Goal: Answer question/provide support

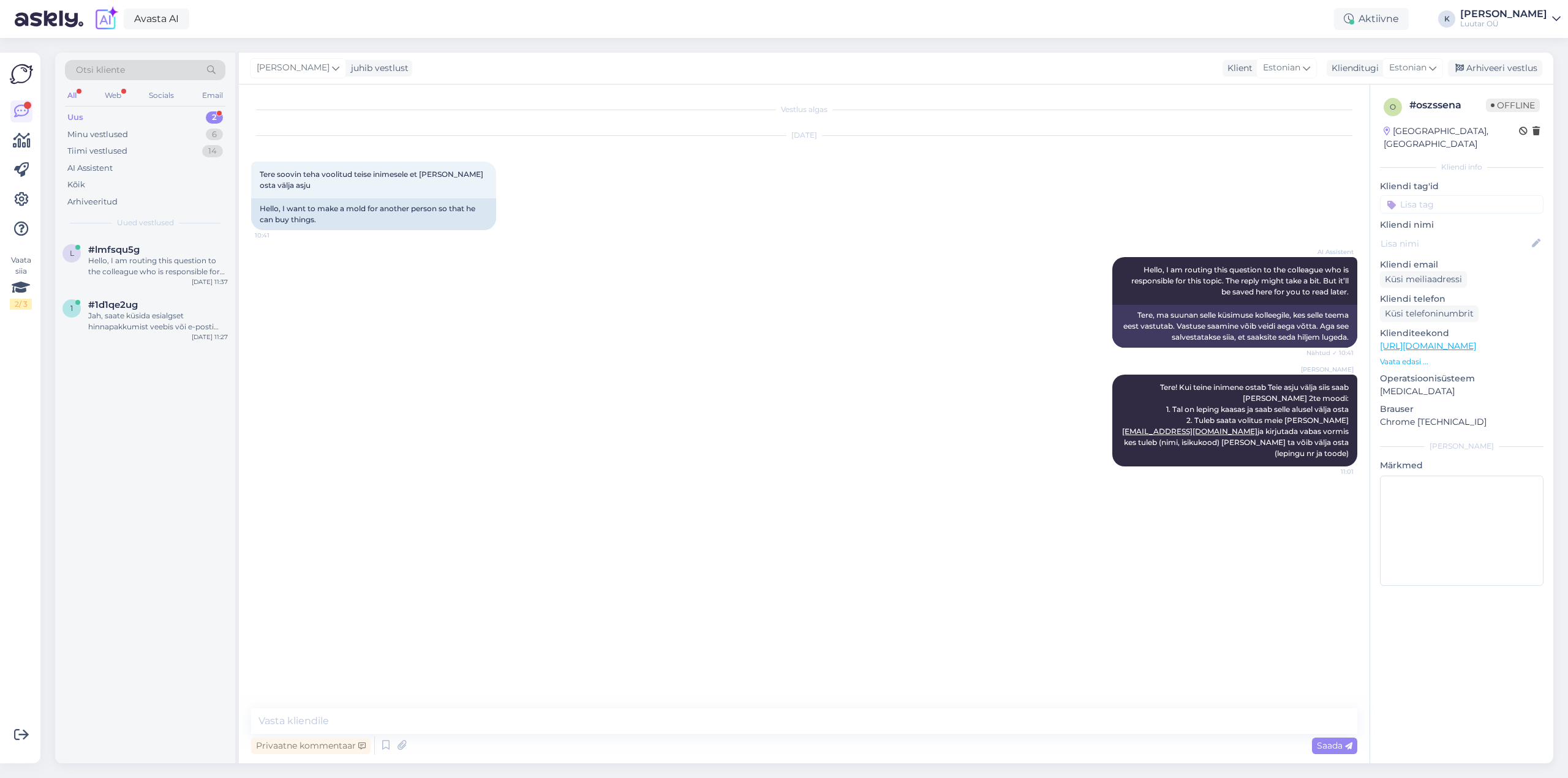
click at [79, 111] on div "Uus" at bounding box center [75, 117] width 16 height 12
click at [151, 313] on div "Jah, saate küsida esialgset hinnapakkumist veebis või e-posti teel. Täpsema hin…" at bounding box center [157, 321] width 140 height 22
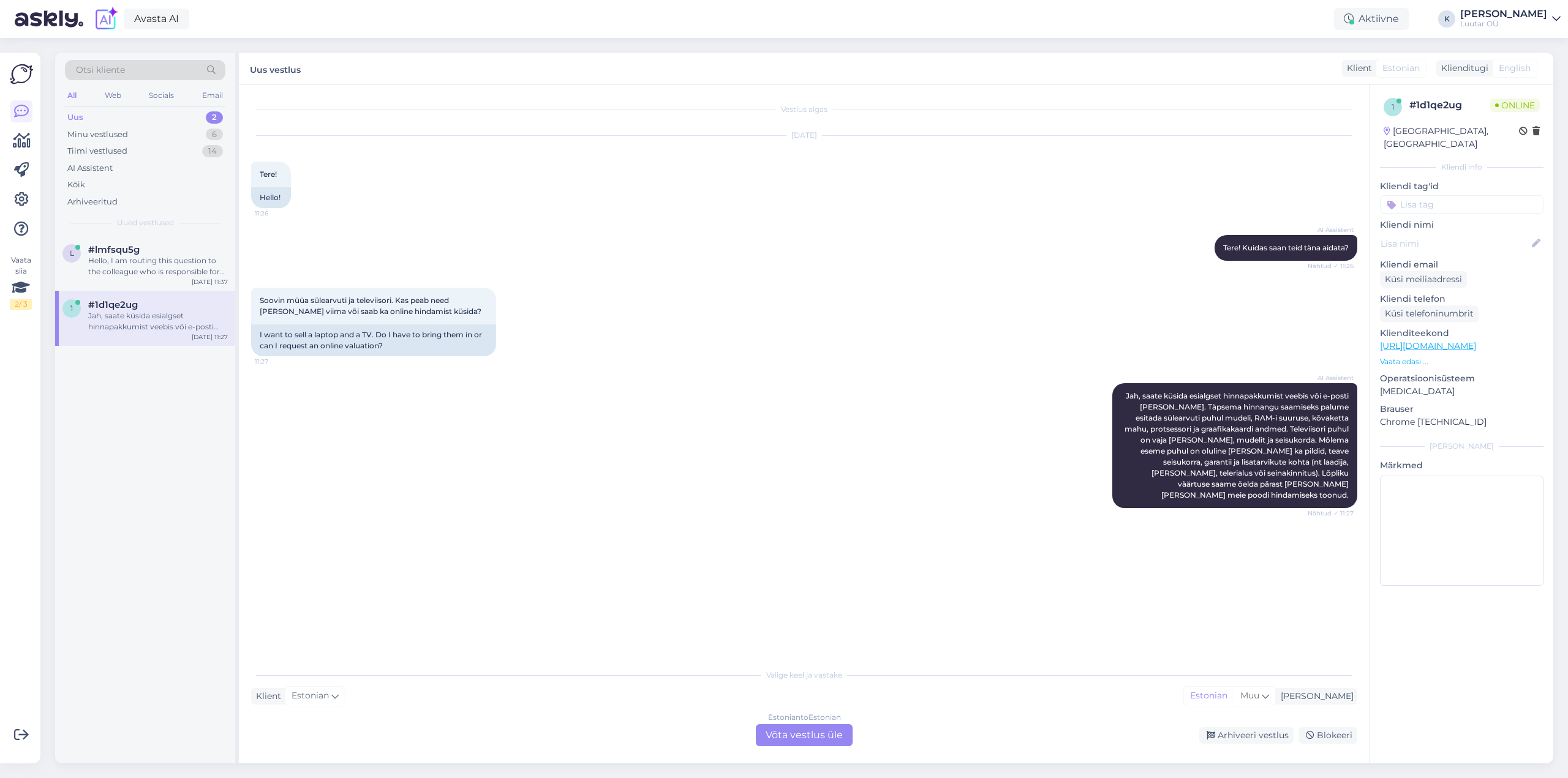
click at [791, 733] on div "Estonian to Estonian Võta vestlus üle" at bounding box center [804, 735] width 96 height 22
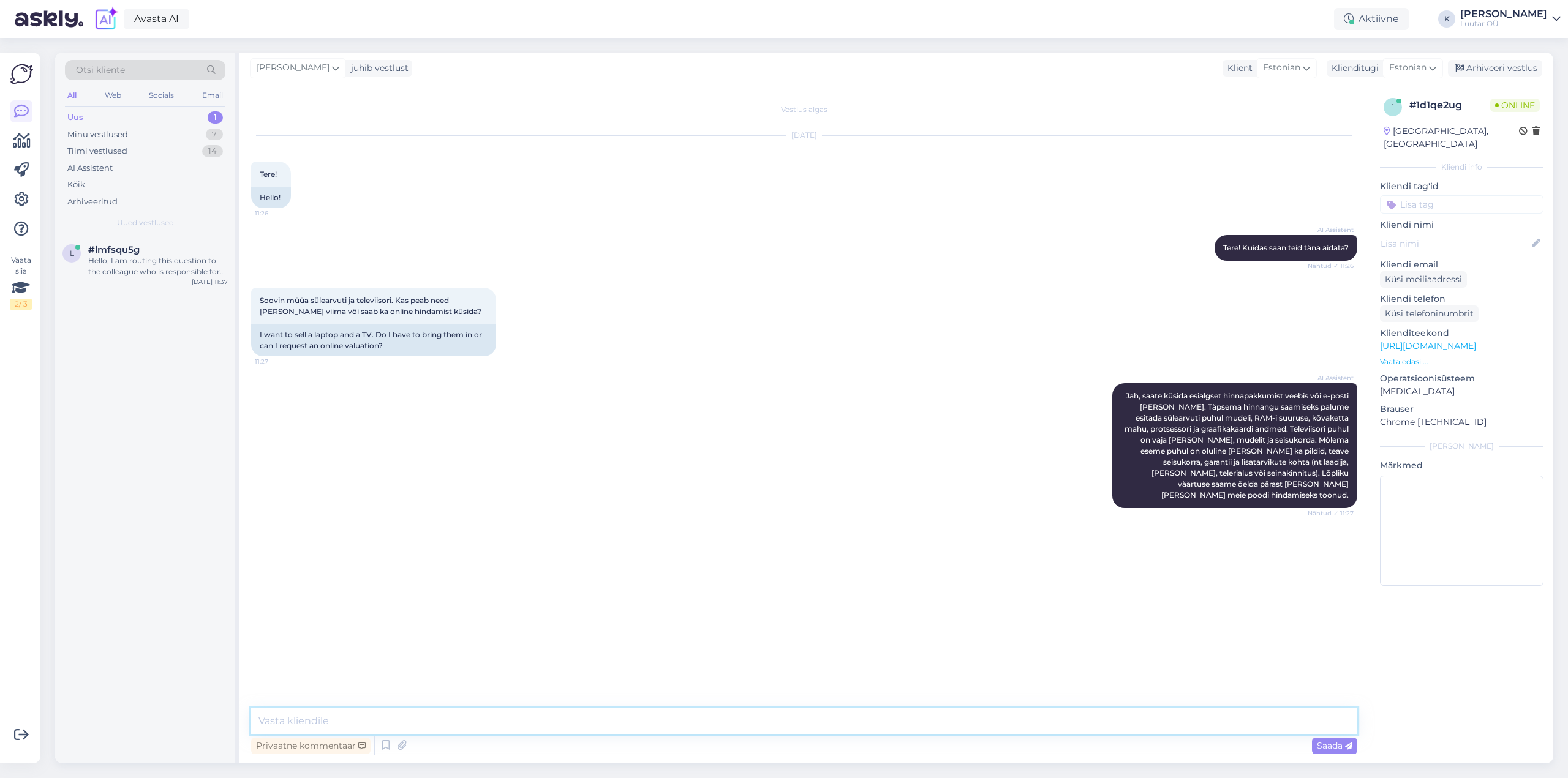
click at [531, 715] on textarea at bounding box center [804, 720] width 1106 height 25
type textarea "Tere! Kohapeal saab teada alati täpsema pakkumise. Kui ütlete televiisori mudel…"
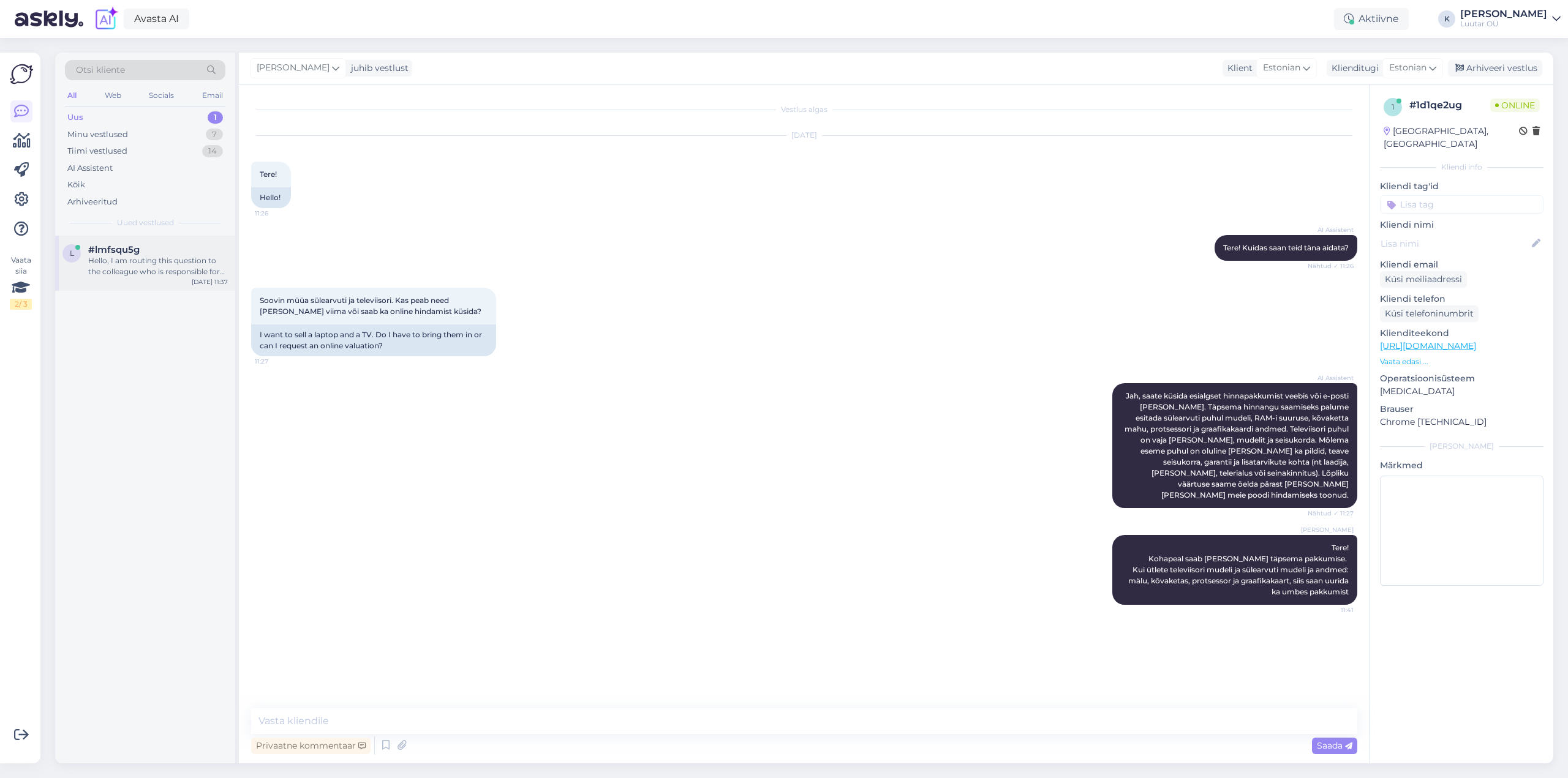
click at [159, 269] on div "Hello, I am routing this question to the colleague who is responsible for this …" at bounding box center [157, 267] width 140 height 22
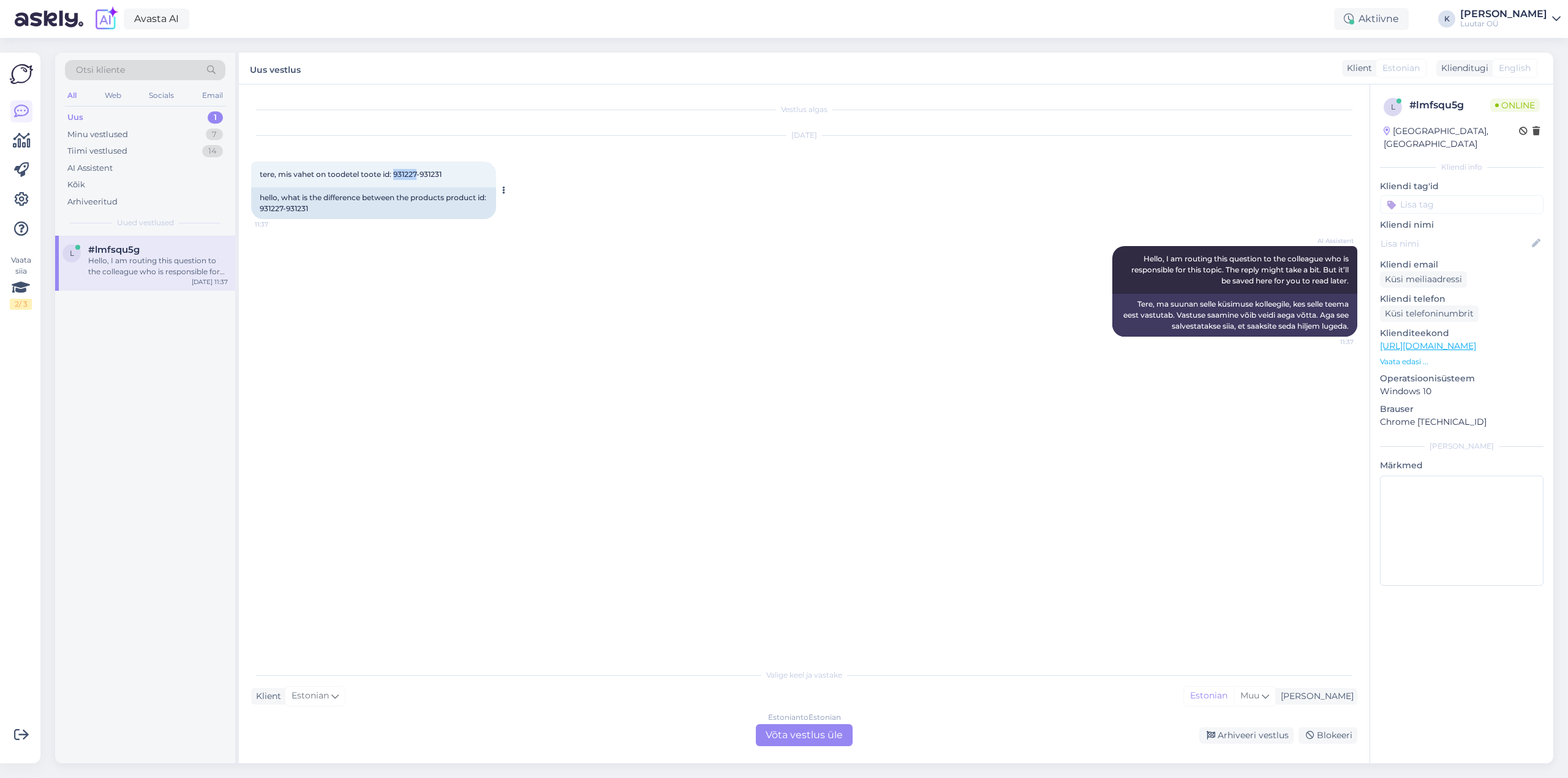
drag, startPoint x: 393, startPoint y: 172, endPoint x: 417, endPoint y: 173, distance: 24.0
click at [417, 173] on span "tere, mis vahet on toodetel toote id: 931227-931231" at bounding box center [350, 174] width 182 height 9
copy span "931227"
click at [431, 173] on span "tere, mis vahet on toodetel toote id: 931227-931231" at bounding box center [350, 174] width 182 height 9
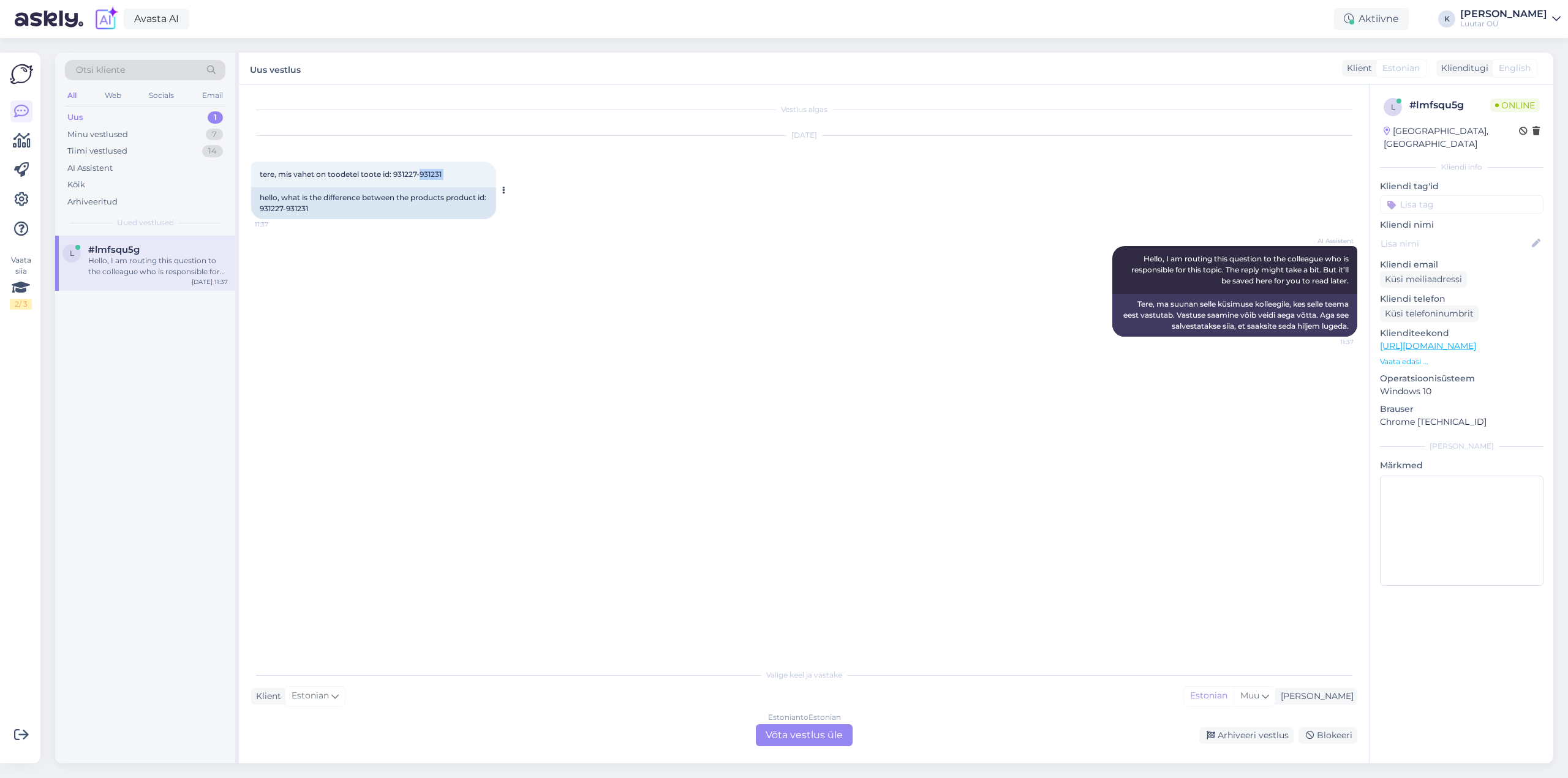
copy div "931231 11:37"
click at [791, 738] on div "Estonian to Estonian Võta vestlus üle" at bounding box center [804, 735] width 96 height 22
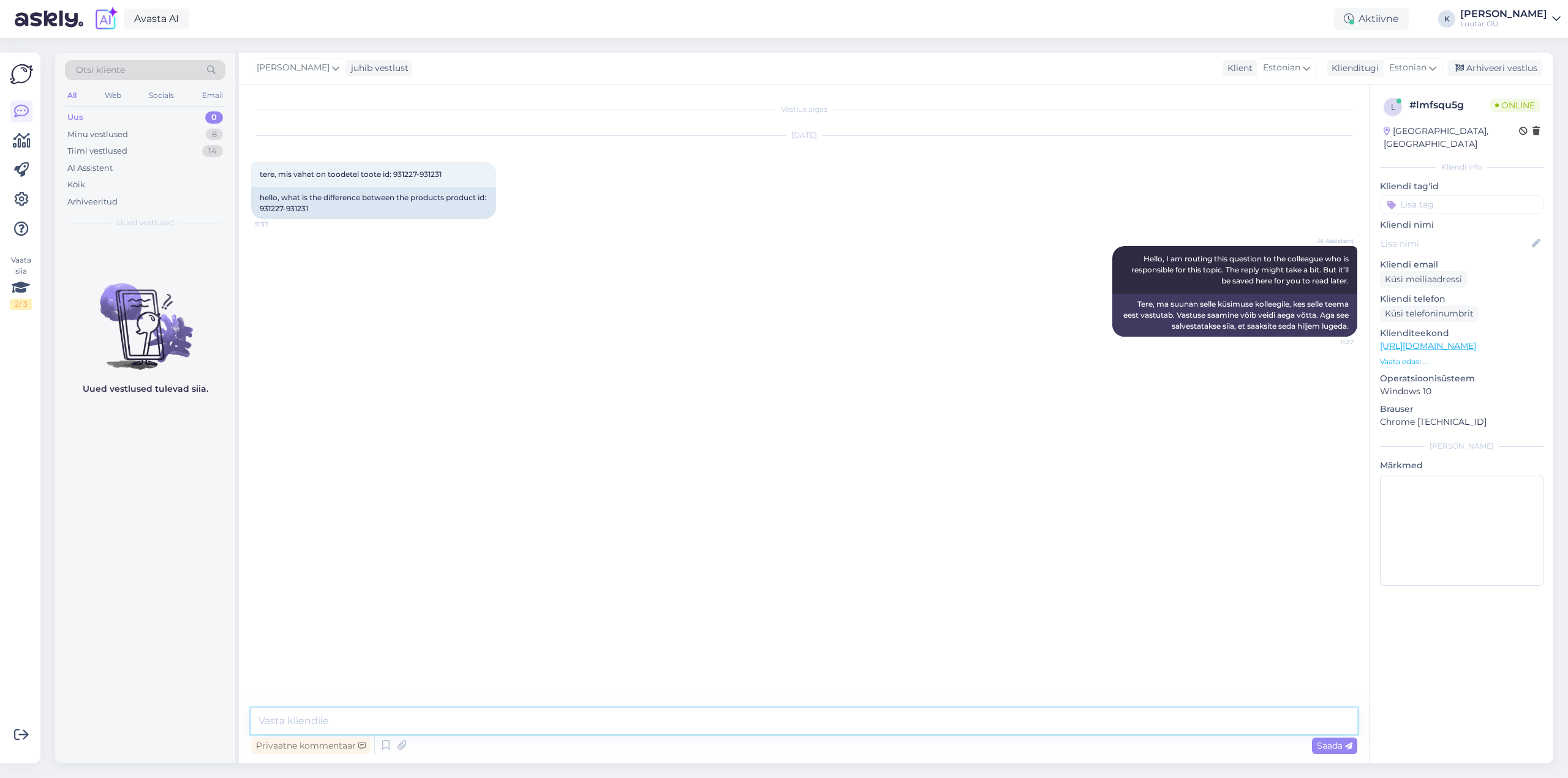
click at [459, 726] on textarea at bounding box center [804, 720] width 1106 height 25
type textarea "Tere!"
type textarea "neil ei olegi vahet, need on ühesugused"
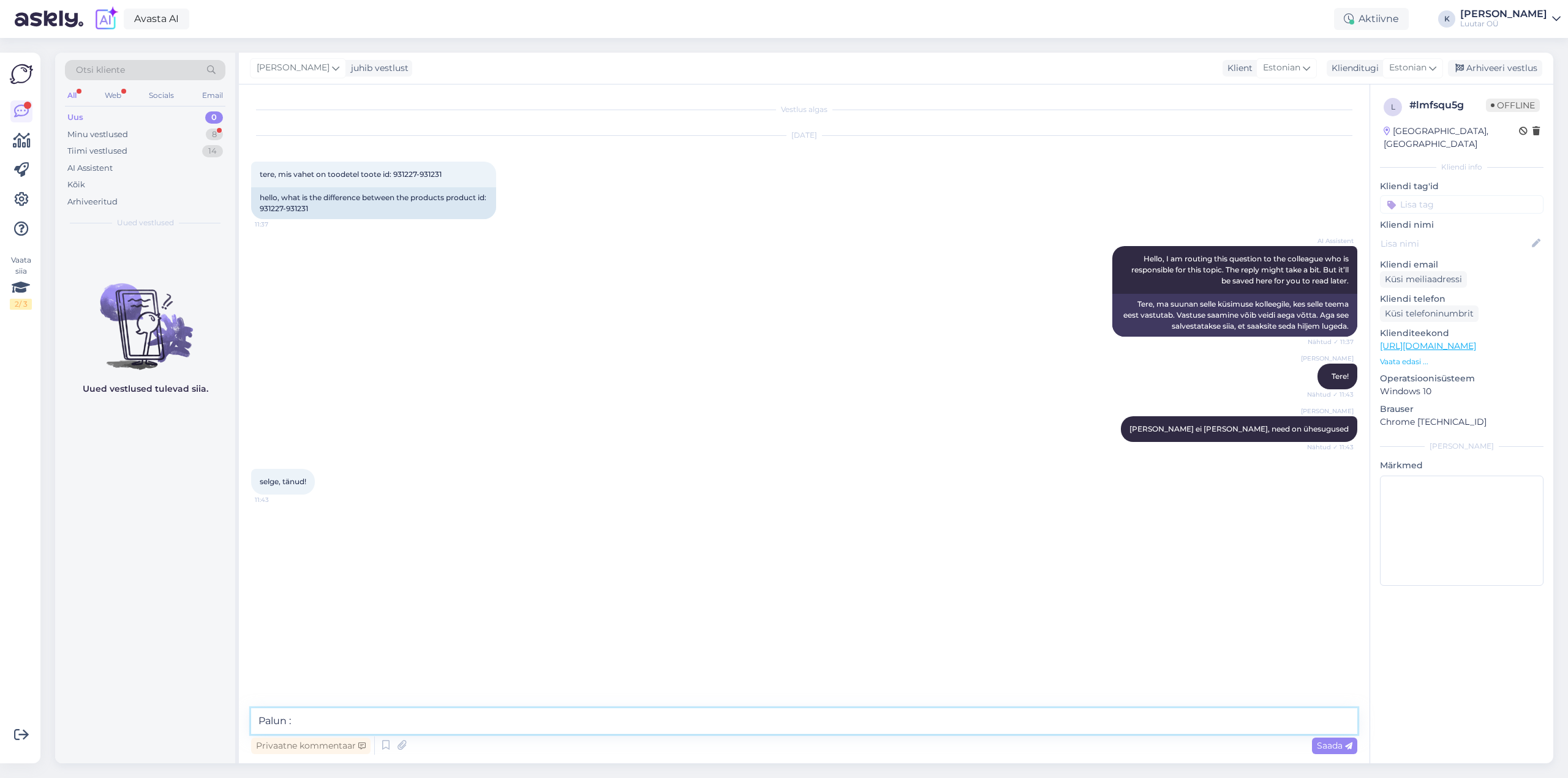
type textarea "Palun :)"
click at [101, 130] on div "Minu vestlused" at bounding box center [97, 134] width 61 height 12
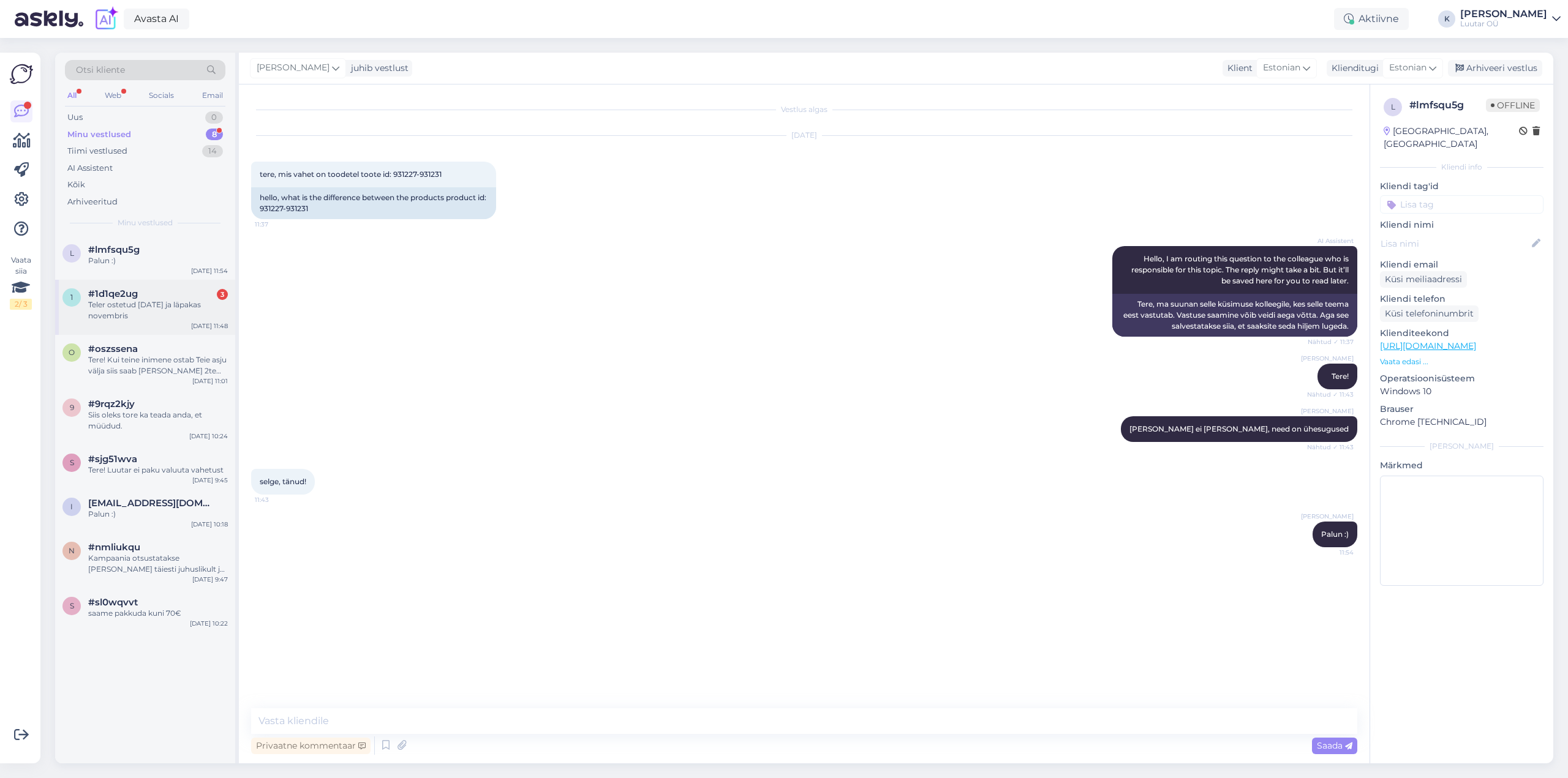
click at [159, 317] on div "Teler ostetud 2024 juuli ja läpakas novembris" at bounding box center [157, 311] width 140 height 22
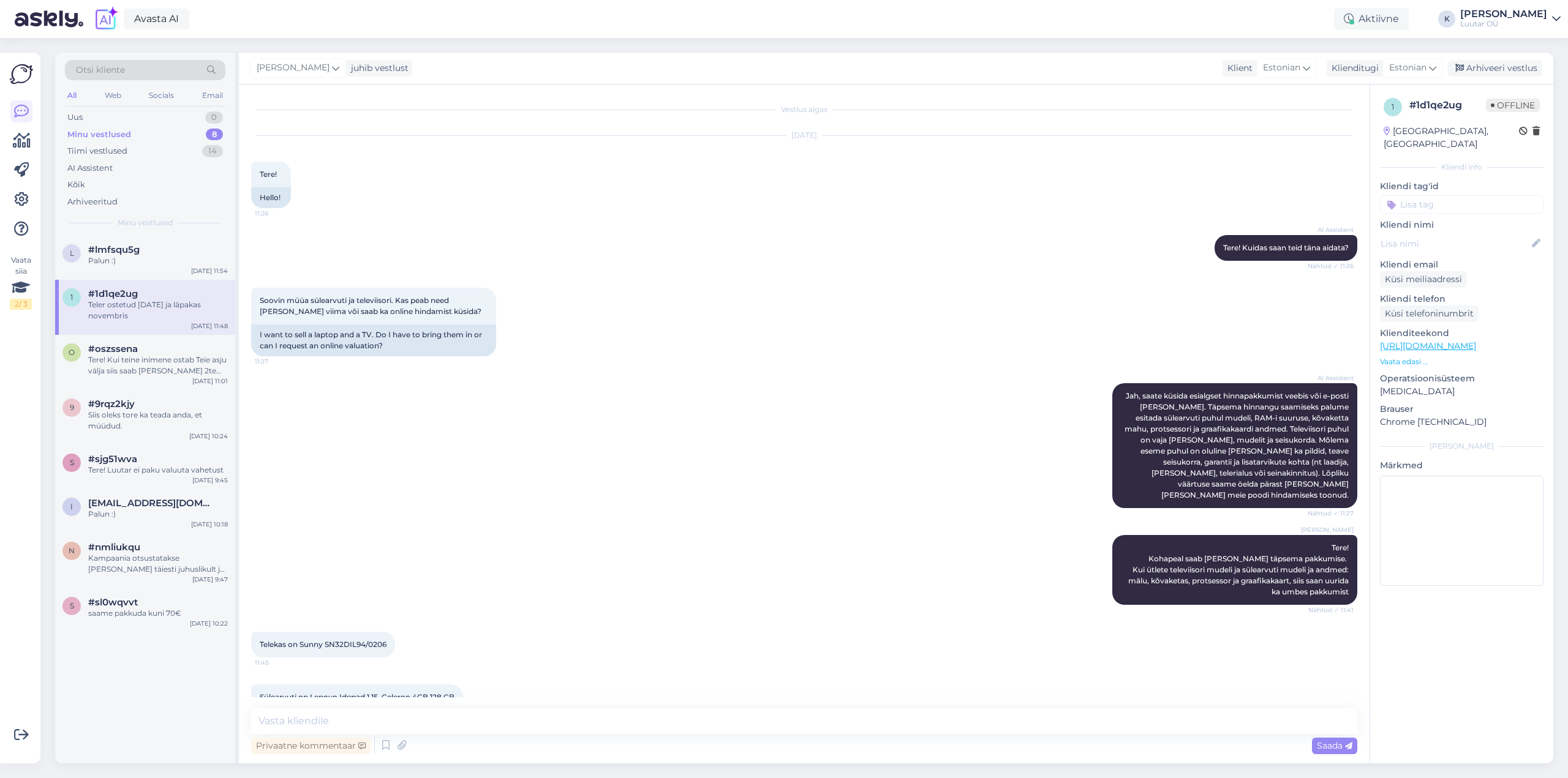
scroll to position [68, 0]
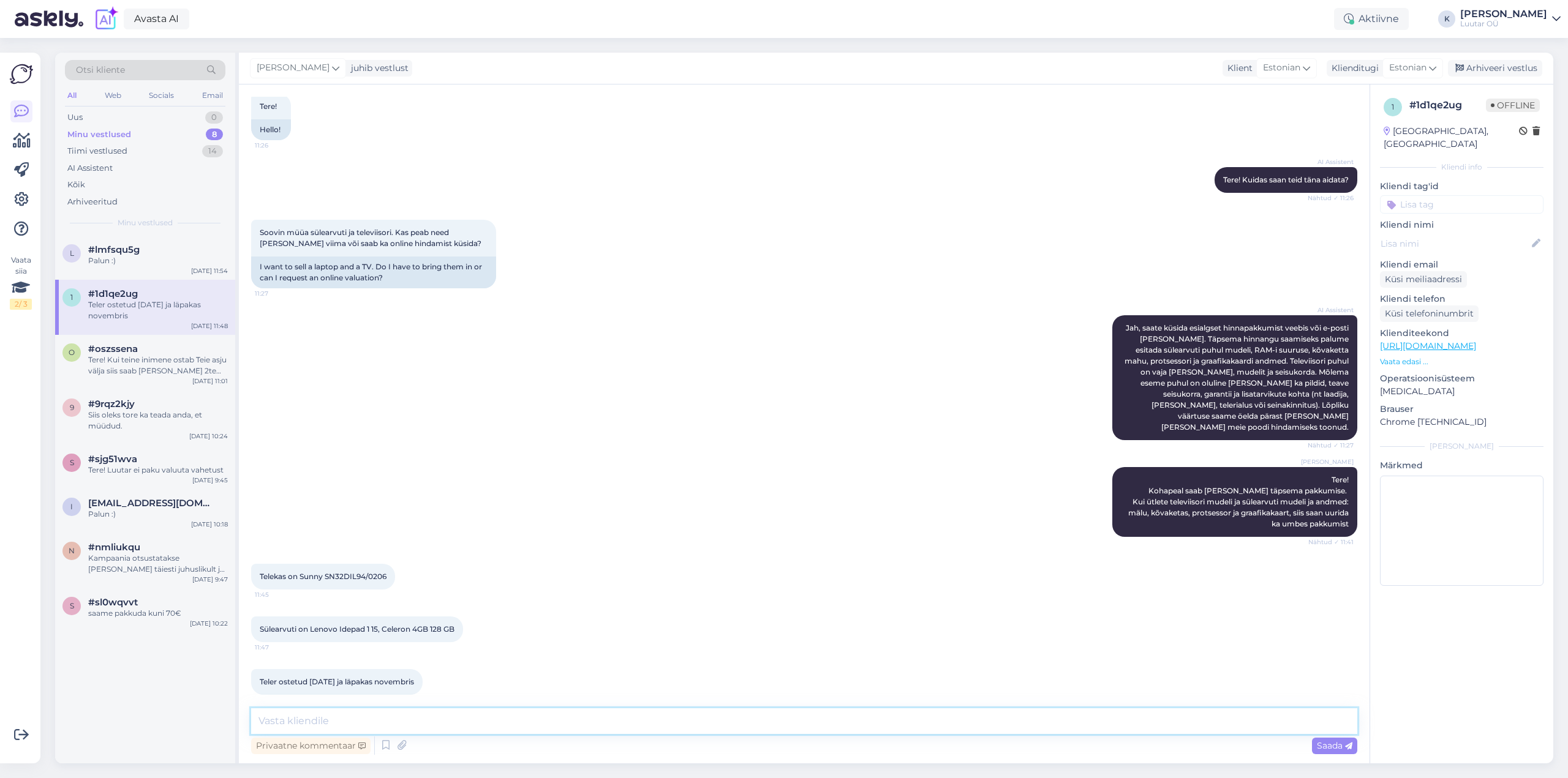
click at [357, 720] on textarea at bounding box center [804, 720] width 1106 height 25
type textarea "sülearvuti puhul on vaja teada rohkem andmeid"
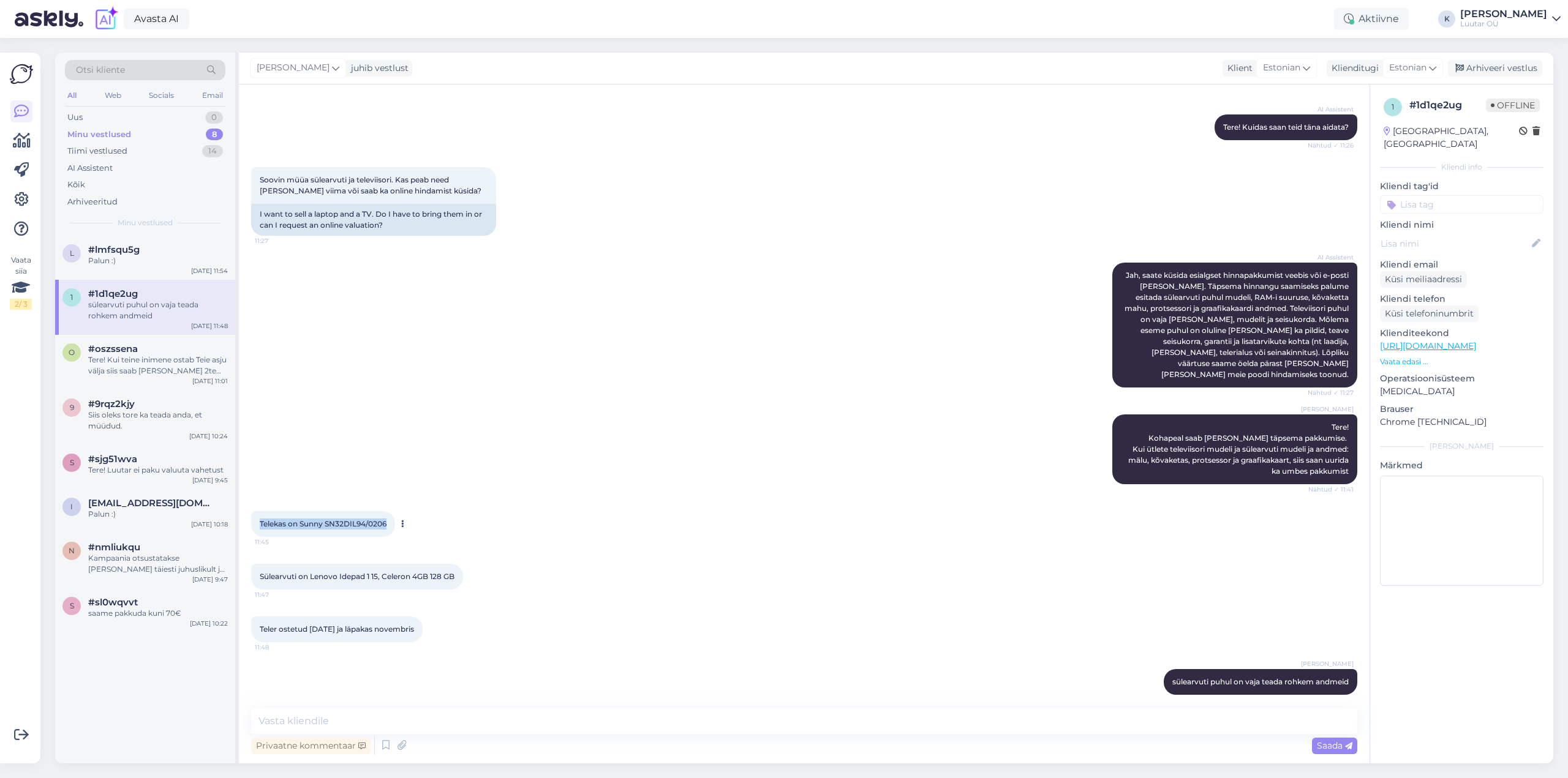
drag, startPoint x: 259, startPoint y: 508, endPoint x: 394, endPoint y: 512, distance: 135.1
click at [394, 512] on div "Telekas on Sunny SN32DIL94/0206 11:45" at bounding box center [323, 523] width 144 height 25
copy span "Telekas on Sunny SN32DIL94/0206"
drag, startPoint x: 259, startPoint y: 614, endPoint x: 346, endPoint y: 618, distance: 87.1
click at [346, 624] on span "Teler ostetud 2024 juuli ja läpakas novembris" at bounding box center [336, 629] width 155 height 9
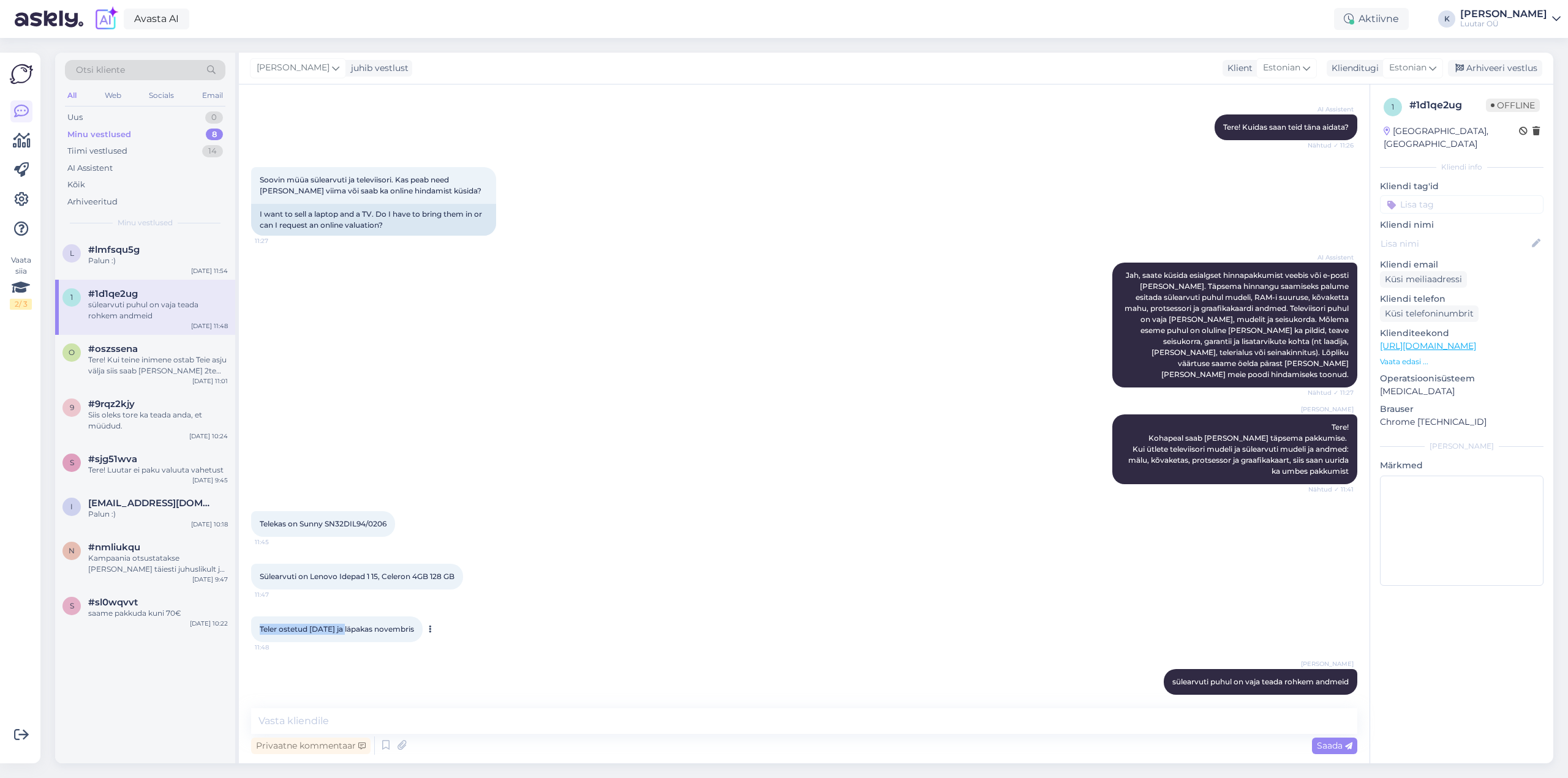
copy span "Teler ostetud 2024 juuli"
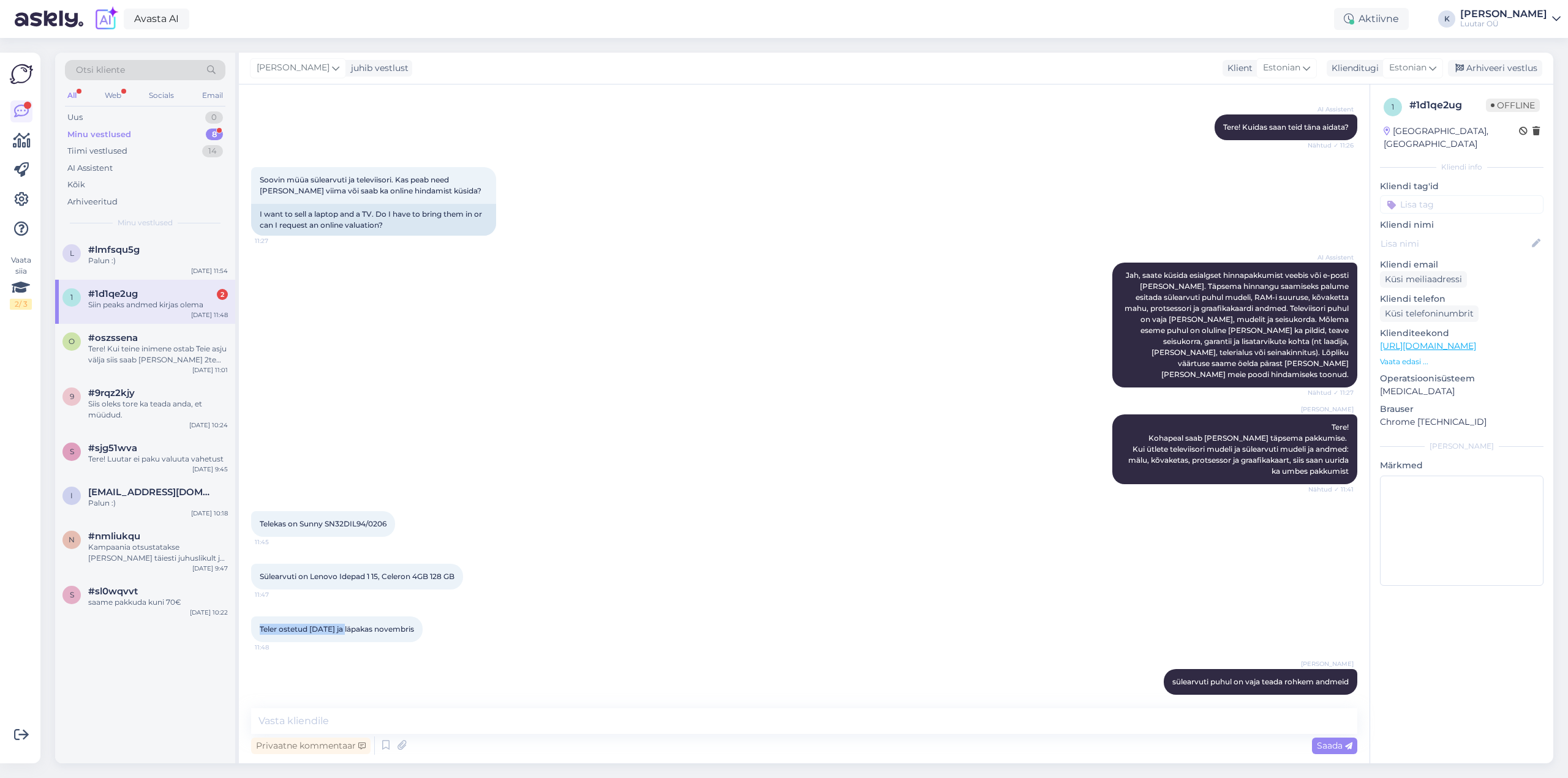
scroll to position [237, 0]
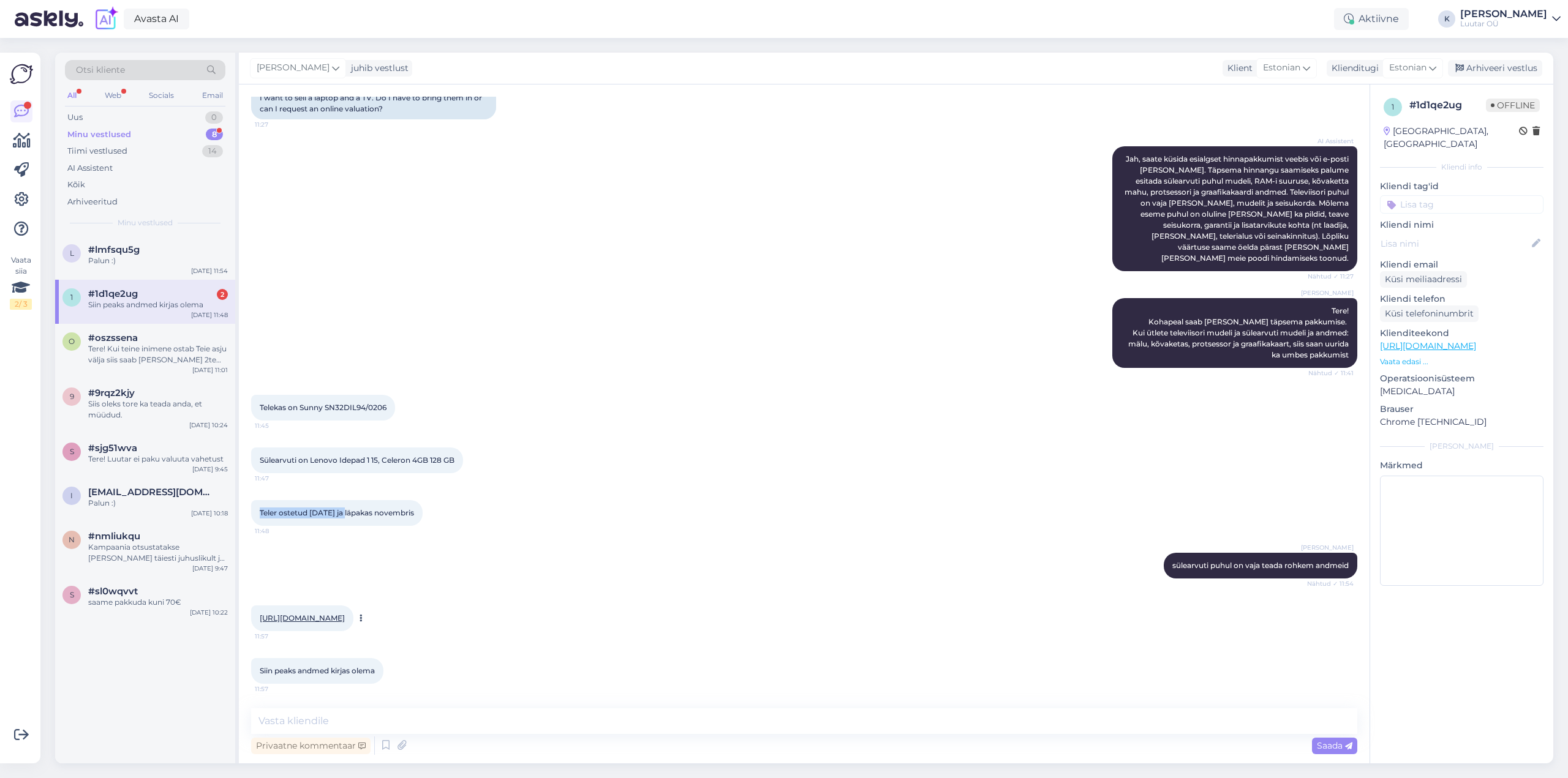
click at [345, 613] on link "https://www.klick.ee/sulearvuti-lenovo-ideapad-1-15-celeron-4gb-128gb-hall" at bounding box center [302, 618] width 85 height 9
click at [459, 718] on textarea at bounding box center [804, 720] width 1106 height 25
type textarea "tänan, uurin nende kohta"
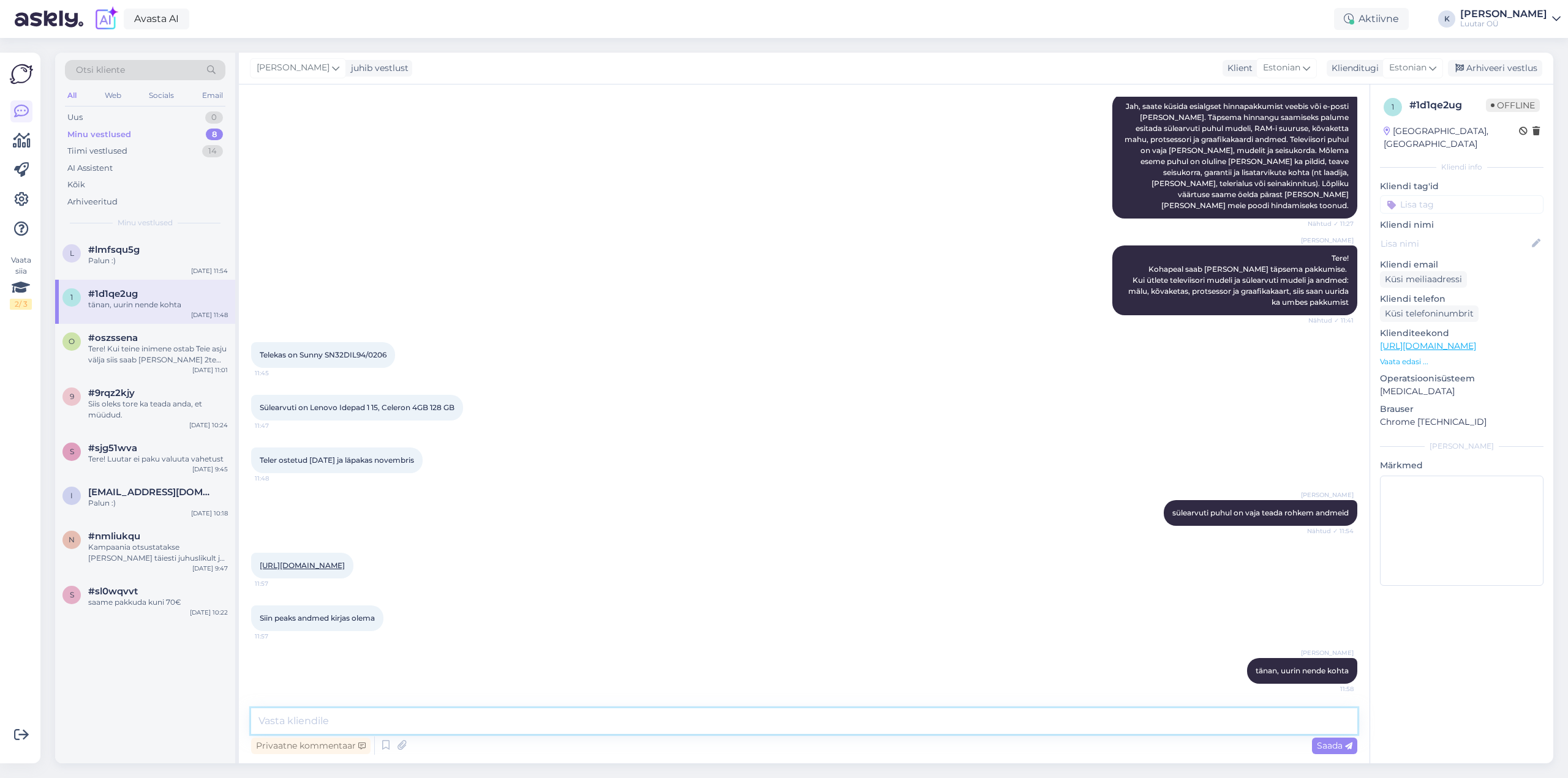
click at [437, 722] on textarea at bounding box center [804, 720] width 1106 height 25
type textarea "televiisori eest saame pakkuda kuni 30€"
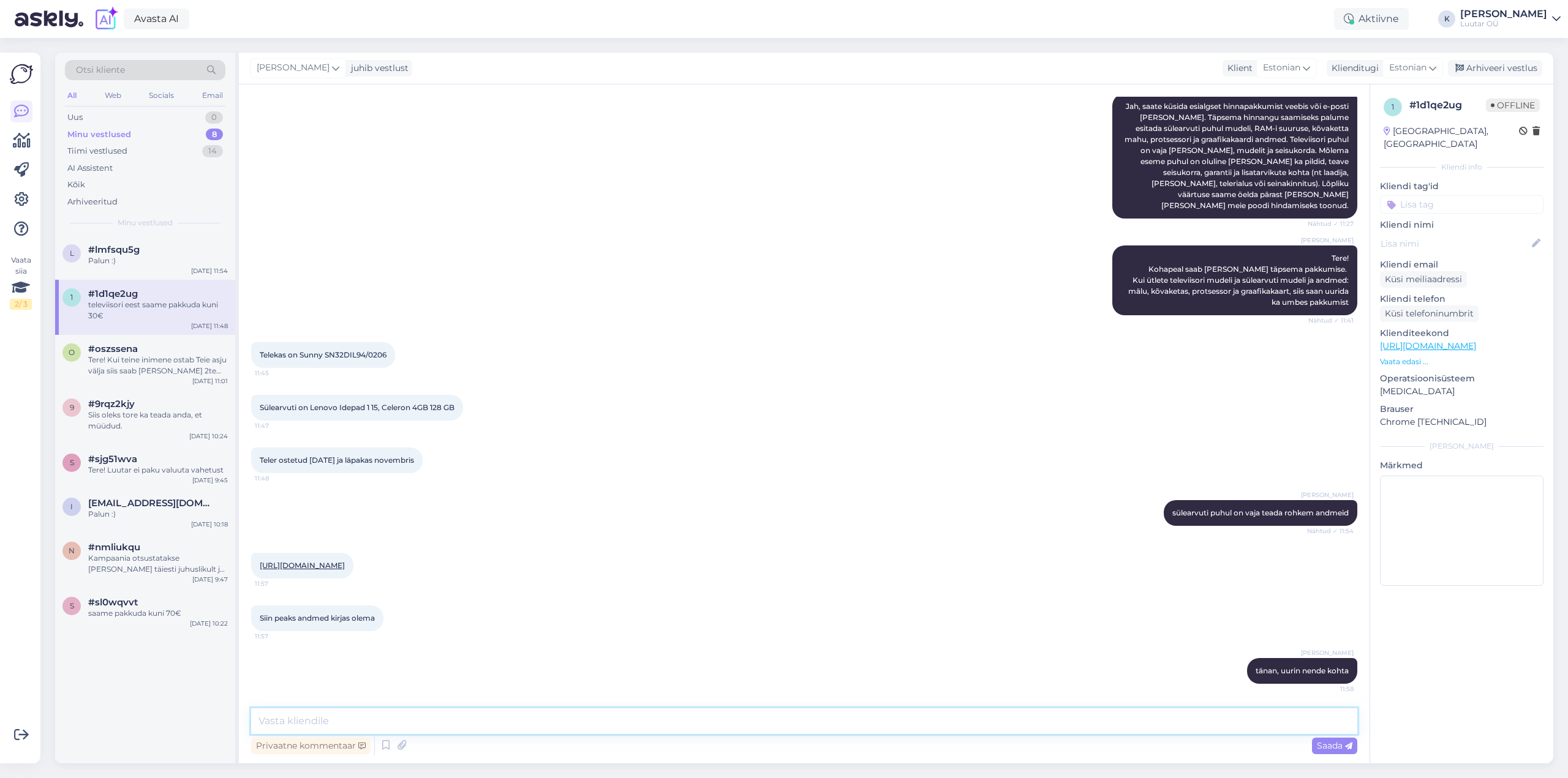
scroll to position [342, 0]
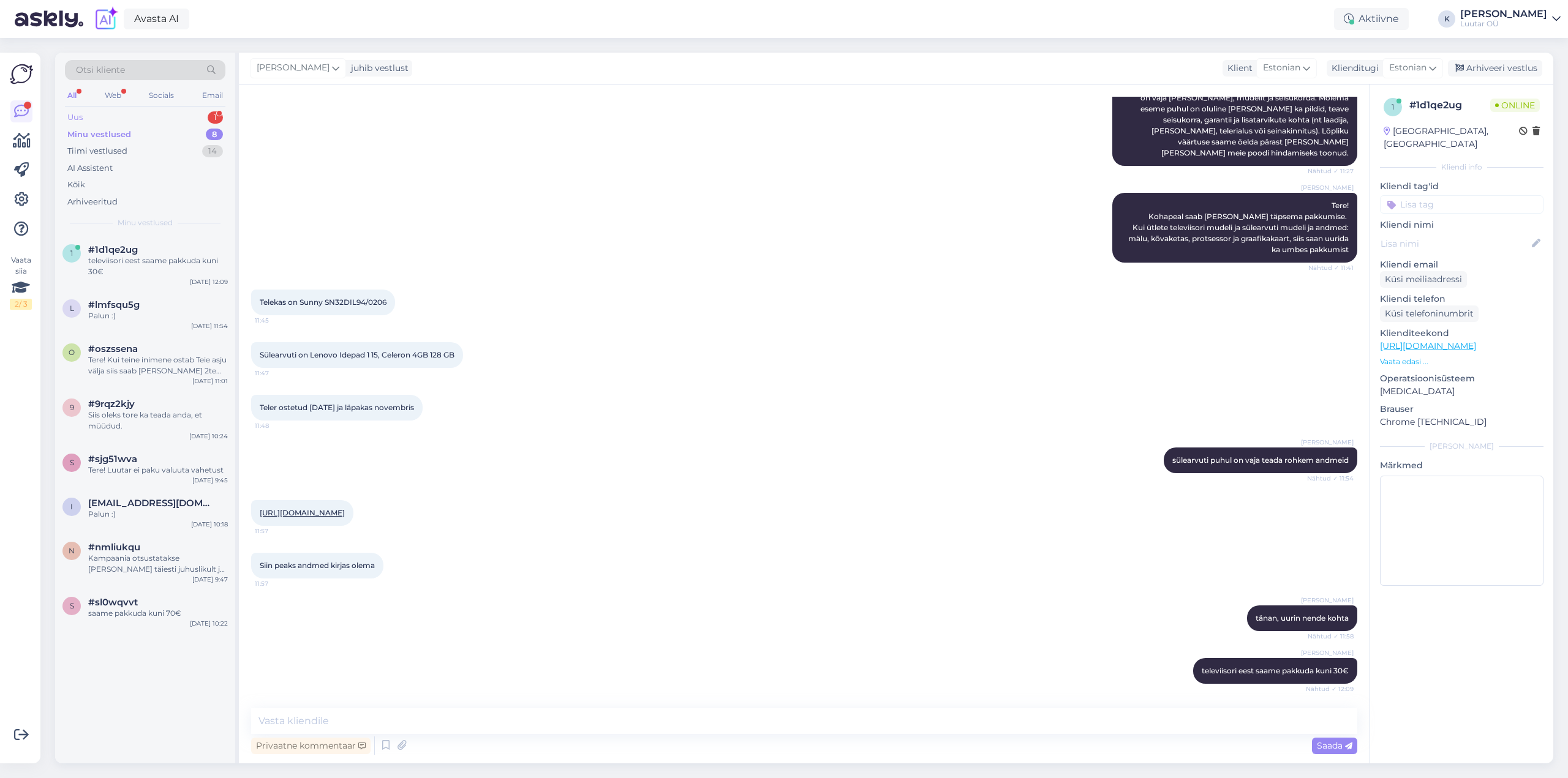
click at [89, 116] on div "Uus 1" at bounding box center [144, 117] width 160 height 17
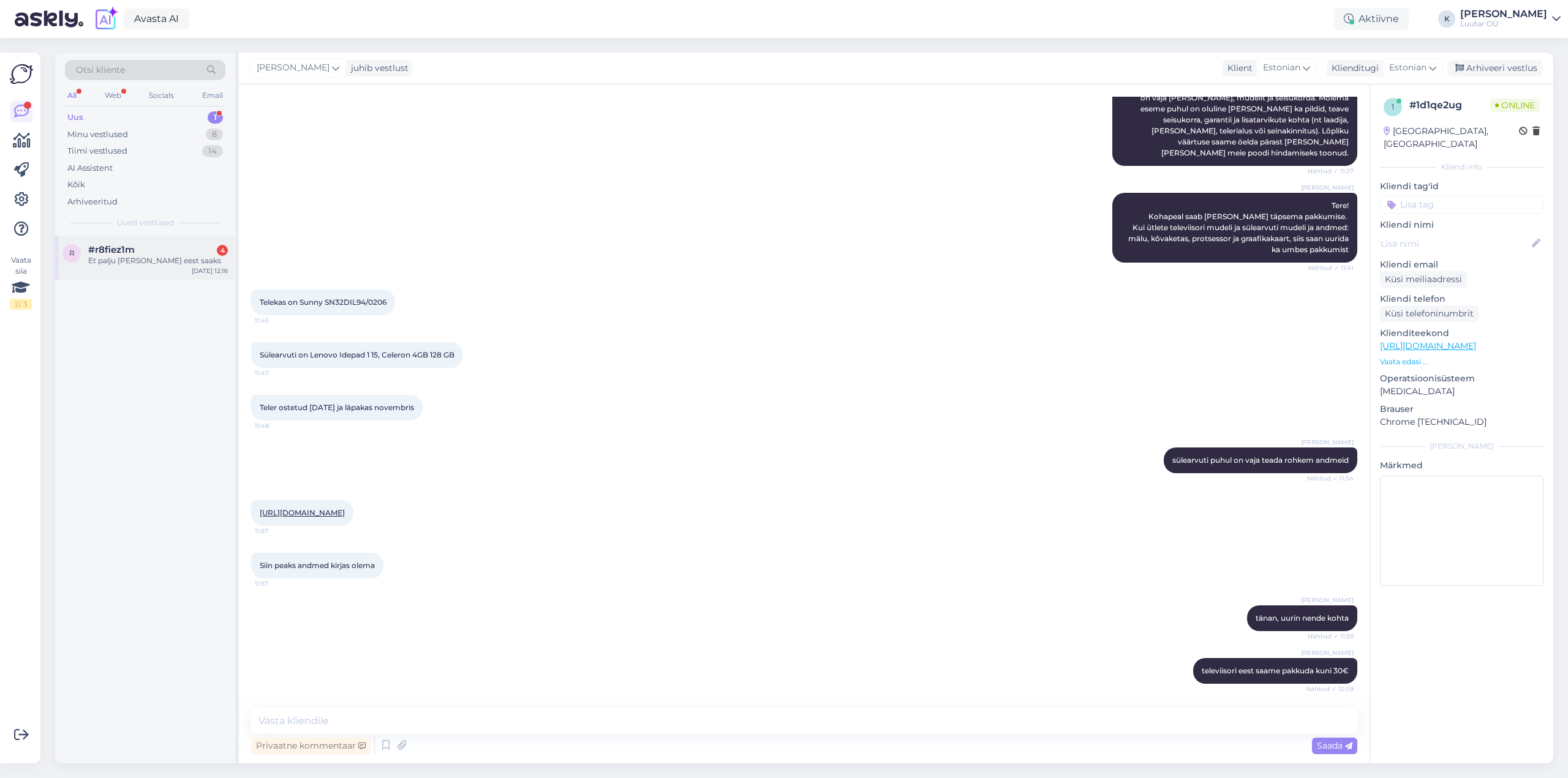
click at [78, 271] on div "r #r8fiez1m 4 Et palju selle kella eest saaks Oct 8 12:16" at bounding box center [145, 257] width 180 height 44
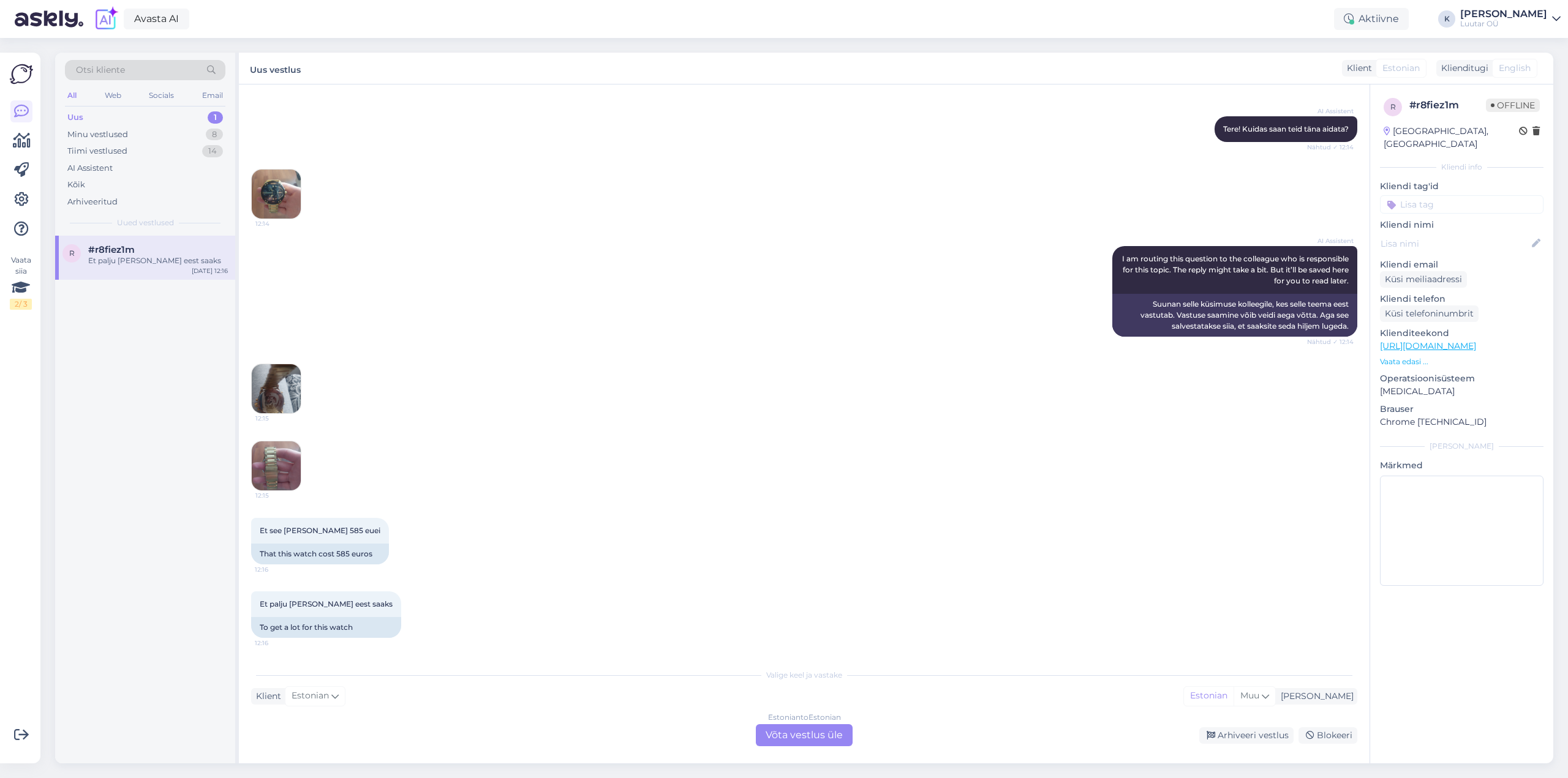
click at [275, 382] on img at bounding box center [276, 389] width 49 height 49
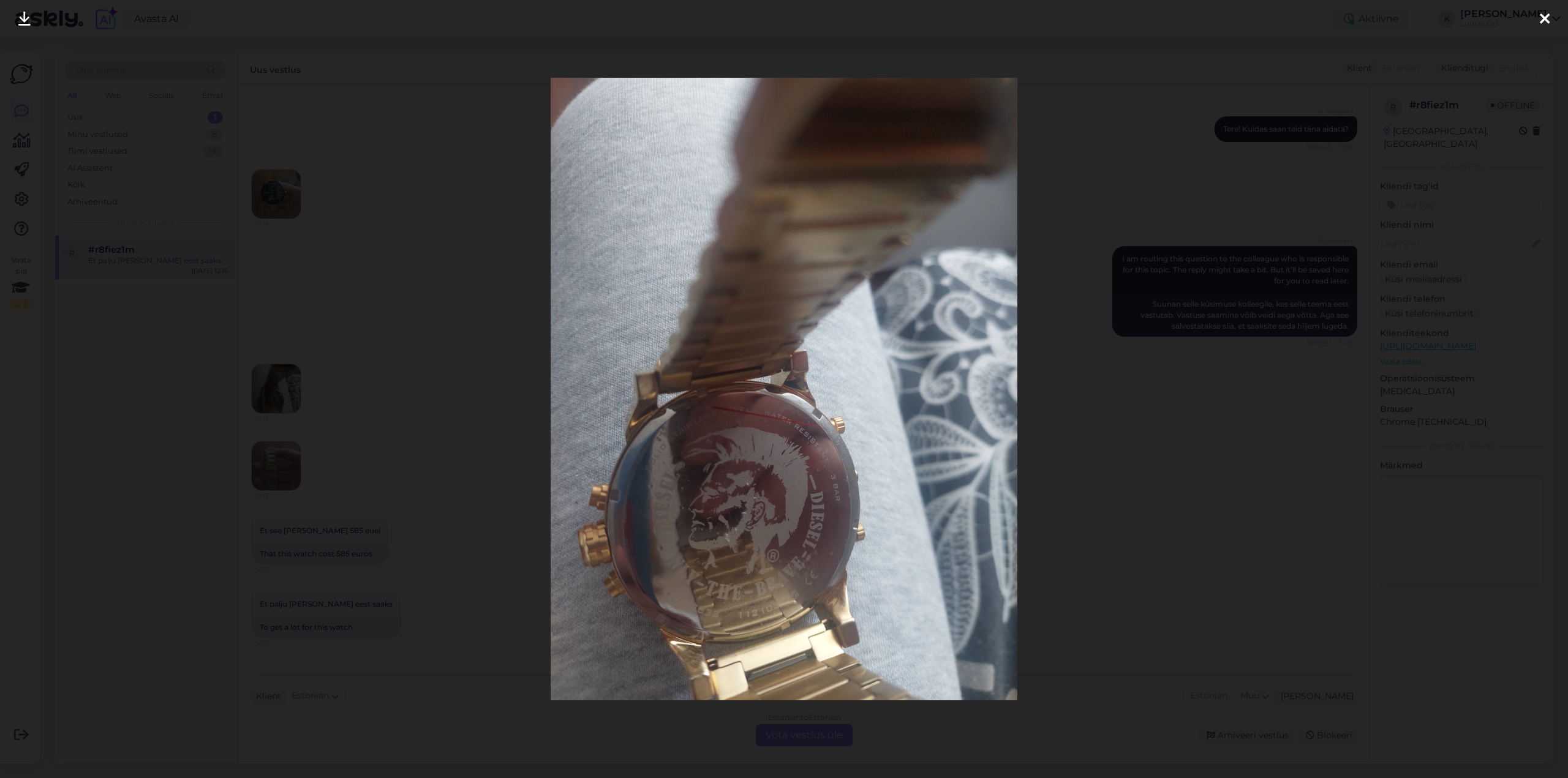
drag, startPoint x: 1539, startPoint y: 19, endPoint x: 1483, endPoint y: 52, distance: 65.0
click at [1538, 19] on div at bounding box center [1545, 19] width 24 height 38
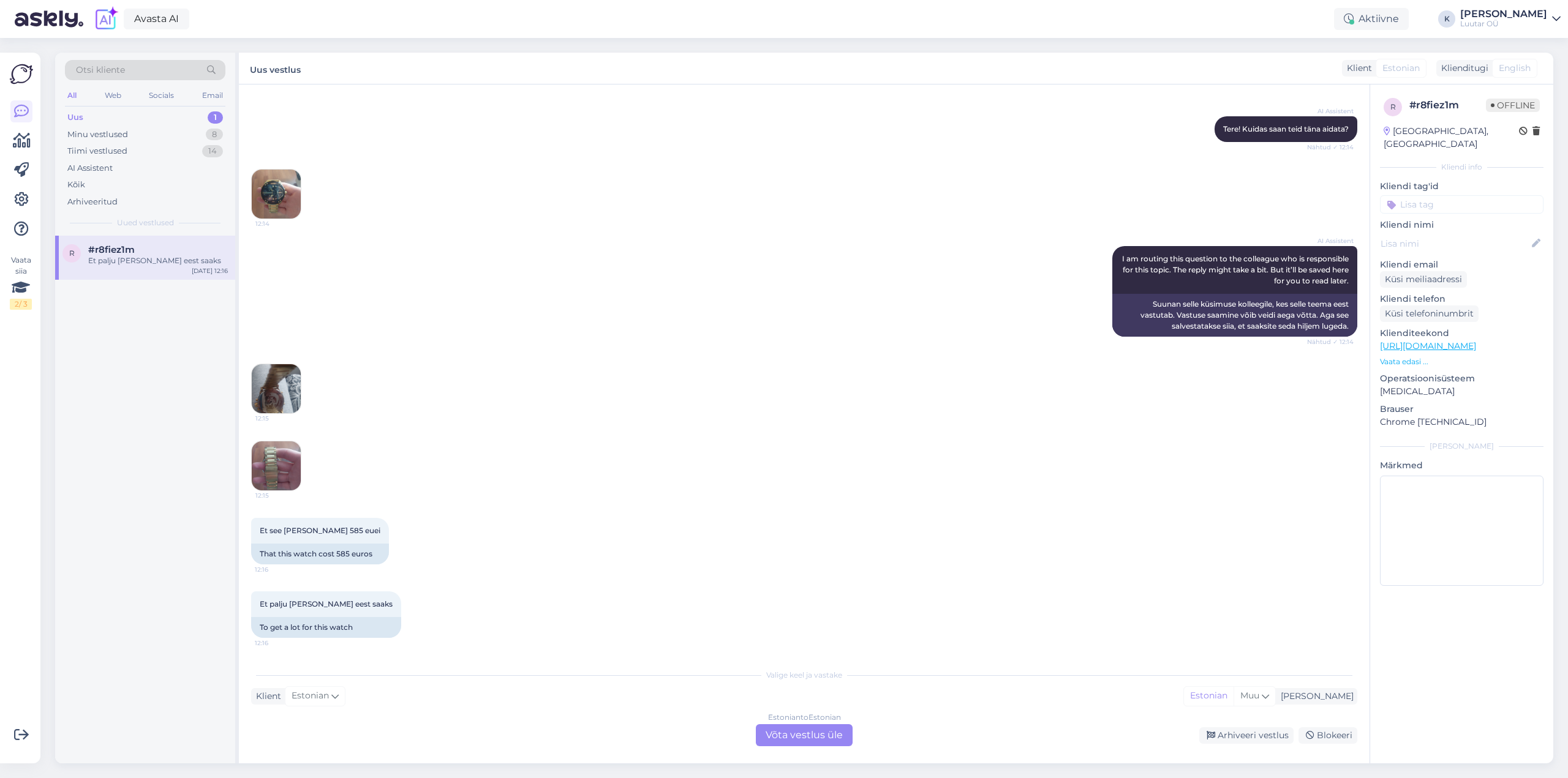
click at [282, 451] on img at bounding box center [276, 465] width 49 height 49
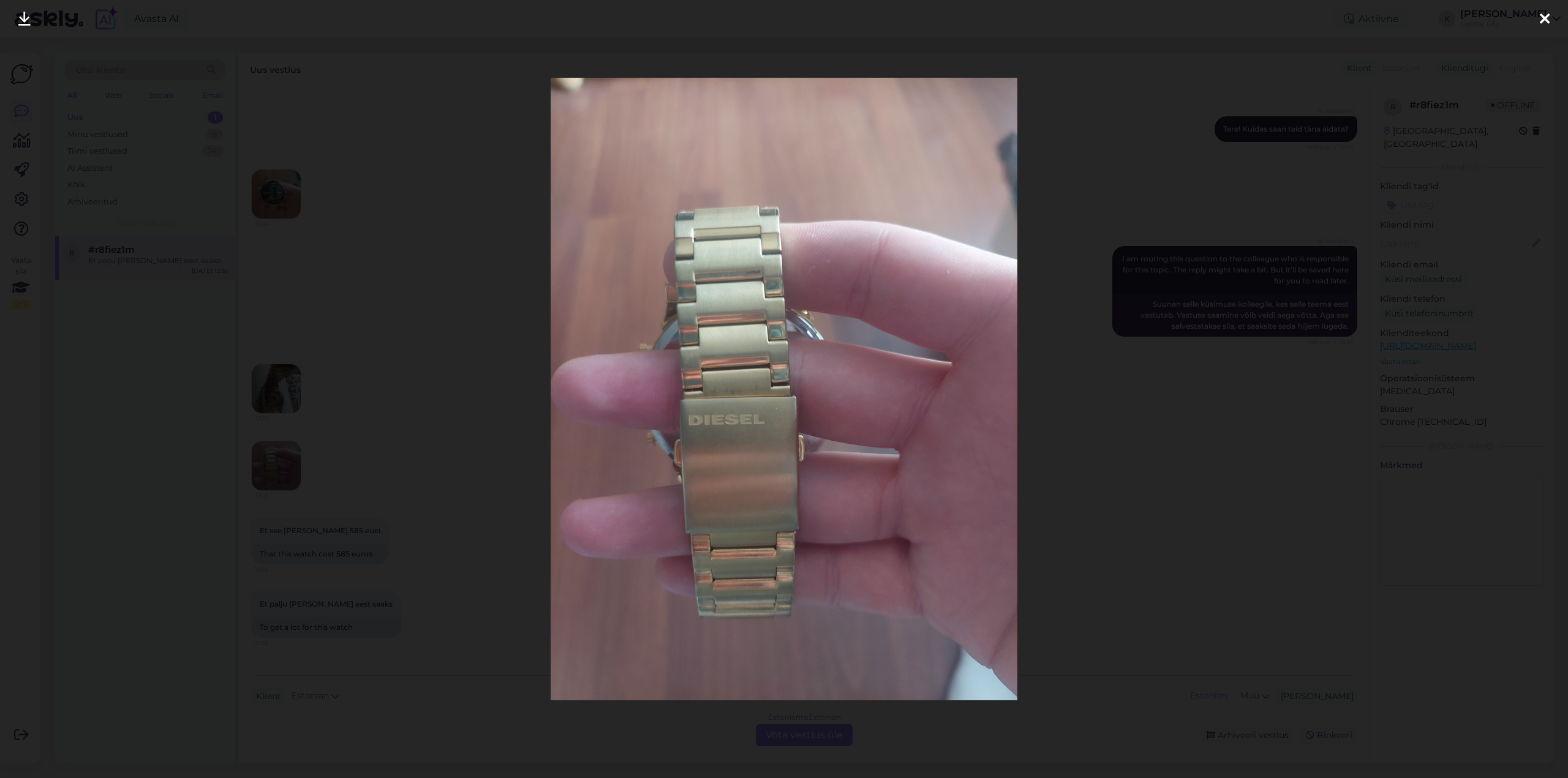
click at [1556, 22] on div at bounding box center [1545, 19] width 24 height 38
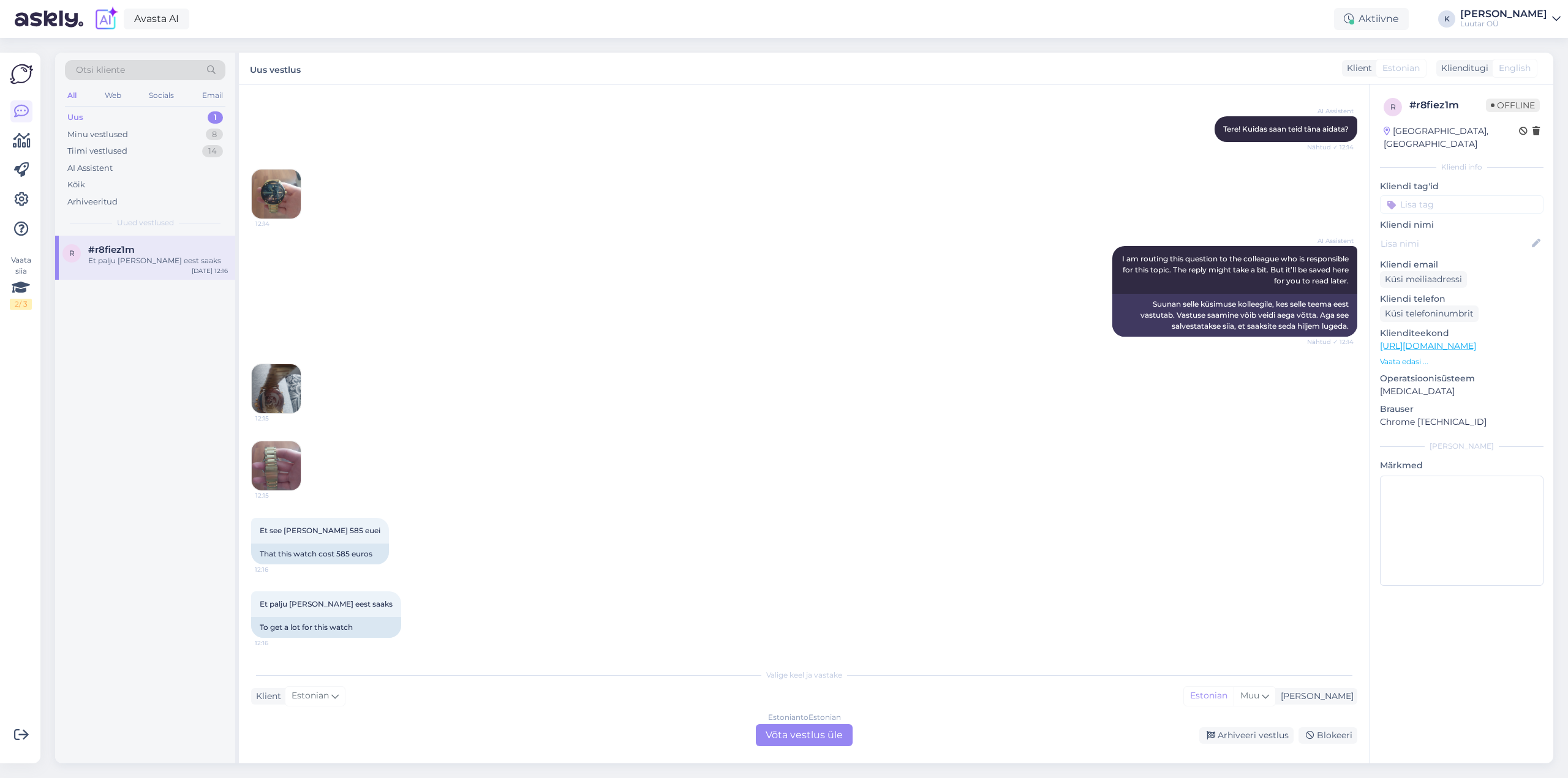
click at [787, 735] on div "Estonian to Estonian Võta vestlus üle" at bounding box center [804, 735] width 96 height 22
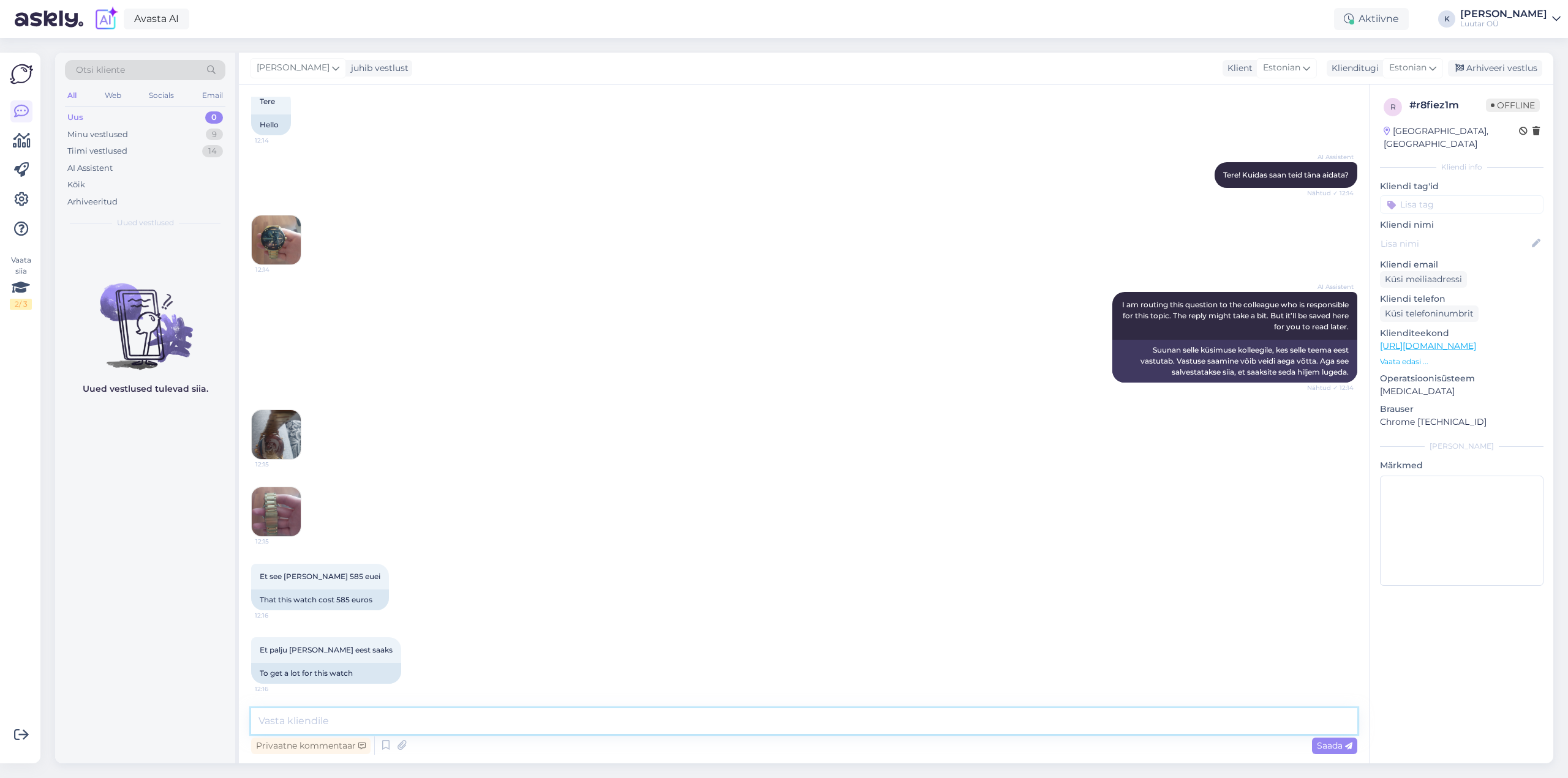
click at [569, 721] on textarea at bounding box center [804, 720] width 1106 height 25
type textarea "Tere!"
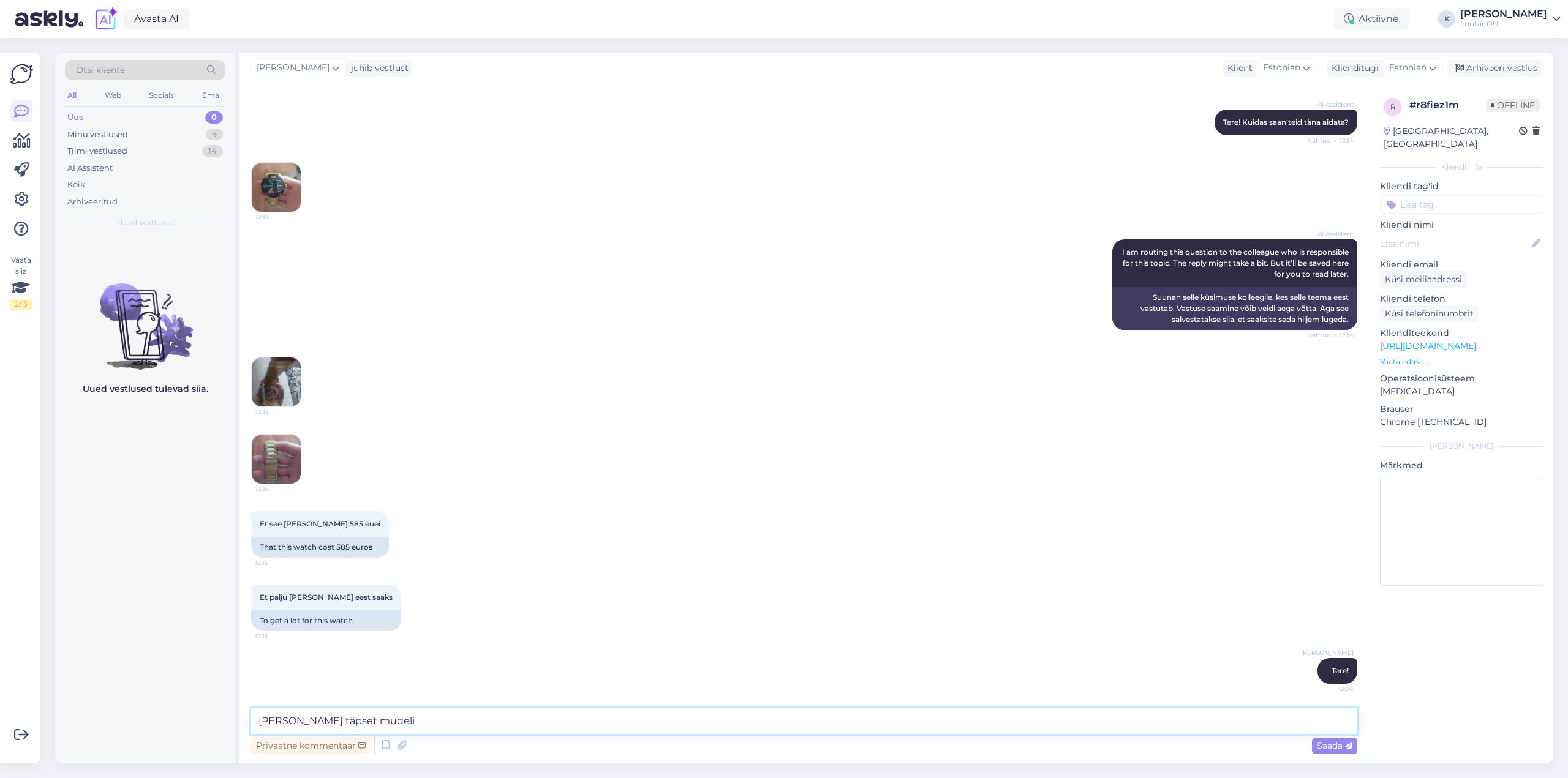
type textarea "palun kella täpset mudelit"
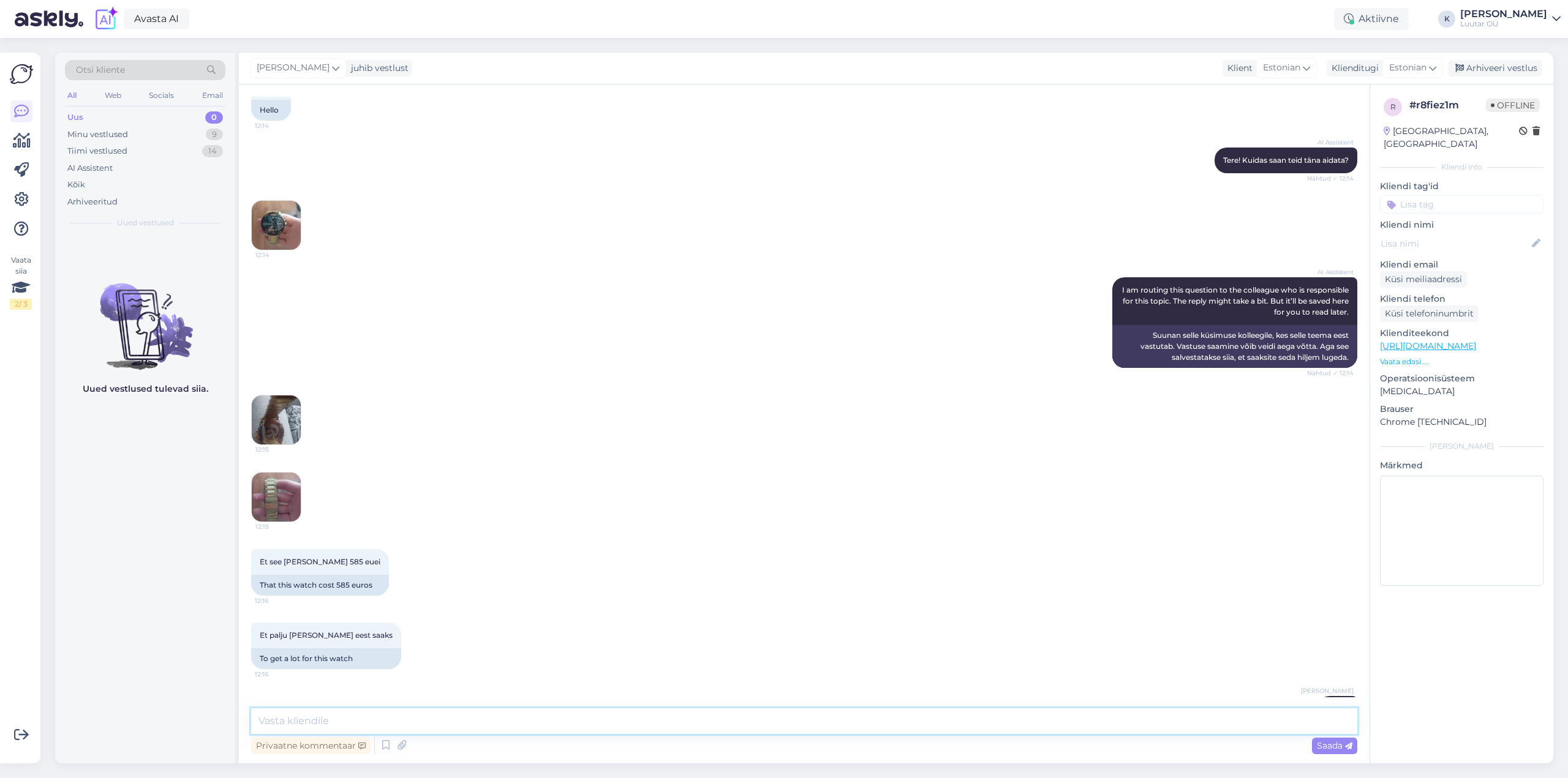
scroll to position [0, 0]
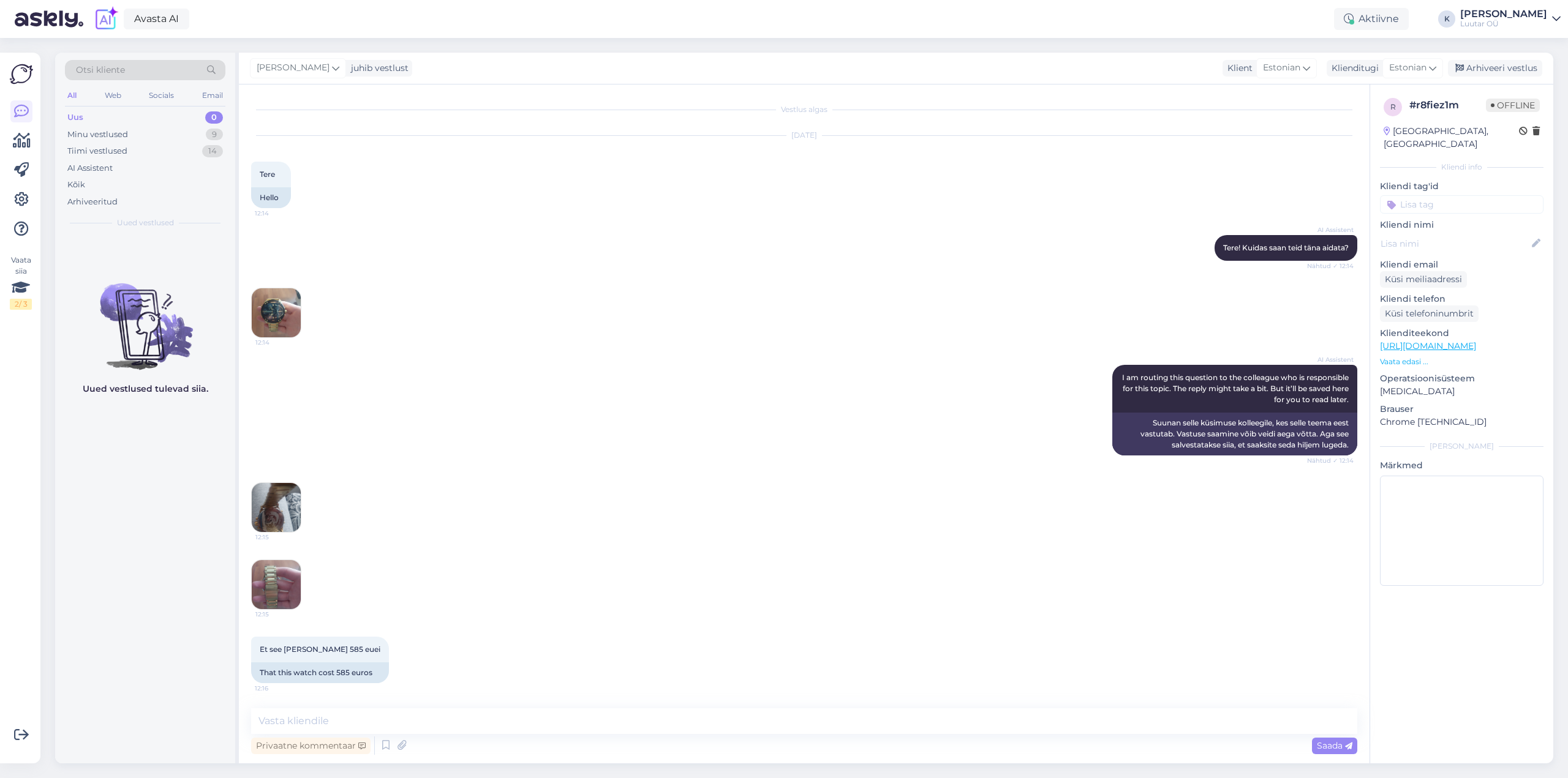
click at [283, 309] on img at bounding box center [276, 313] width 49 height 49
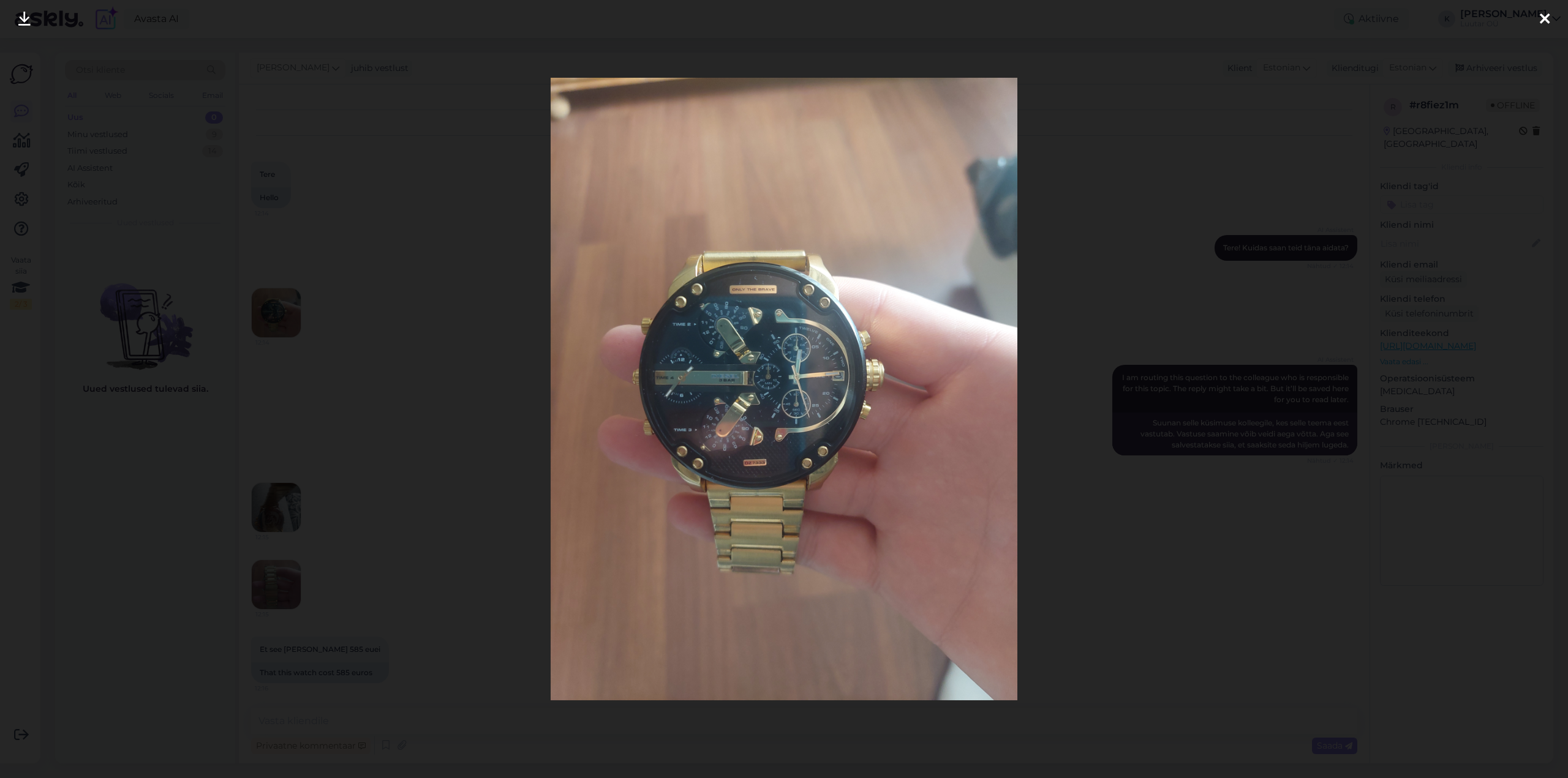
click at [23, 18] on icon at bounding box center [24, 19] width 12 height 16
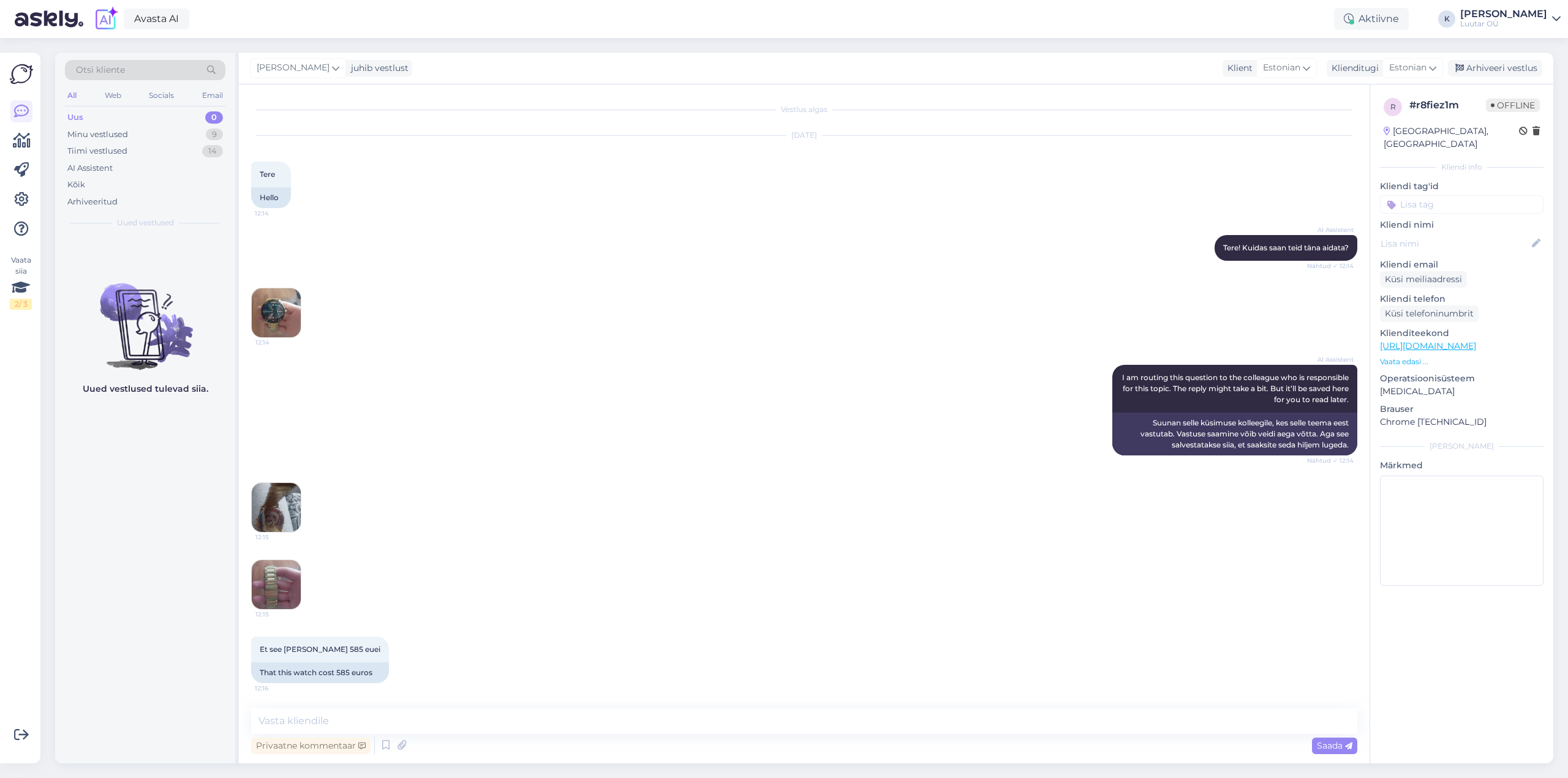
click at [274, 503] on img at bounding box center [276, 507] width 49 height 49
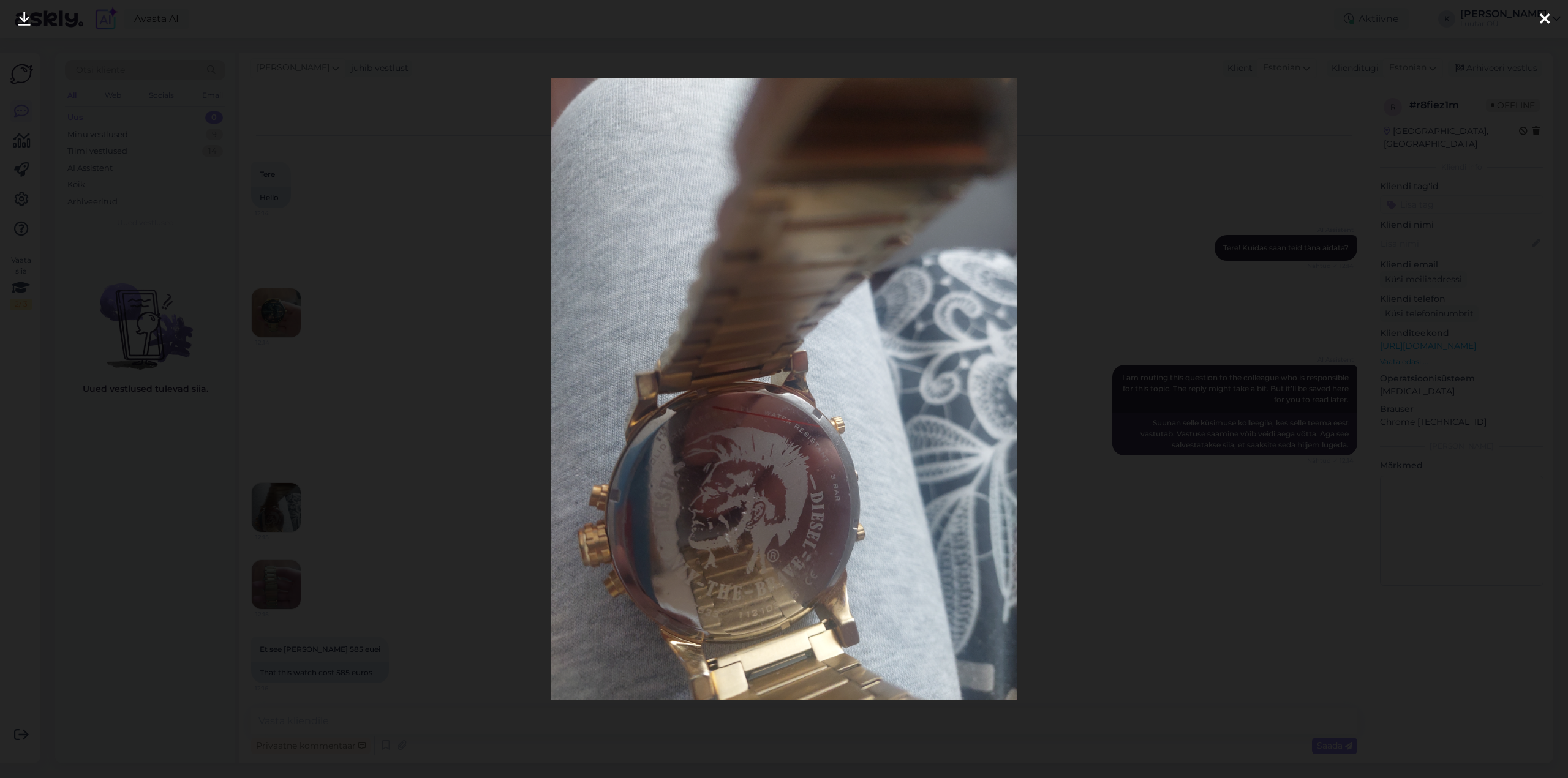
click at [23, 16] on icon at bounding box center [24, 19] width 12 height 16
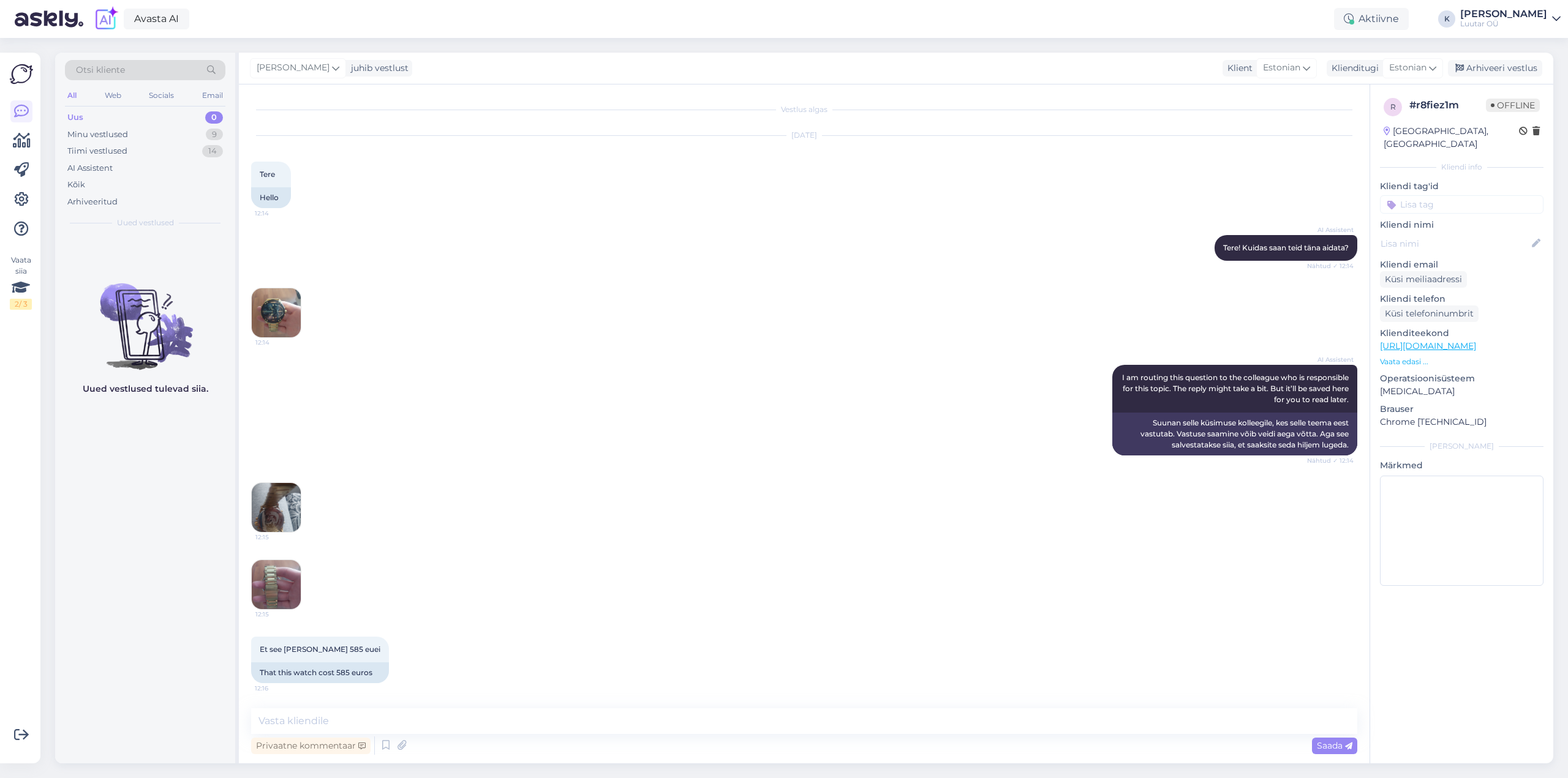
click at [285, 580] on img at bounding box center [276, 584] width 49 height 49
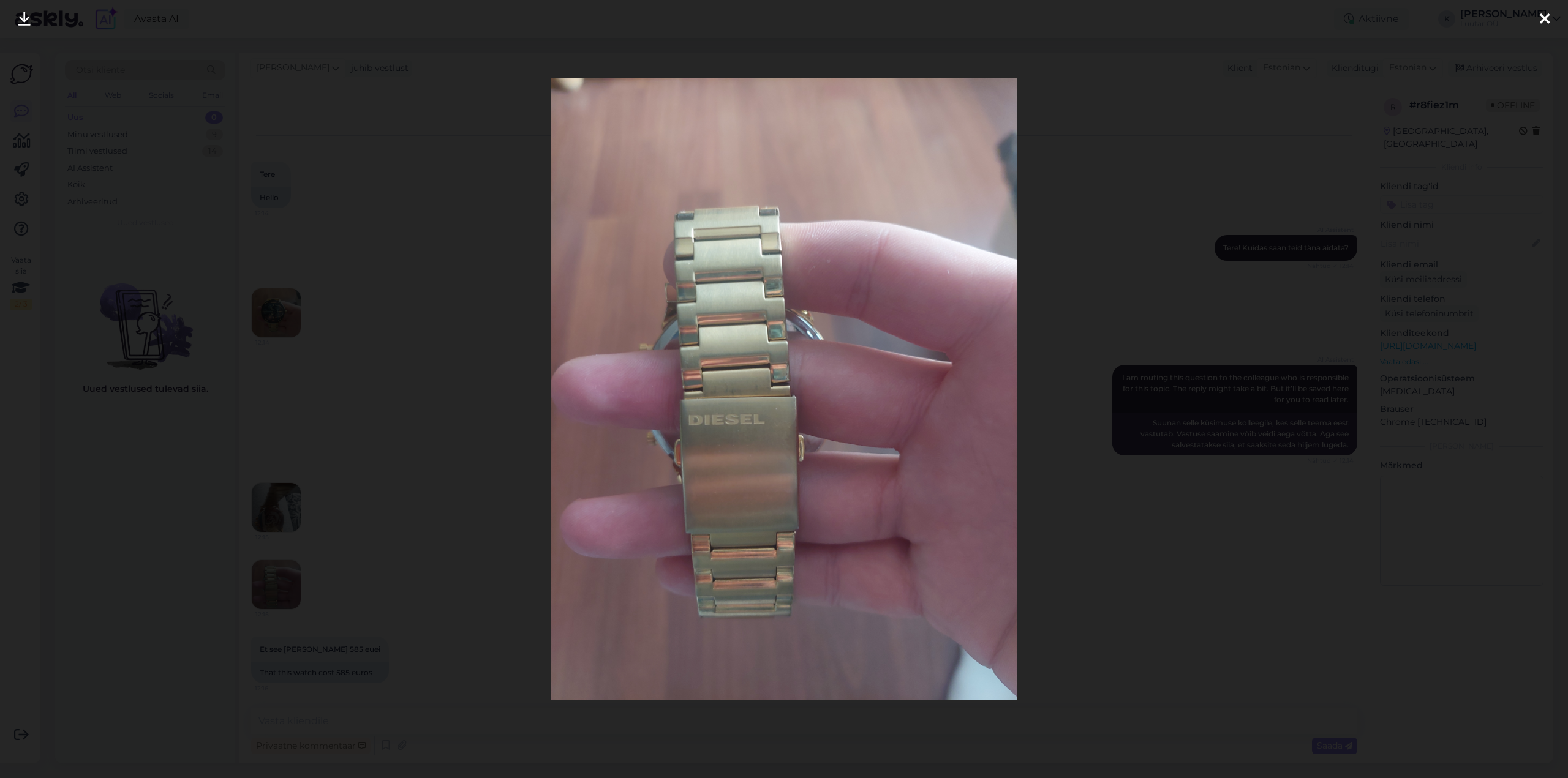
click at [22, 15] on icon at bounding box center [24, 19] width 12 height 16
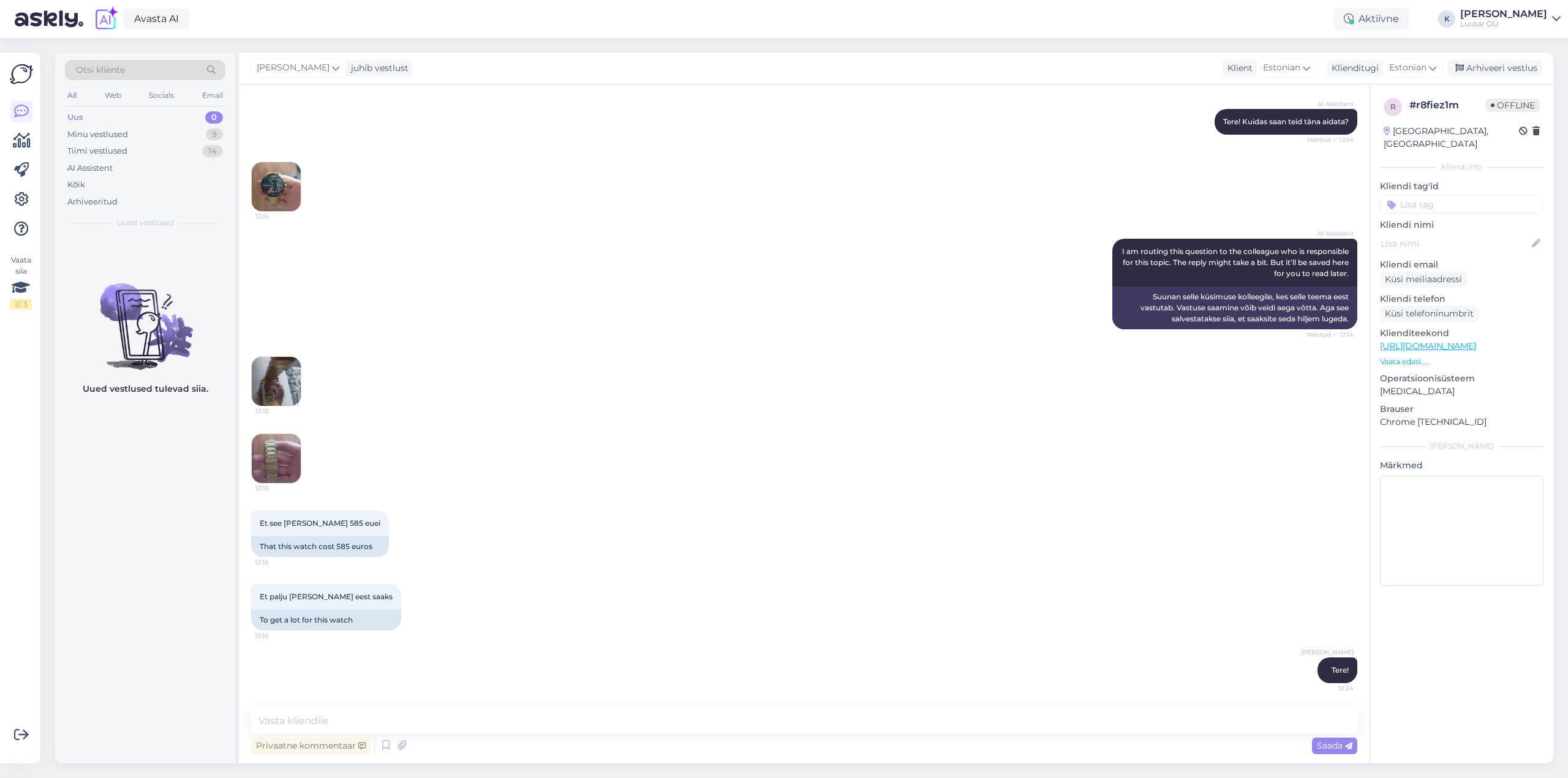
scroll to position [178, 0]
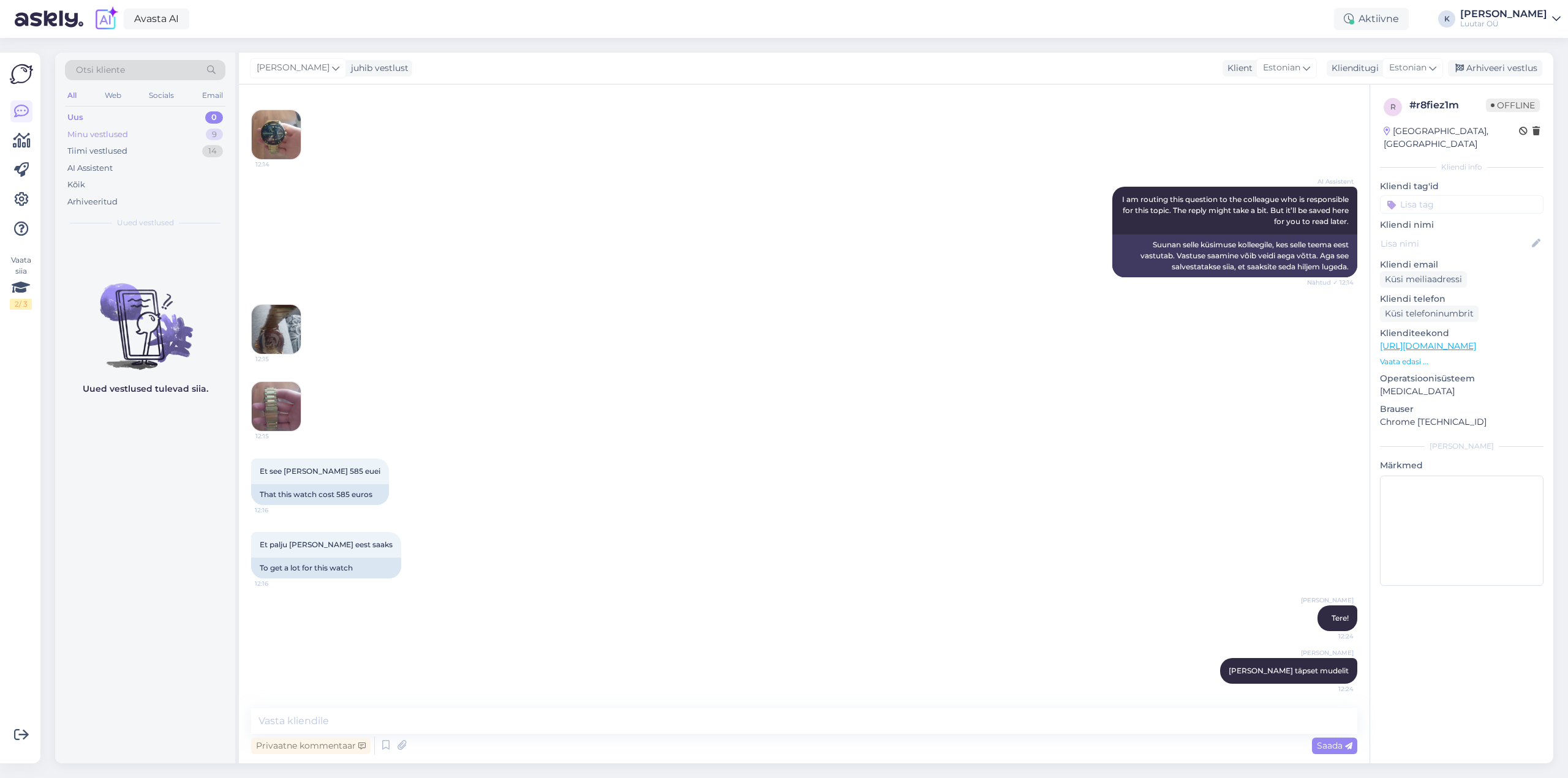
click at [116, 131] on div "Minu vestlused" at bounding box center [97, 134] width 61 height 12
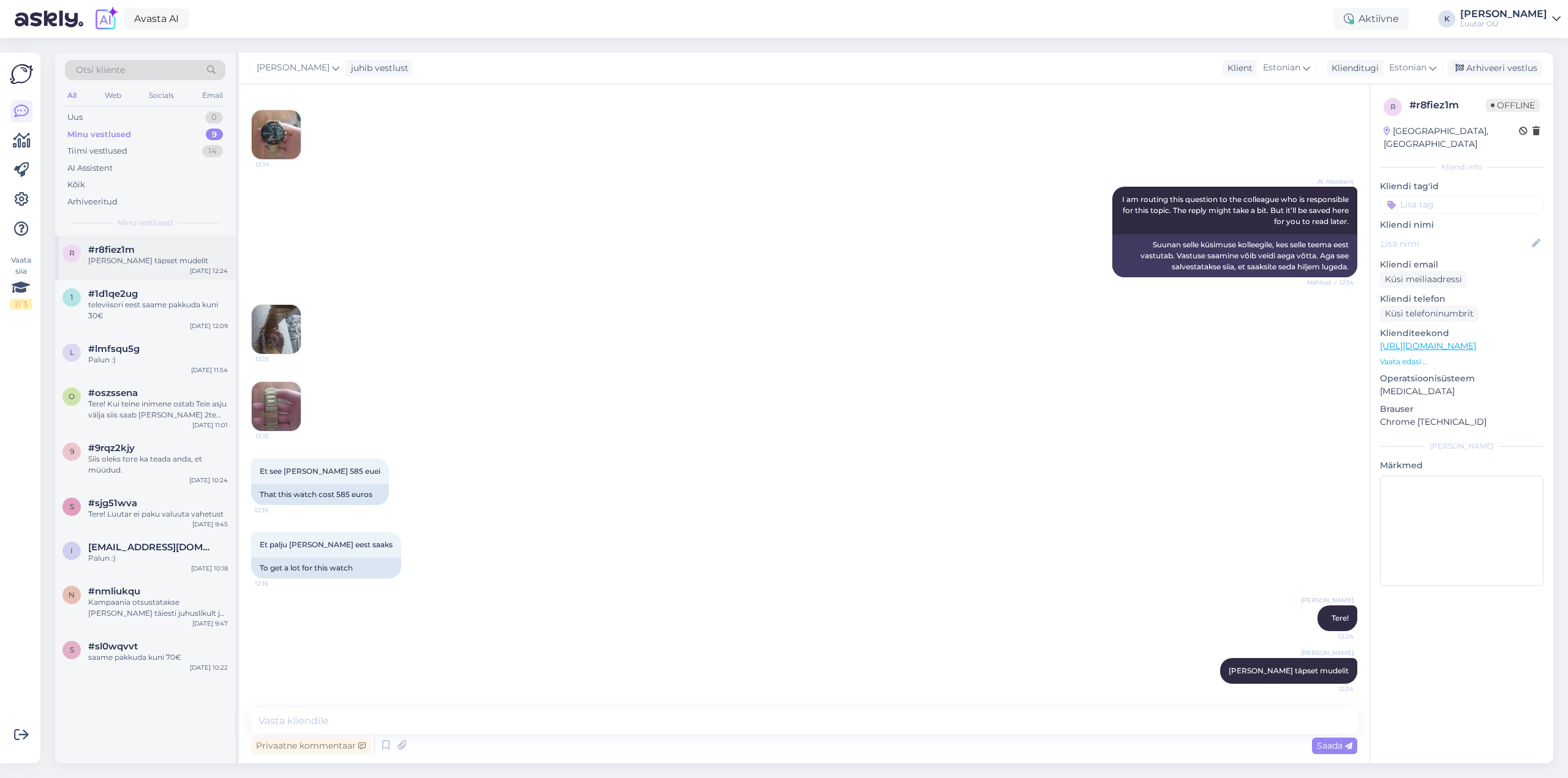
click at [114, 261] on div "palun kella täpset mudelit" at bounding box center [157, 261] width 140 height 11
click at [123, 303] on div "televiisori eest saame pakkuda kuni 30€" at bounding box center [157, 311] width 140 height 22
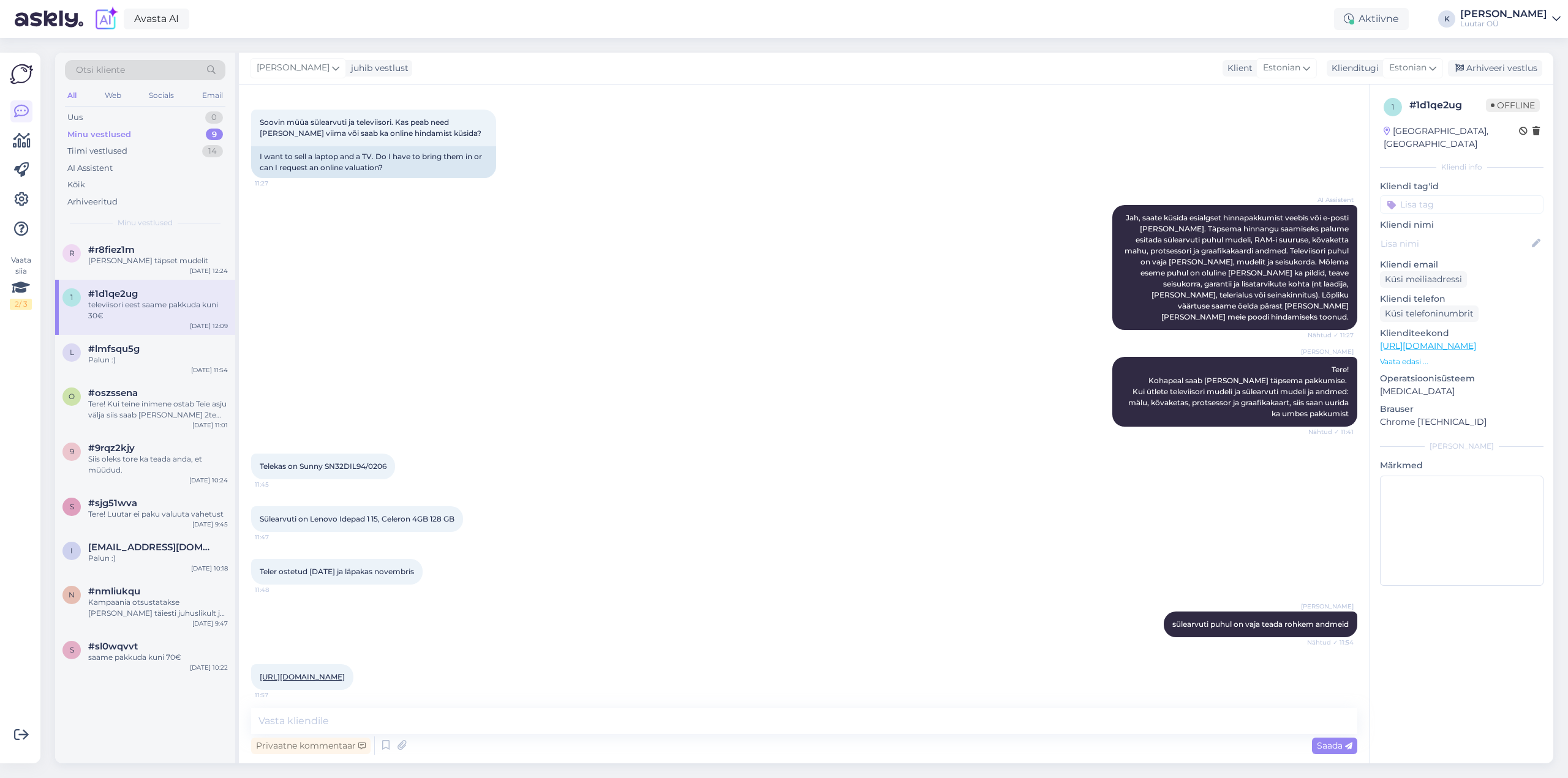
scroll to position [342, 0]
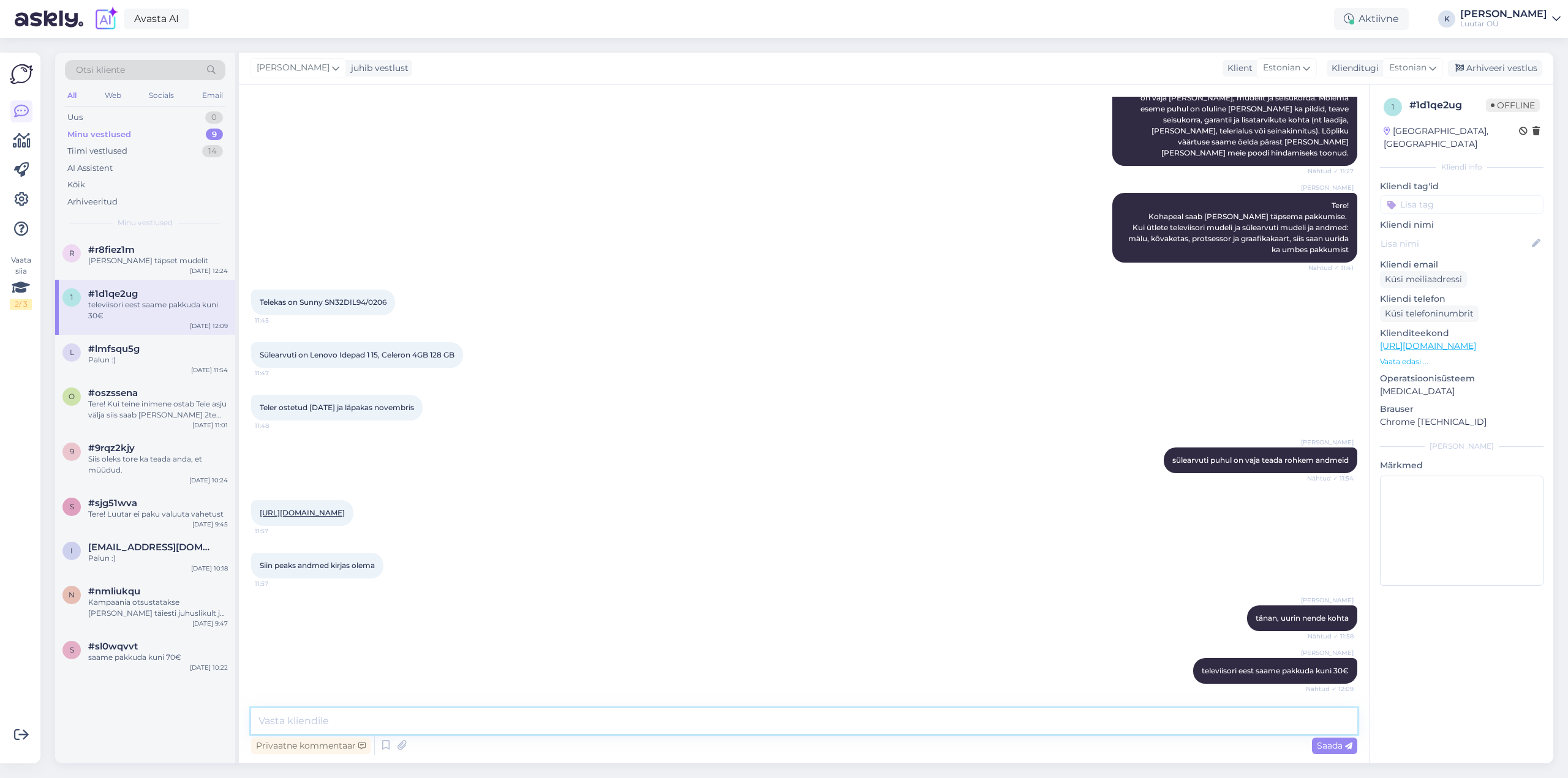
click at [455, 726] on textarea at bounding box center [804, 720] width 1106 height 25
type textarea "sülearvuti eest saame pakkuda kuni 50€"
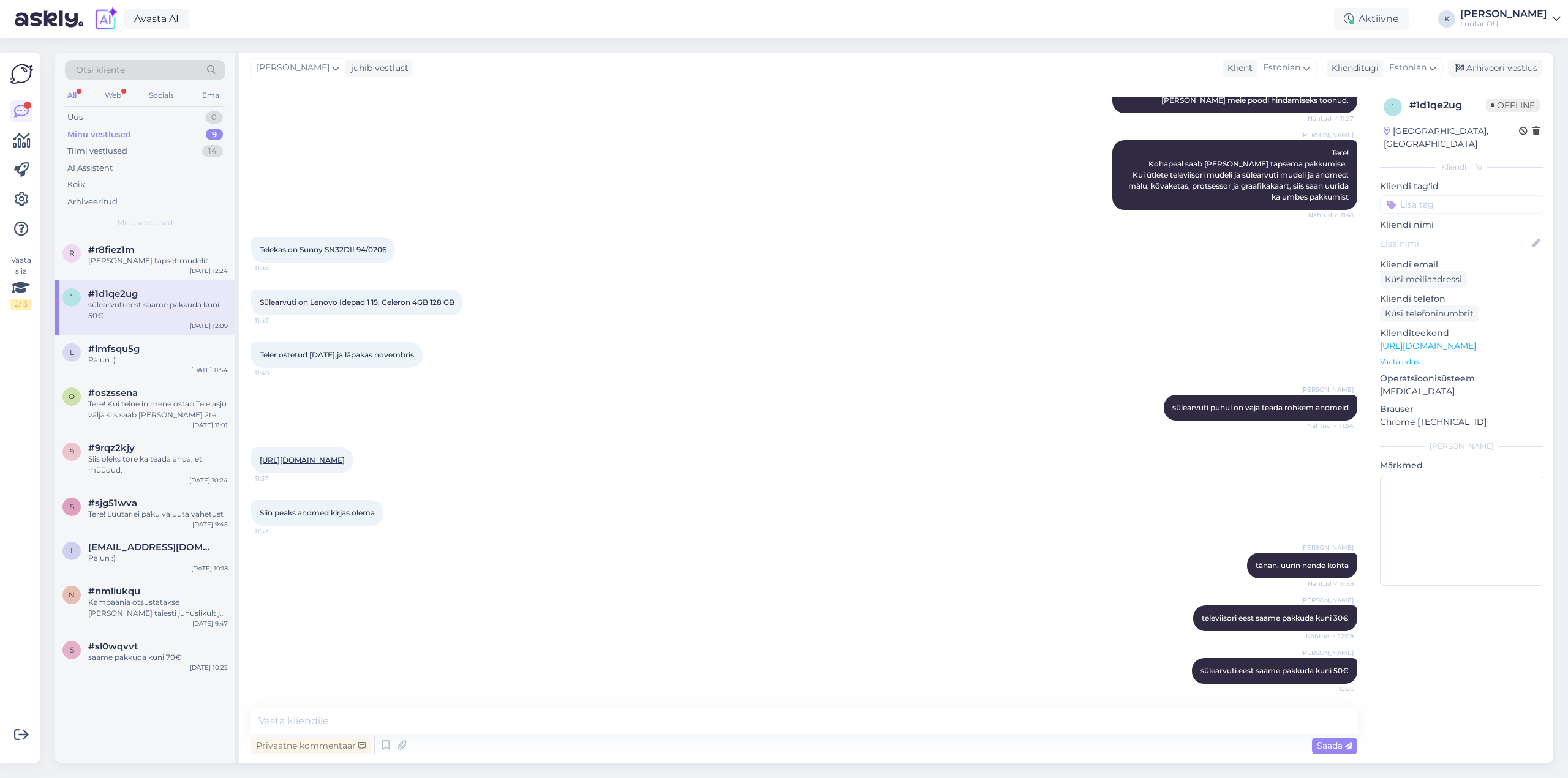
click at [117, 128] on div "Minu vestlused" at bounding box center [99, 134] width 64 height 12
click at [112, 315] on div "palun kella täpset mudelit" at bounding box center [157, 316] width 140 height 11
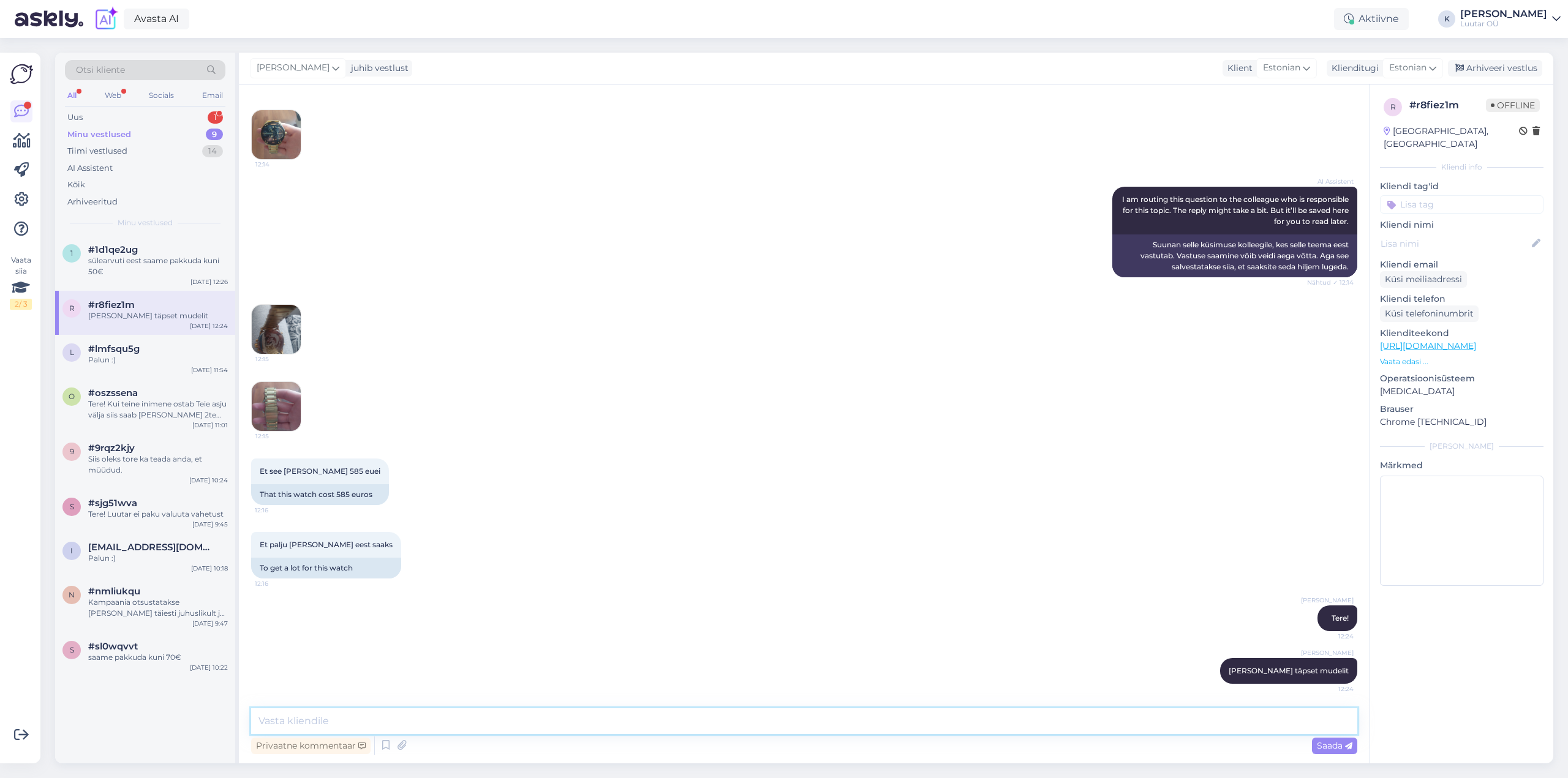
click at [581, 714] on textarea at bounding box center [804, 720] width 1106 height 25
type textarea "pildi pealt oli näha saame pakkuda kuni 70€ selle eest kui tõesti vajalikud pab…"
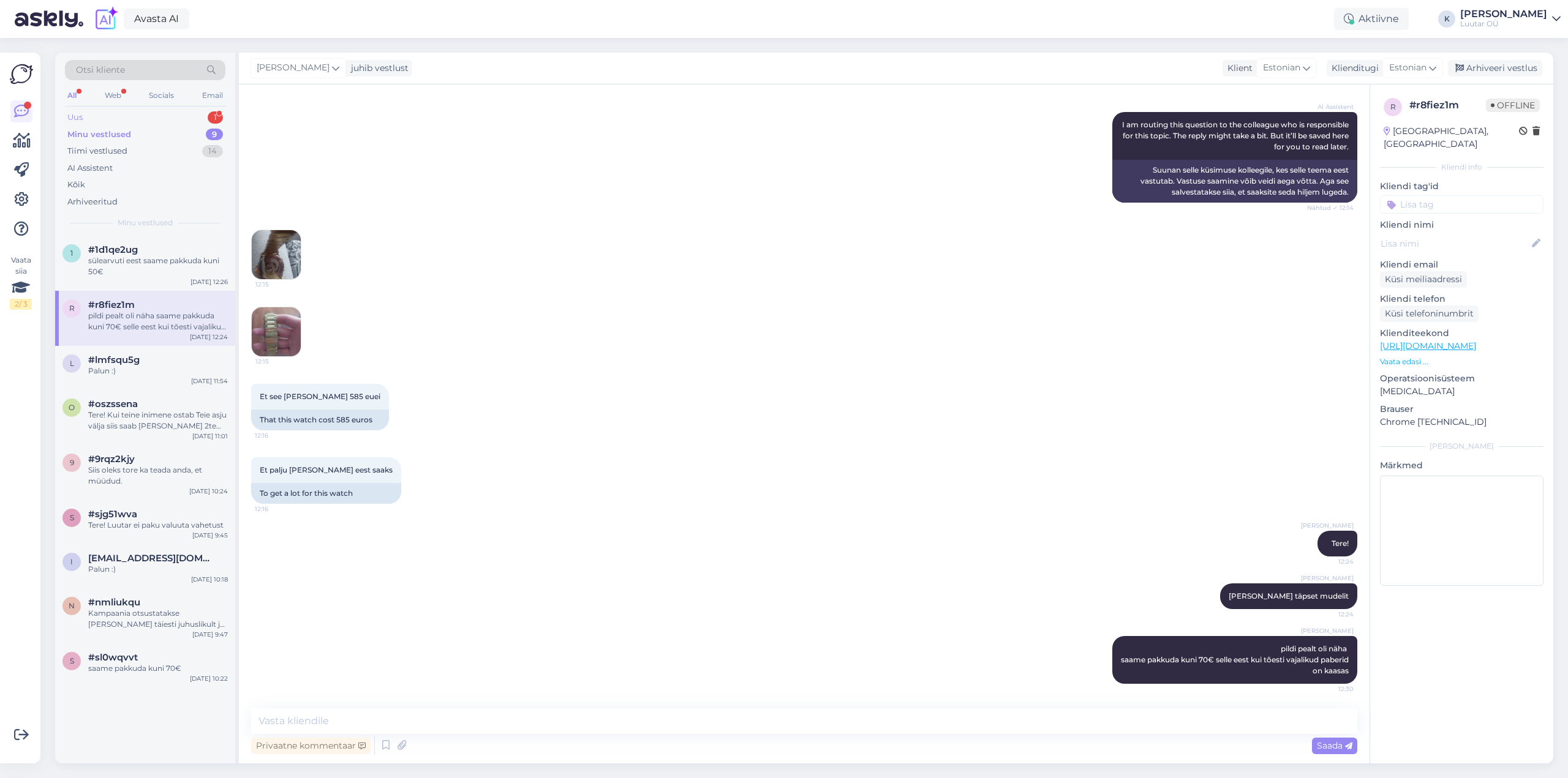
click at [101, 117] on div "Uus 1" at bounding box center [144, 117] width 160 height 17
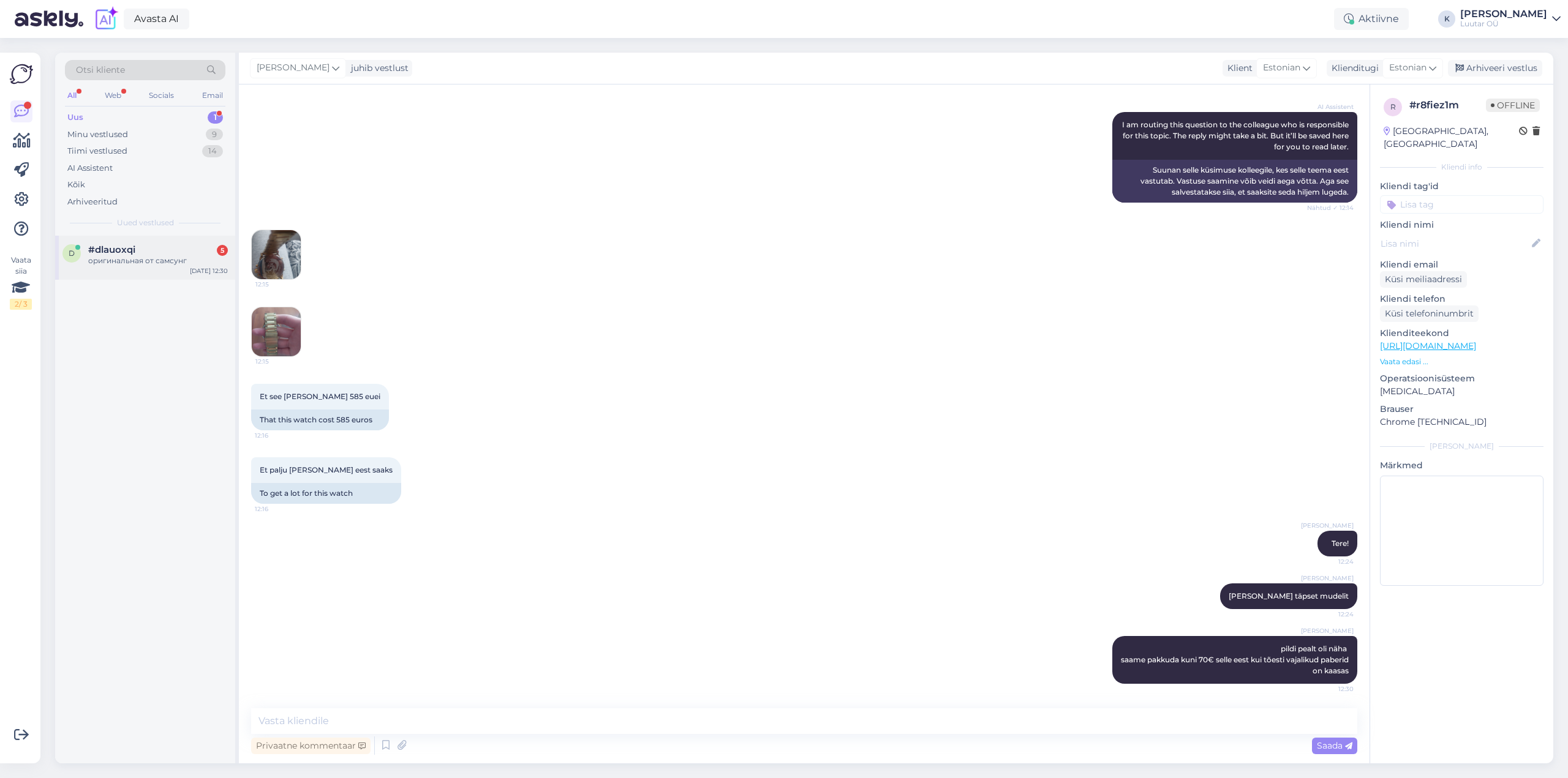
click at [126, 249] on span "#dlauoxqi" at bounding box center [111, 250] width 47 height 11
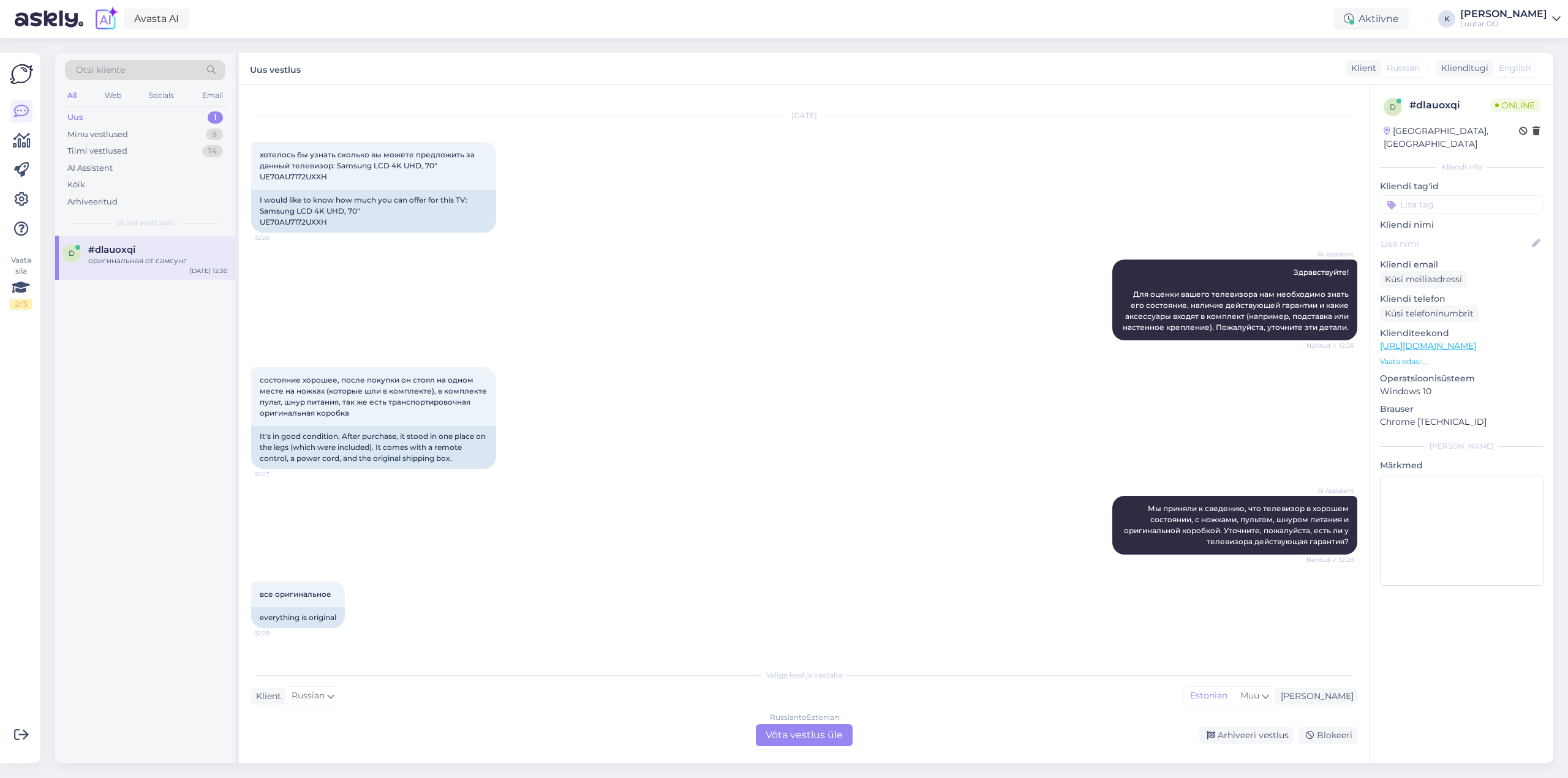
scroll to position [0, 0]
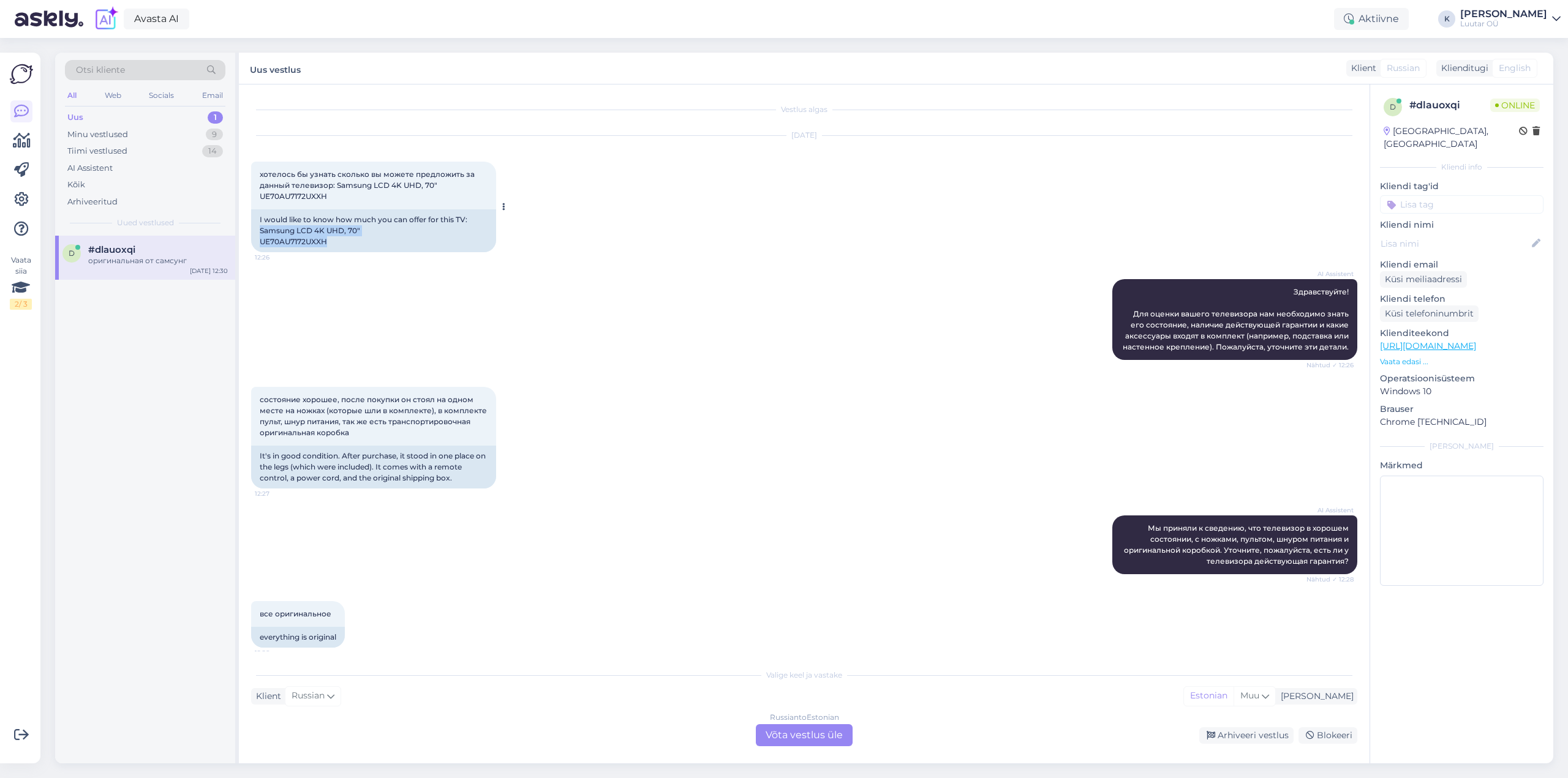
drag, startPoint x: 259, startPoint y: 229, endPoint x: 339, endPoint y: 244, distance: 81.4
click at [339, 244] on div "I would like to know how much you can offer for this TV: Samsung LCD 4K UHD, 70…" at bounding box center [374, 231] width 245 height 43
copy div "Samsung LCD 4K UHD, 70" UE70AU7172UXXH"
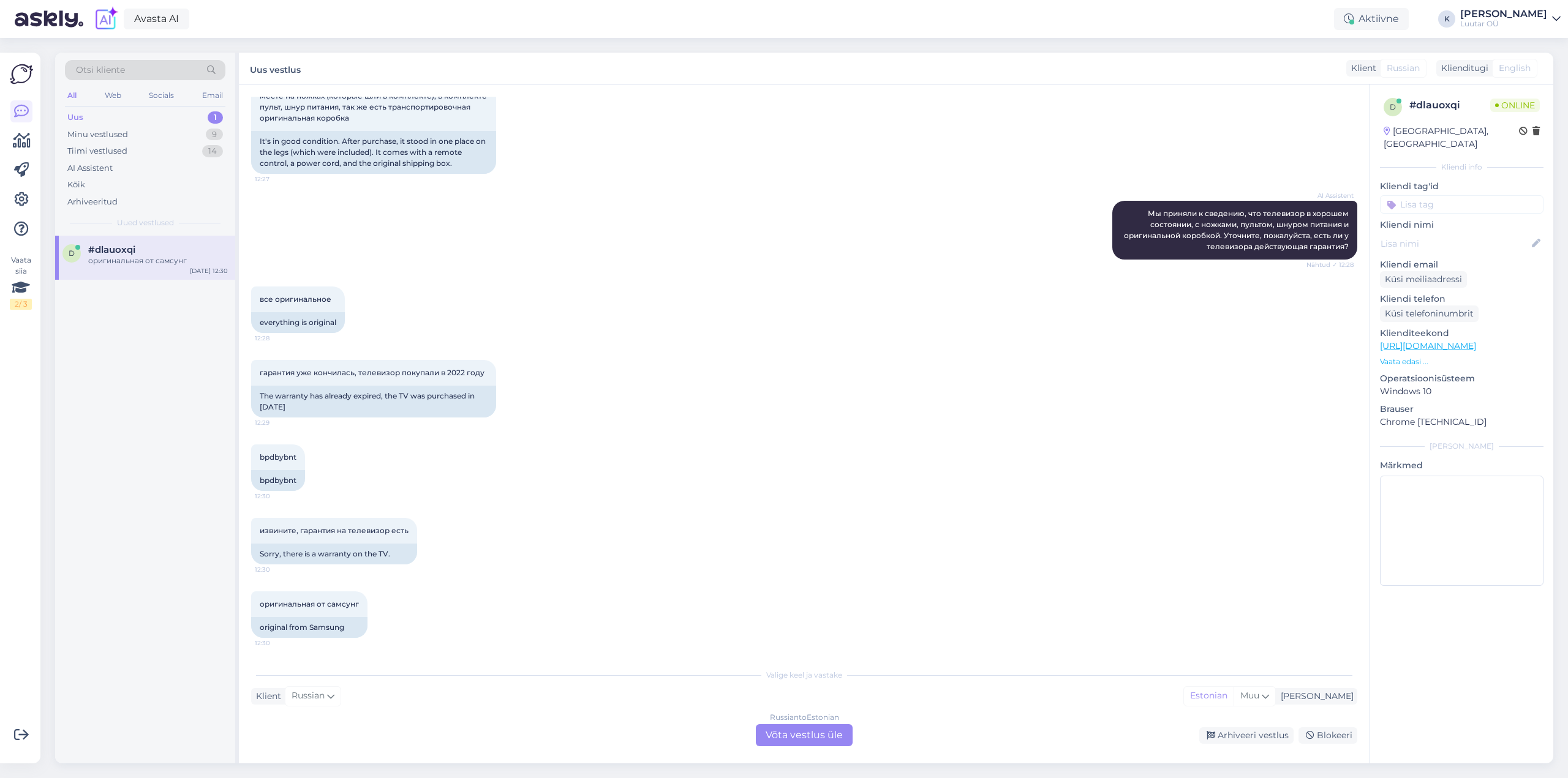
scroll to position [254, 0]
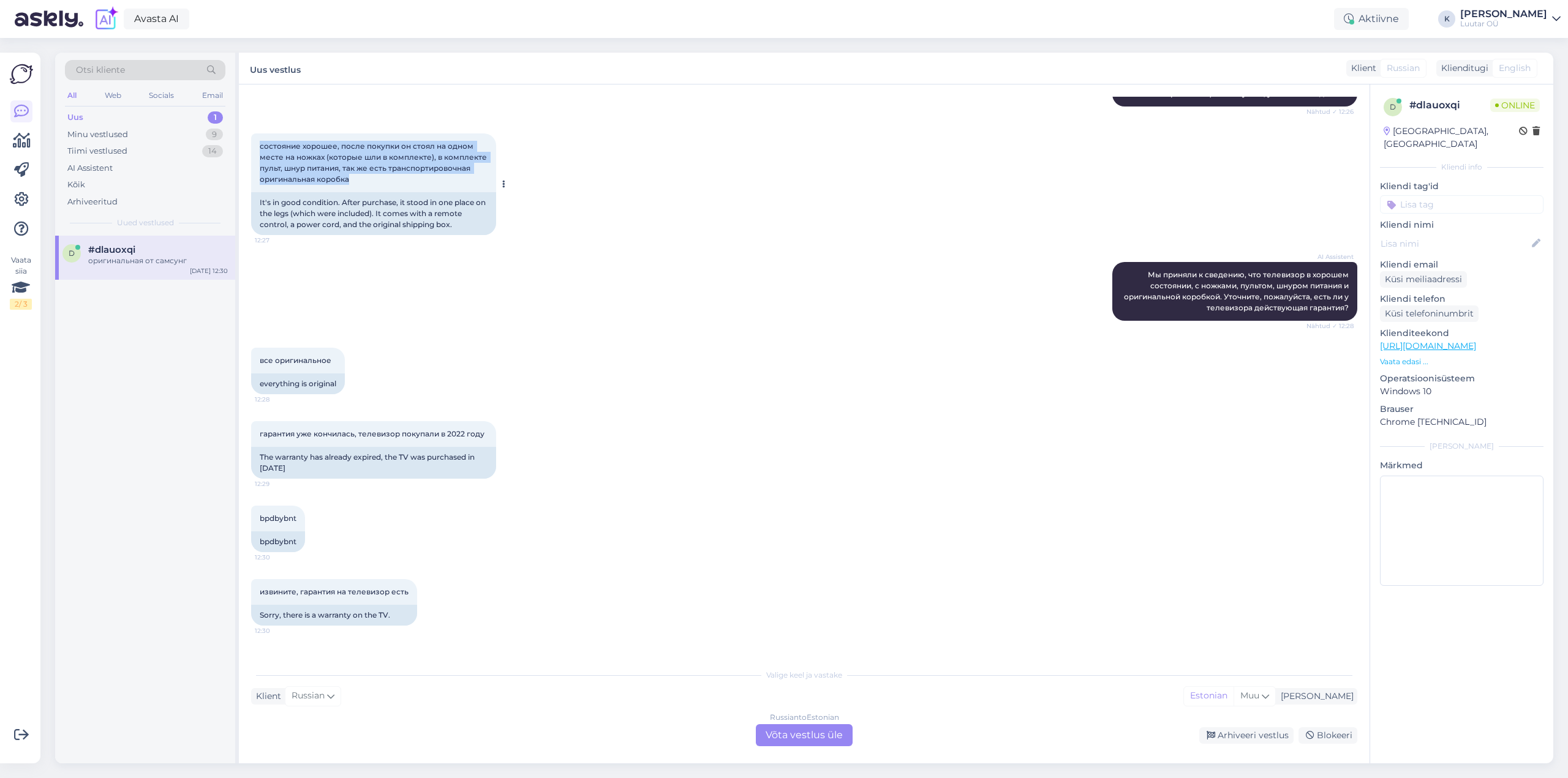
drag, startPoint x: 267, startPoint y: 148, endPoint x: 362, endPoint y: 183, distance: 101.2
click at [362, 183] on div "состояние хорошее, после покупки он стоял на одном месте на ножках (которые шли…" at bounding box center [374, 163] width 245 height 59
copy span "состояние хорошее, после покупки он стоял на одном месте на ножках (которые шли…"
drag, startPoint x: 602, startPoint y: 505, endPoint x: 676, endPoint y: 367, distance: 156.6
click at [602, 504] on div "bpdbybnt 12:30 bpdbybnt" at bounding box center [804, 529] width 1106 height 73
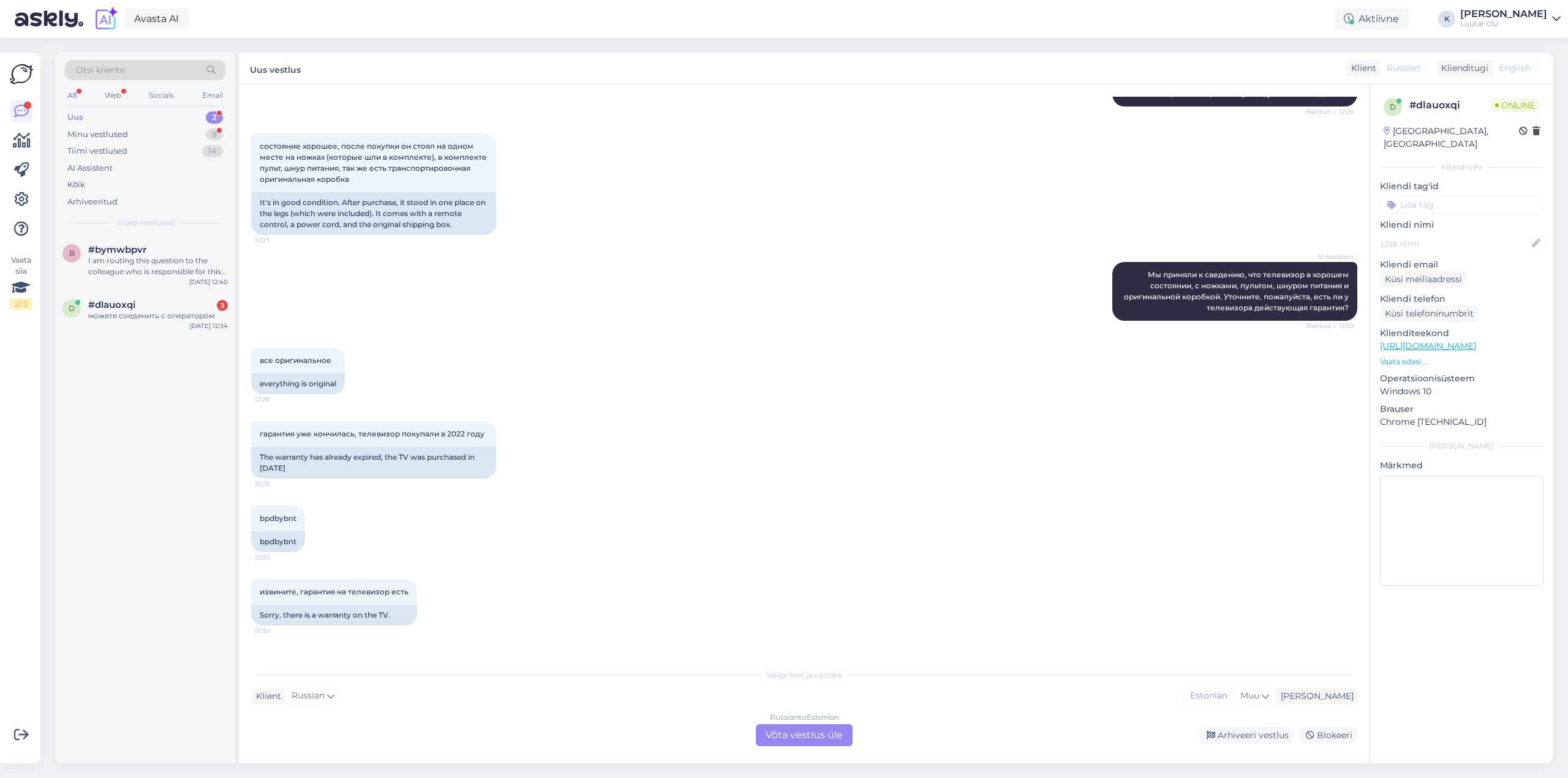
scroll to position [777, 0]
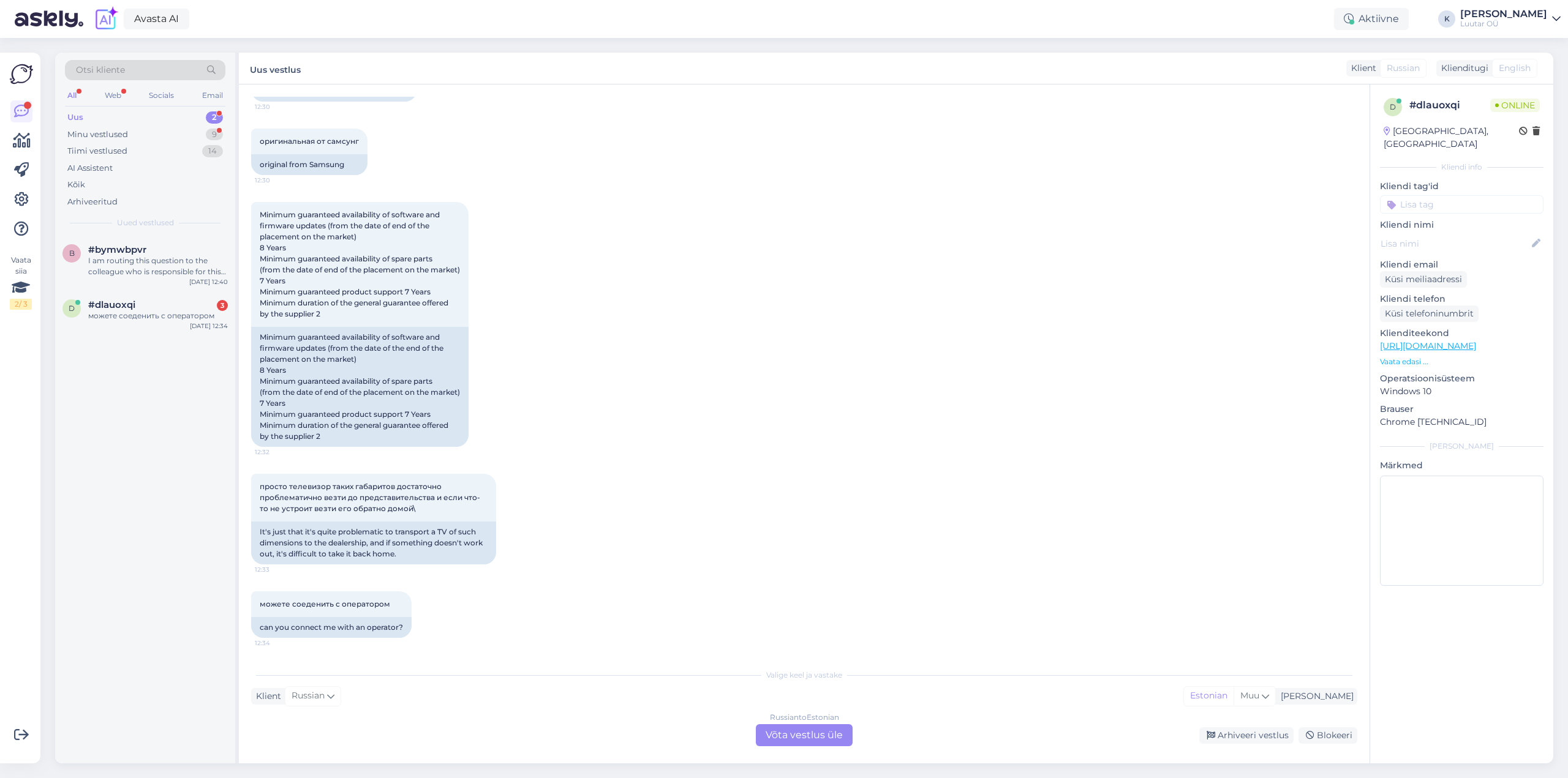
click at [786, 732] on div "Russian to Estonian Võta vestlus üle" at bounding box center [804, 735] width 96 height 22
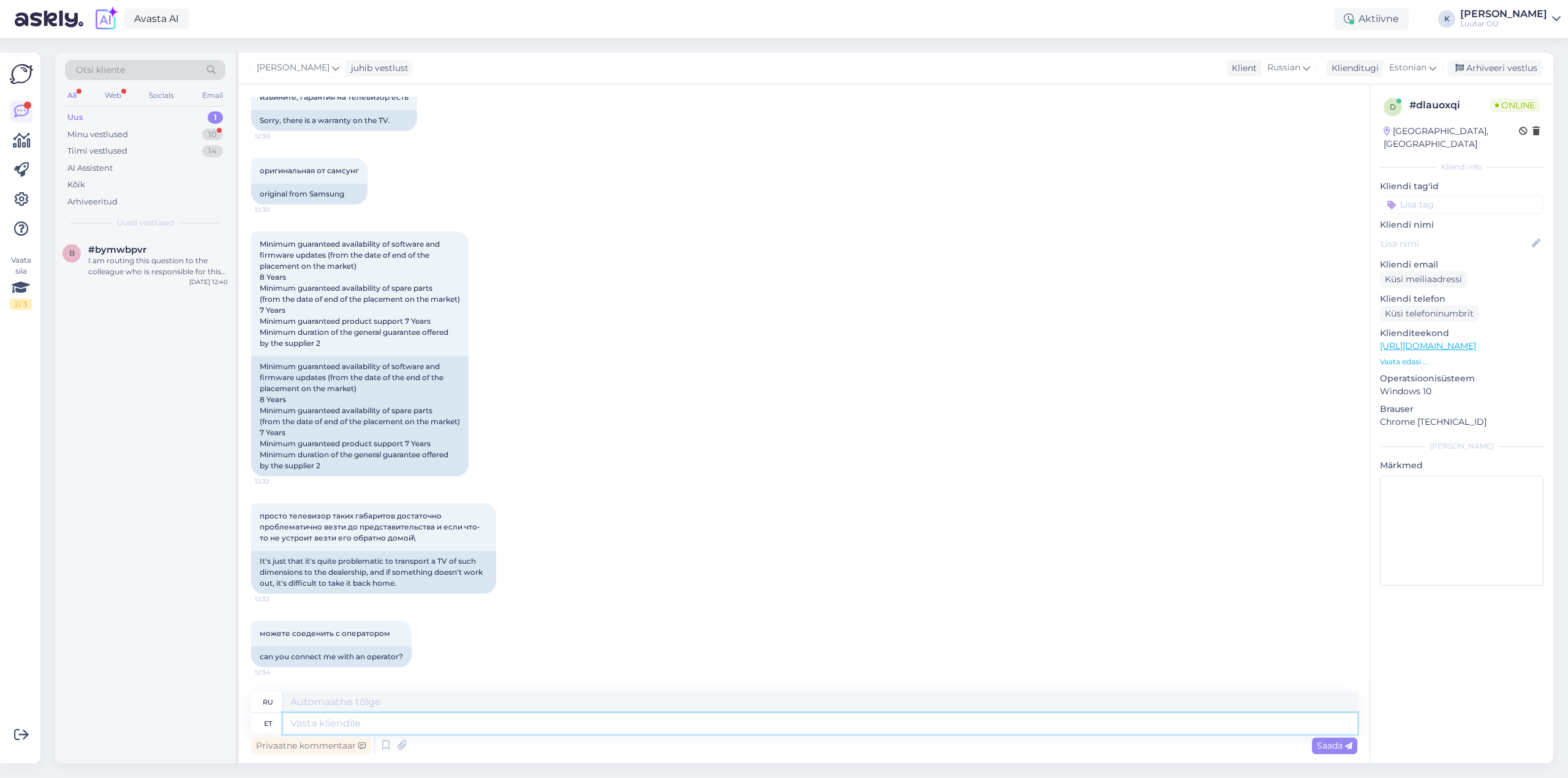
click at [407, 725] on textarea at bounding box center [820, 724] width 1074 height 21
type textarea "Tervist"
type textarea "Здоровье"
type textarea "Tervist"
click at [1339, 748] on span "Saada" at bounding box center [1335, 745] width 36 height 11
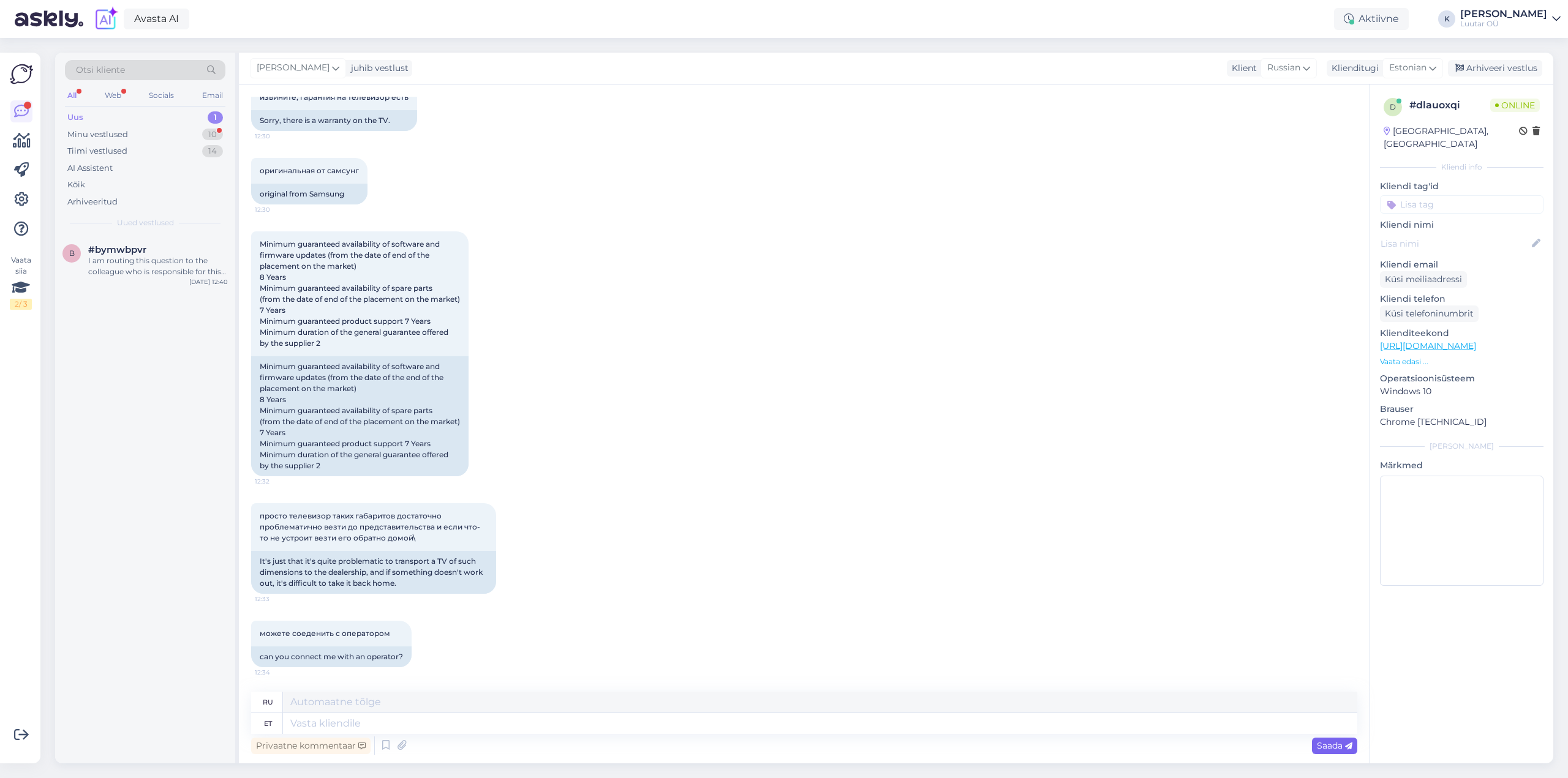
scroll to position [821, 0]
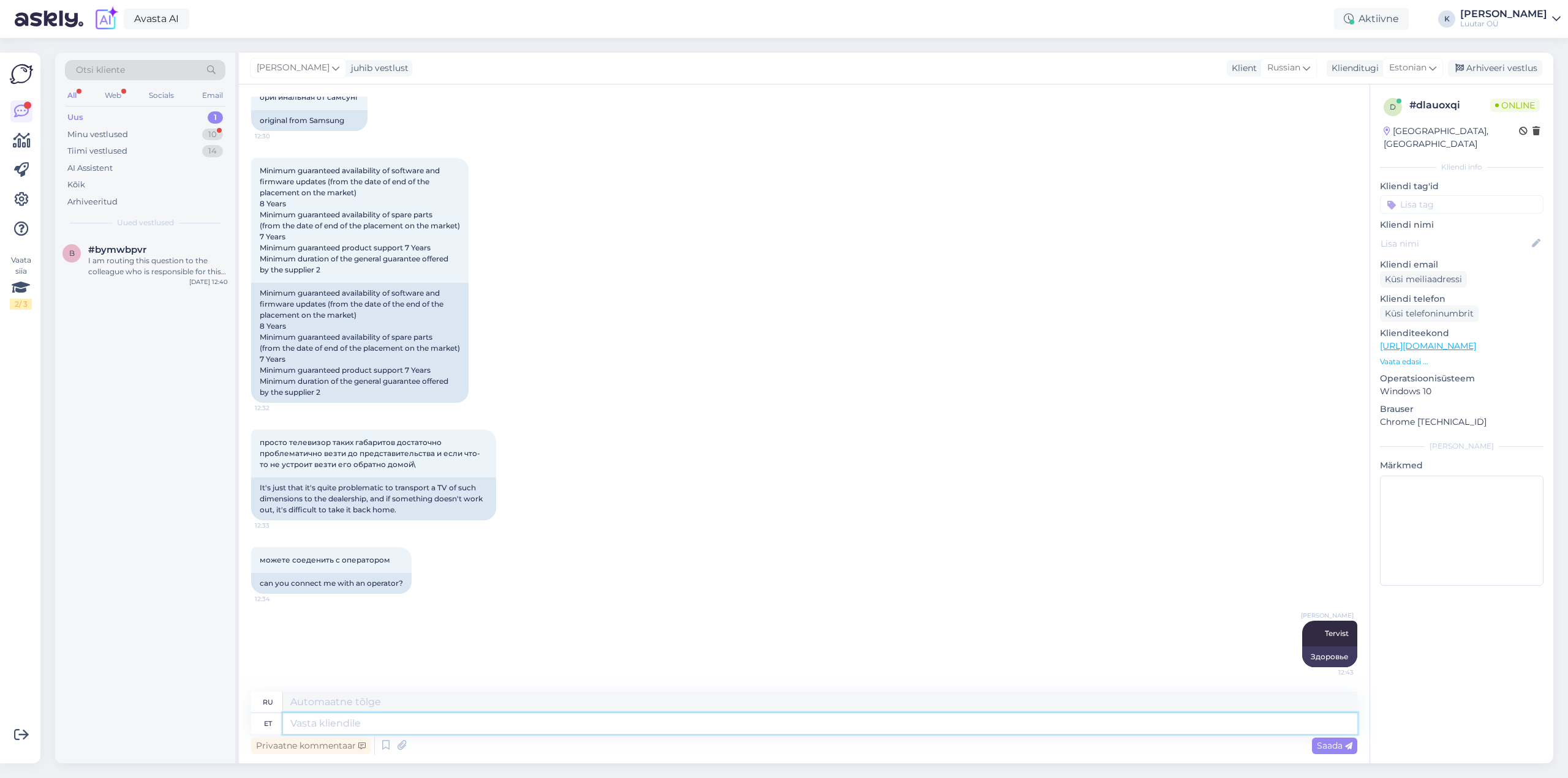
click at [387, 727] on textarea at bounding box center [820, 724] width 1074 height 21
type textarea "saame"
type textarea "мы можем"
type textarea "saame pakkuda"
type textarea "мы можем предложить"
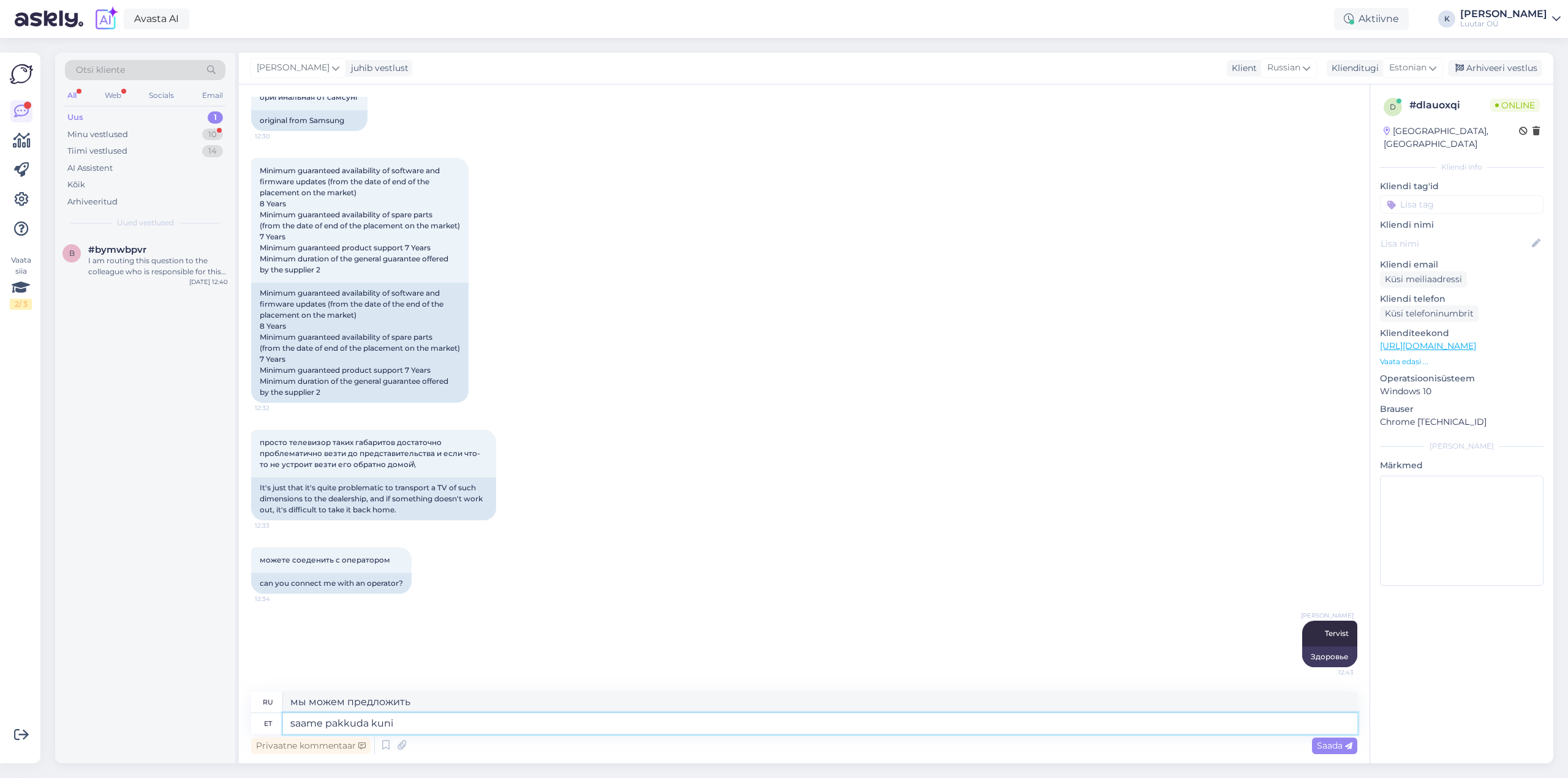
type textarea "saame pakkuda kuni"
type textarea "мы можем предложить до"
type textarea "saame pakkuda kuni 180"
type textarea "мы можем предложить до 180"
type textarea "saame pakkuda kuni 180€"
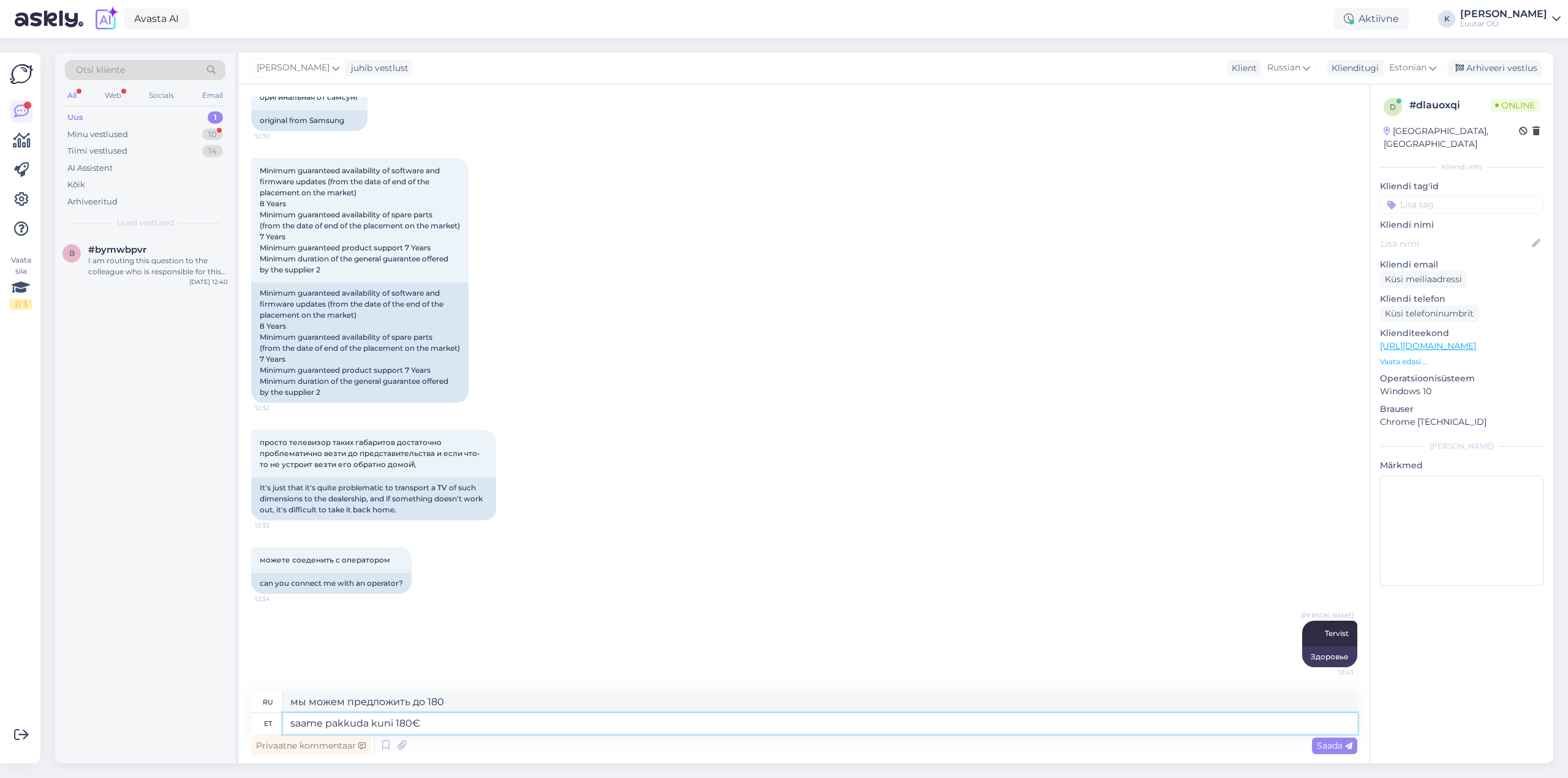
type textarea "мы можем предложить до 180€"
type textarea "saame pakkuda kuni 180€ selle"
type textarea "мы можем предложить за это до 180€"
type textarea "saame pakkuda kuni 180€ selle televiisori e"
type textarea "мы можем предложить до 180€ за этот телевизор"
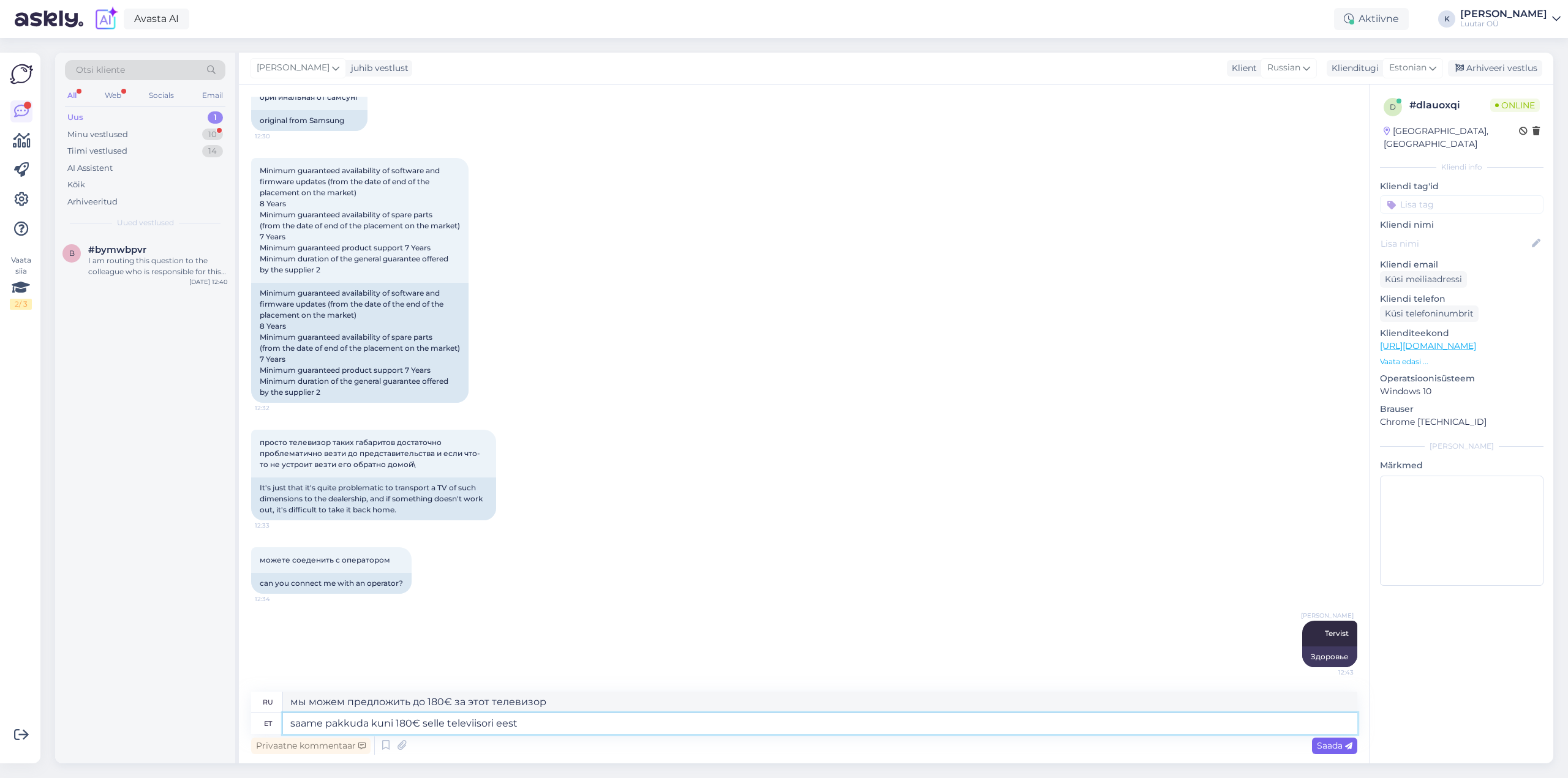
type textarea "saame pakkuda kuni 180€ selle televiisori eest"
click at [1321, 743] on span "Saada" at bounding box center [1335, 745] width 36 height 11
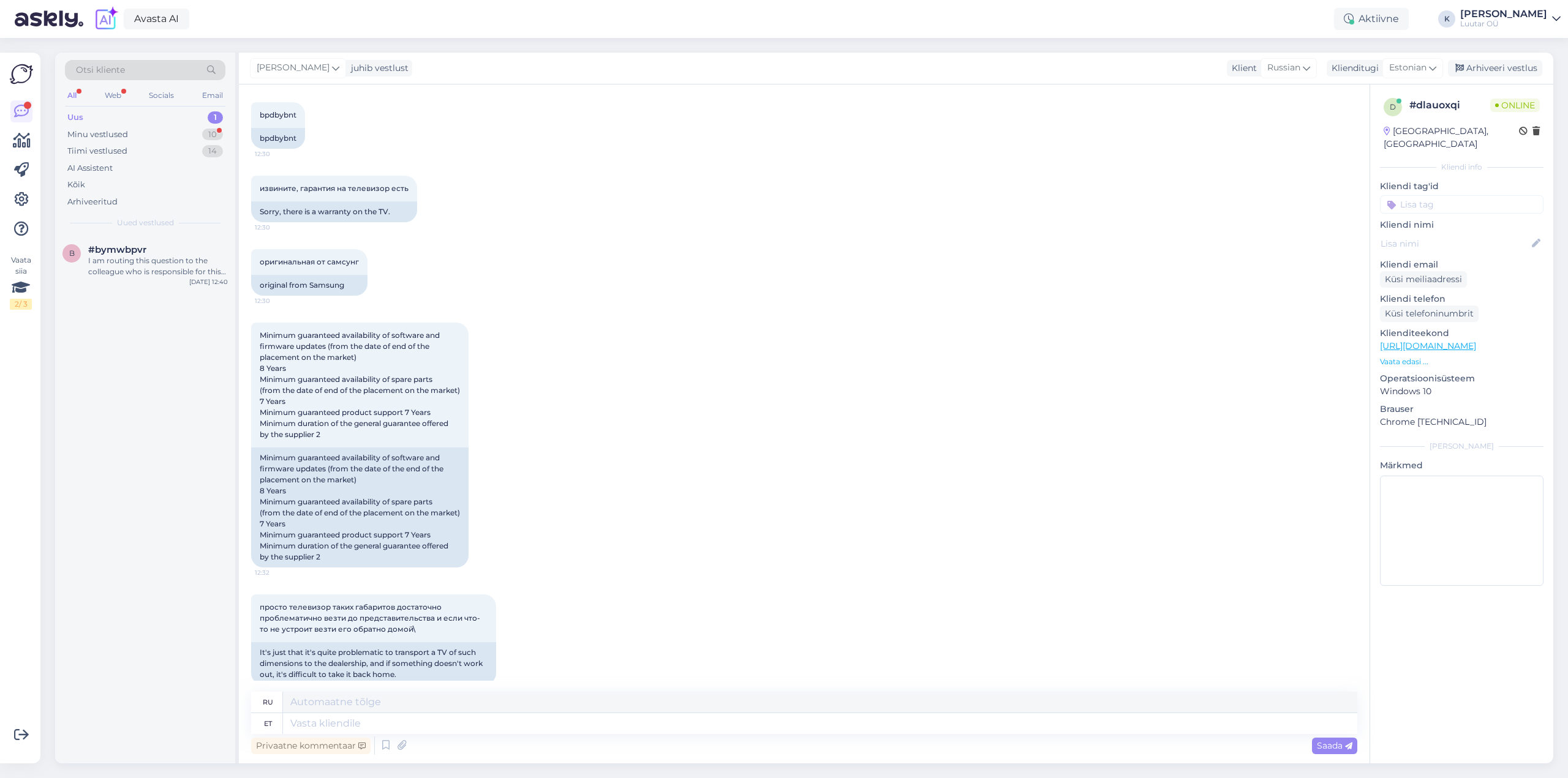
scroll to position [895, 0]
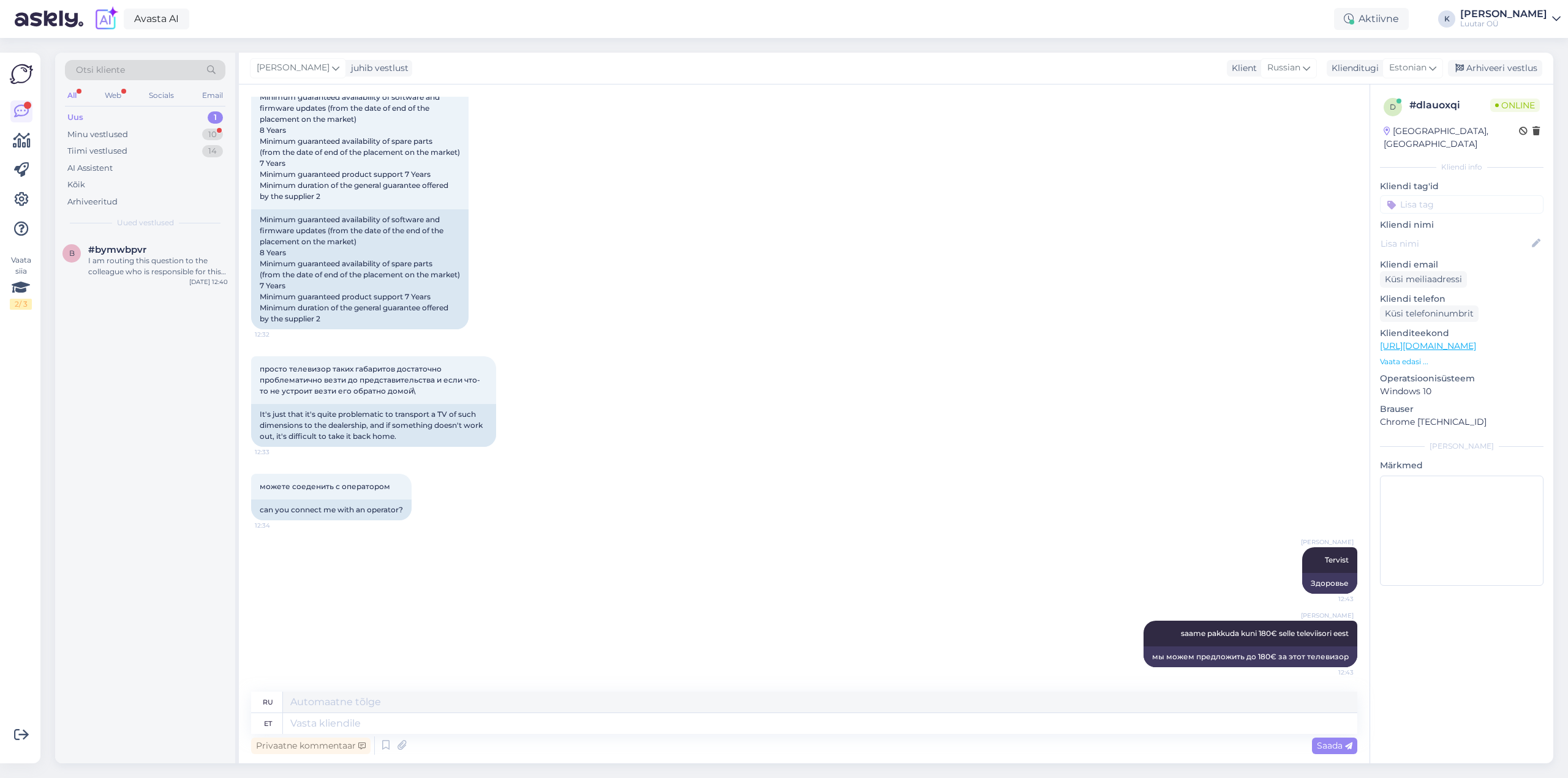
click at [100, 114] on div "Uus 1" at bounding box center [144, 117] width 160 height 17
click at [150, 264] on div "I am routing this question to the colleague who is responsible for this topic. …" at bounding box center [157, 267] width 140 height 22
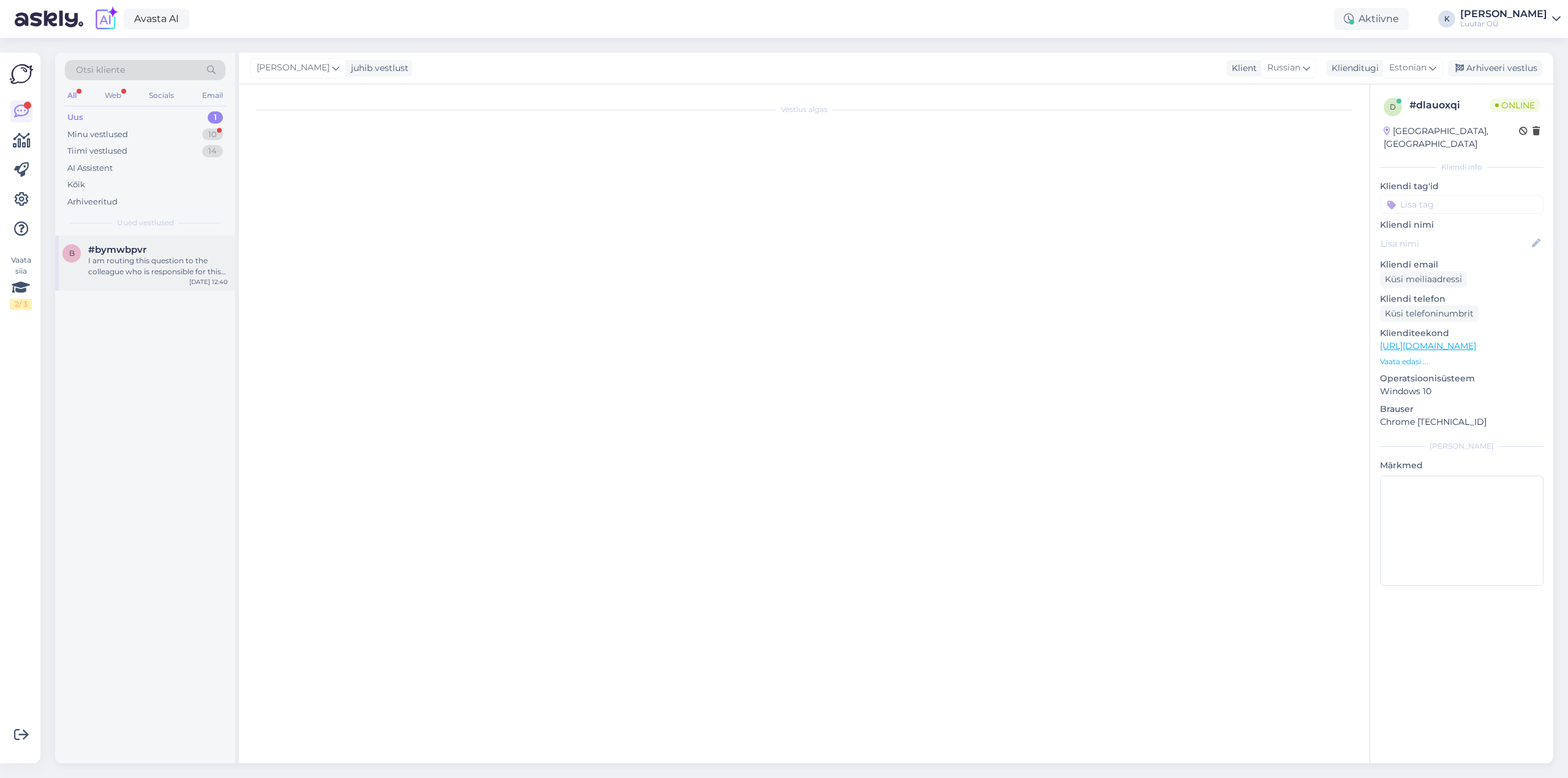
scroll to position [0, 0]
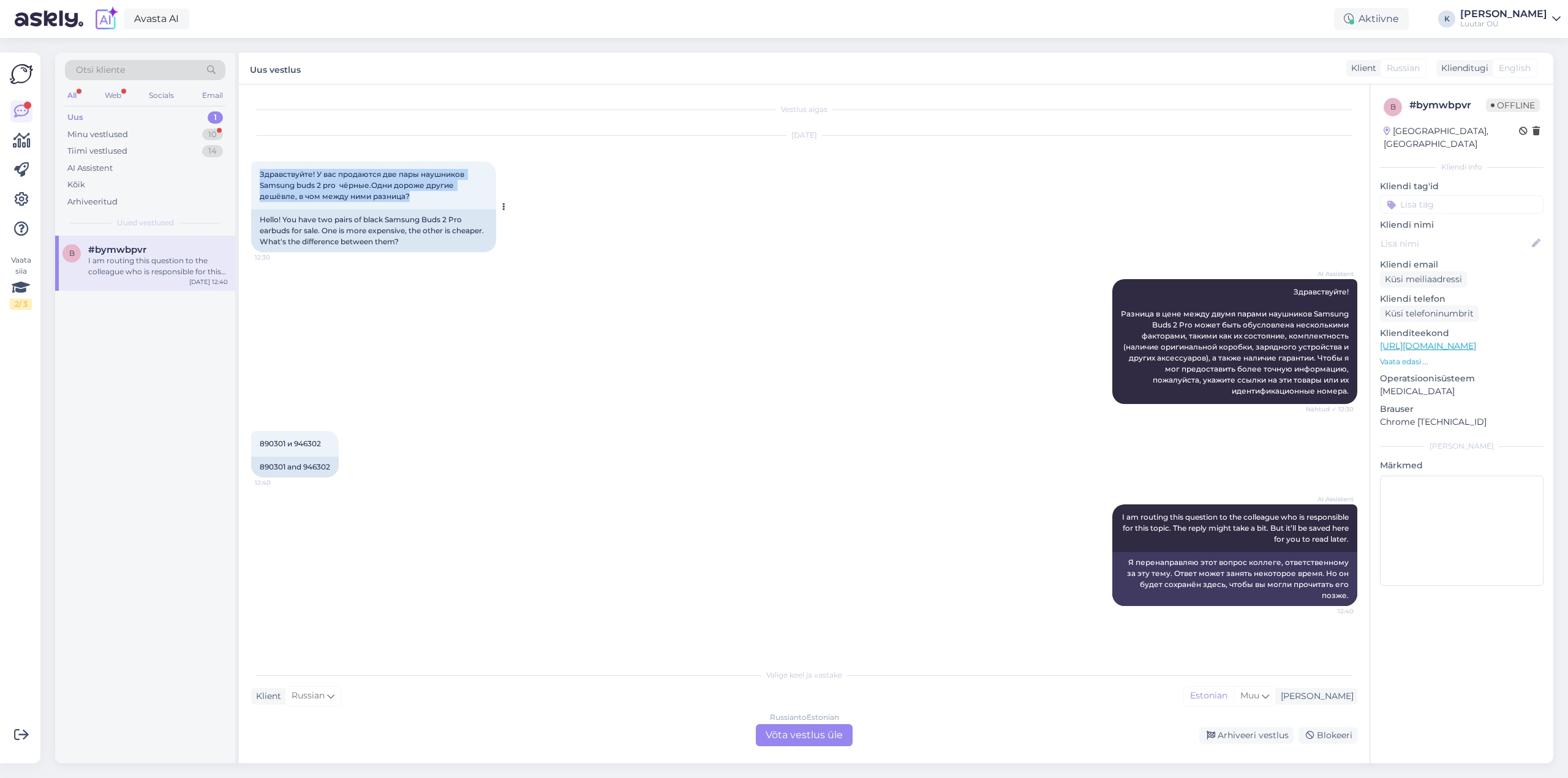
drag, startPoint x: 258, startPoint y: 171, endPoint x: 420, endPoint y: 197, distance: 164.1
click at [420, 197] on div "Здравствуйте! У вас продаются две пары наушников Samsung buds 2 pro чёрные.Одни…" at bounding box center [374, 185] width 245 height 48
click at [437, 351] on div "AI Assistent Здравствуйте! Разница в цене между двумя парами наушников Samsung …" at bounding box center [804, 342] width 1106 height 152
click at [264, 440] on span "890301 и 946302" at bounding box center [289, 444] width 61 height 9
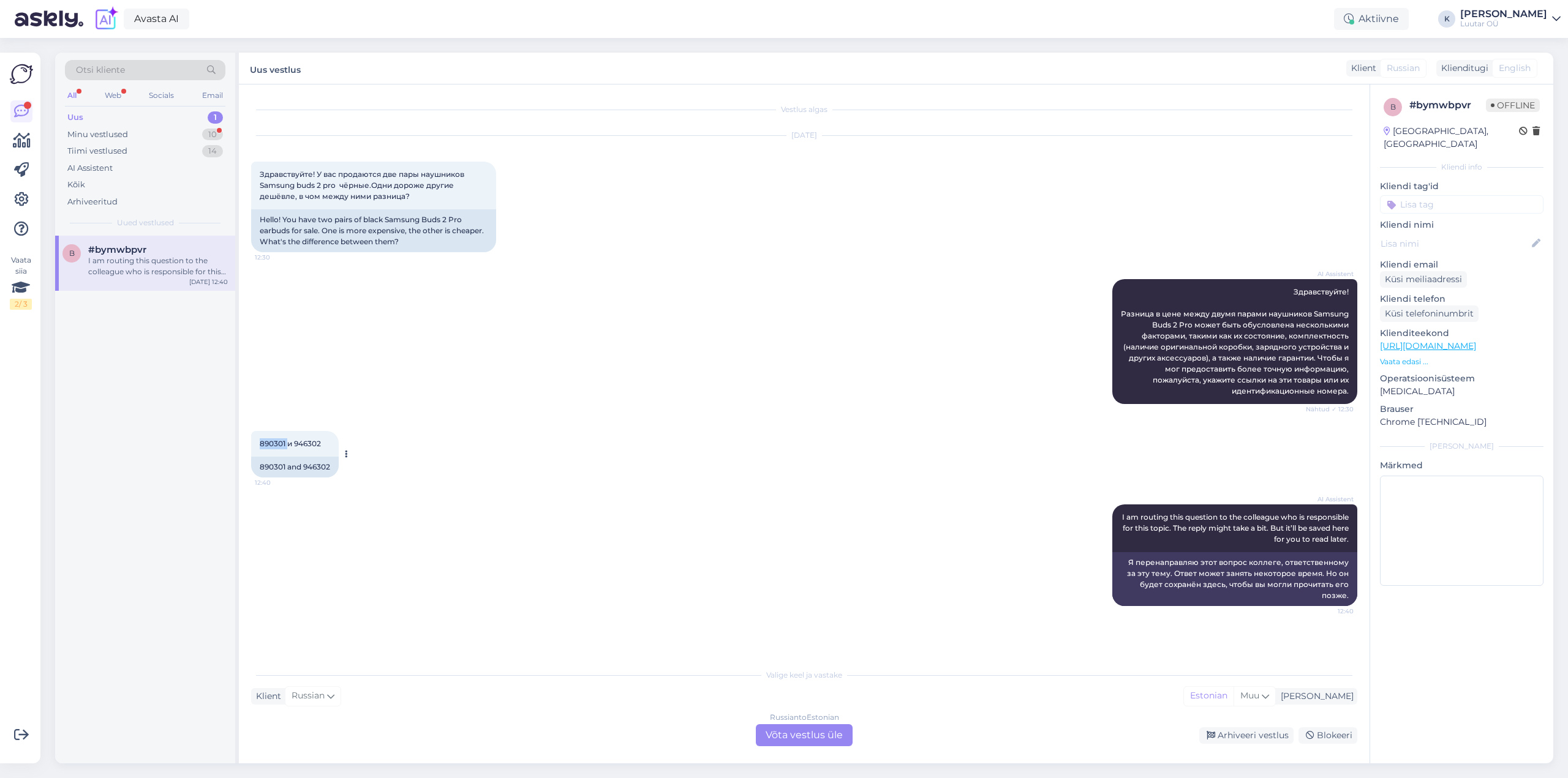
copy span "890301"
click at [310, 442] on span "890301 и 946302" at bounding box center [289, 444] width 61 height 9
copy div "946302 12:40"
click at [821, 736] on div "Russian to Estonian Võta vestlus üle" at bounding box center [804, 735] width 96 height 22
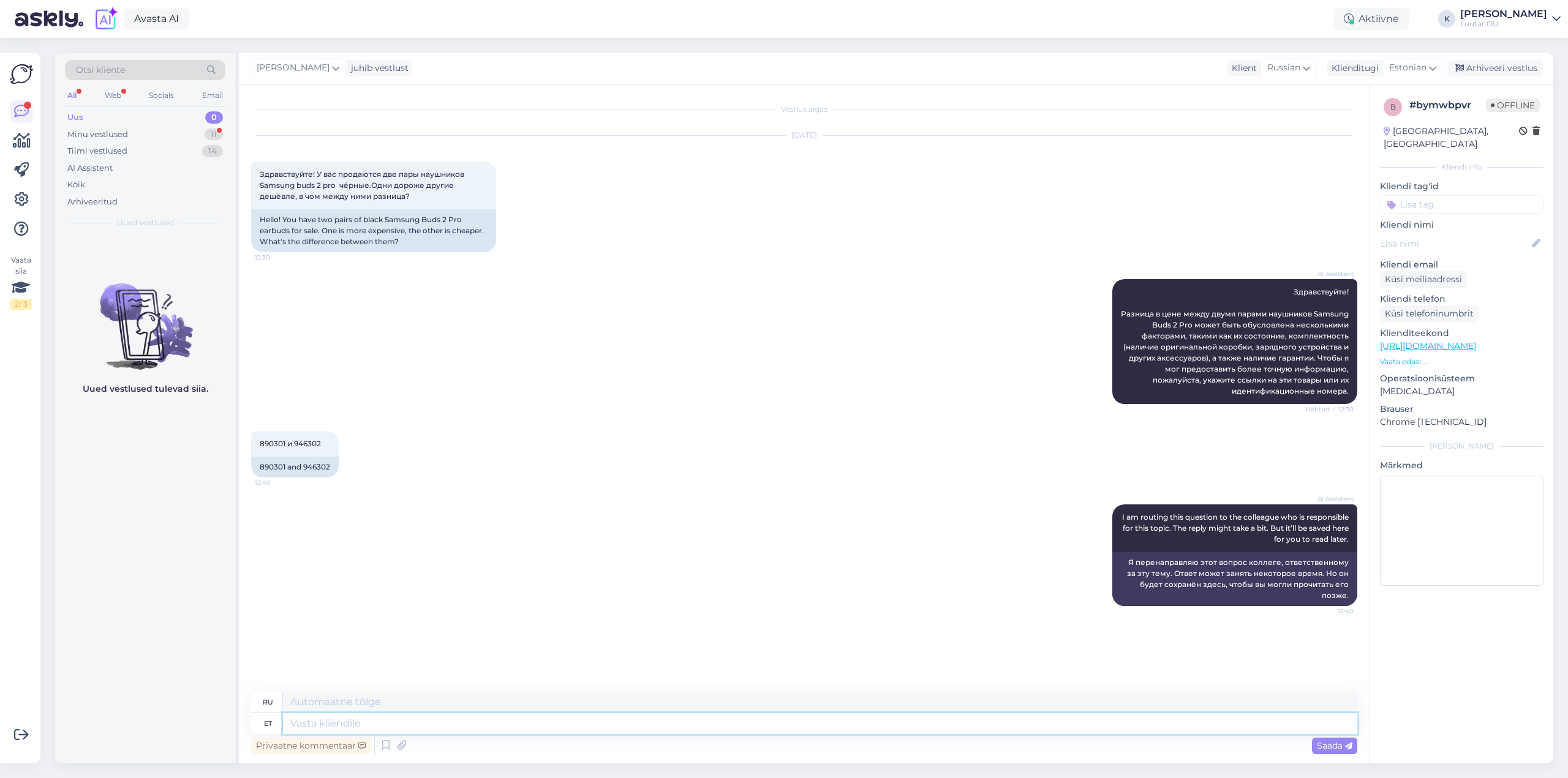
click at [552, 722] on textarea at bounding box center [820, 724] width 1074 height 21
type textarea "Tervist!"
type textarea "Ваше здоровье!"
type textarea "Tervist! Vahe"
type textarea "Ура! Разница есть."
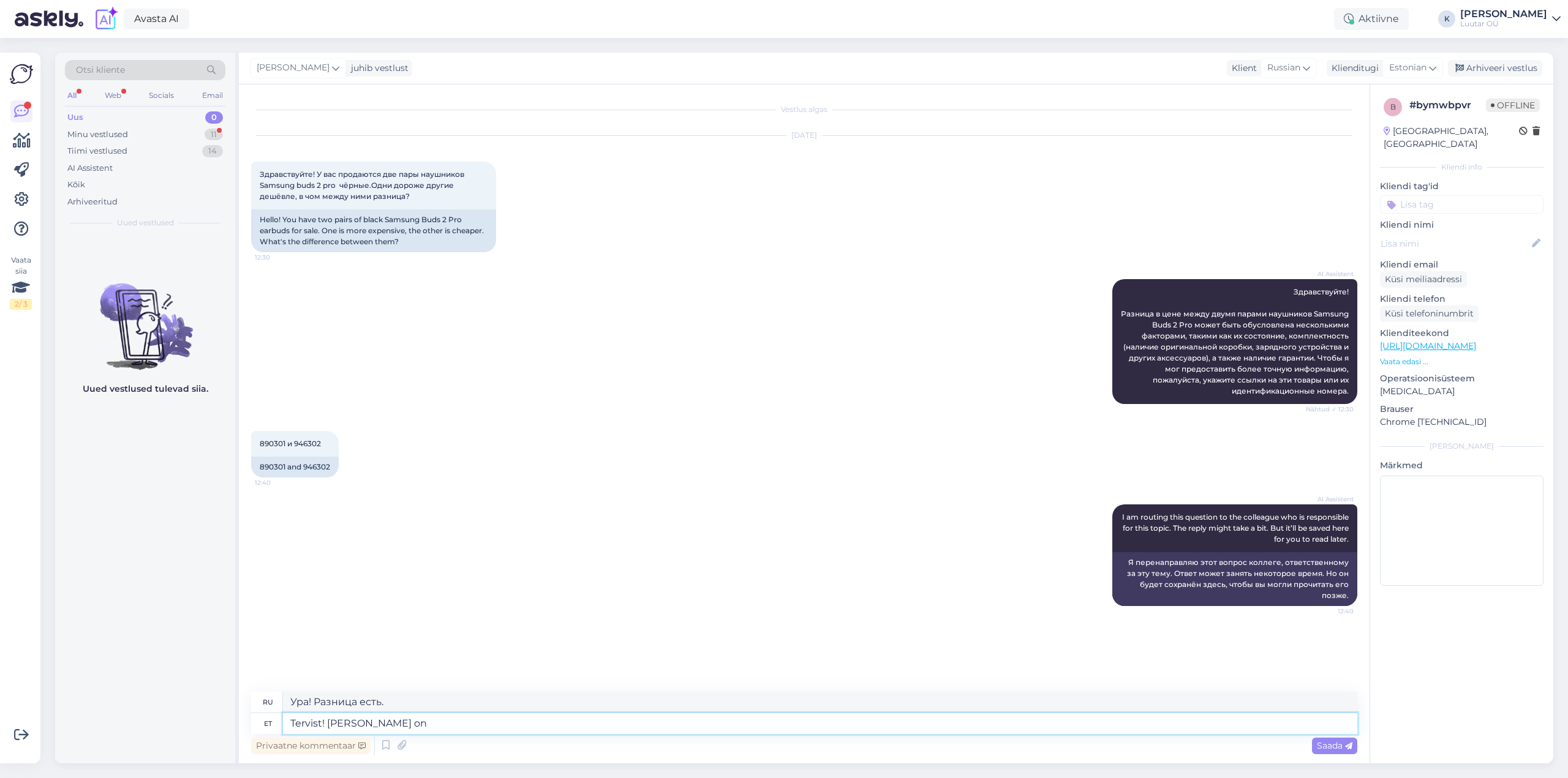
type textarea "Tervist! Vahe on"
type textarea "Привет! Разница в том,"
type textarea "Tervist! Vahe on tulnud s"
type textarea "Ура! Разница наступила."
type textarea "Tervist! Vahe on tulnud sisseostu h"
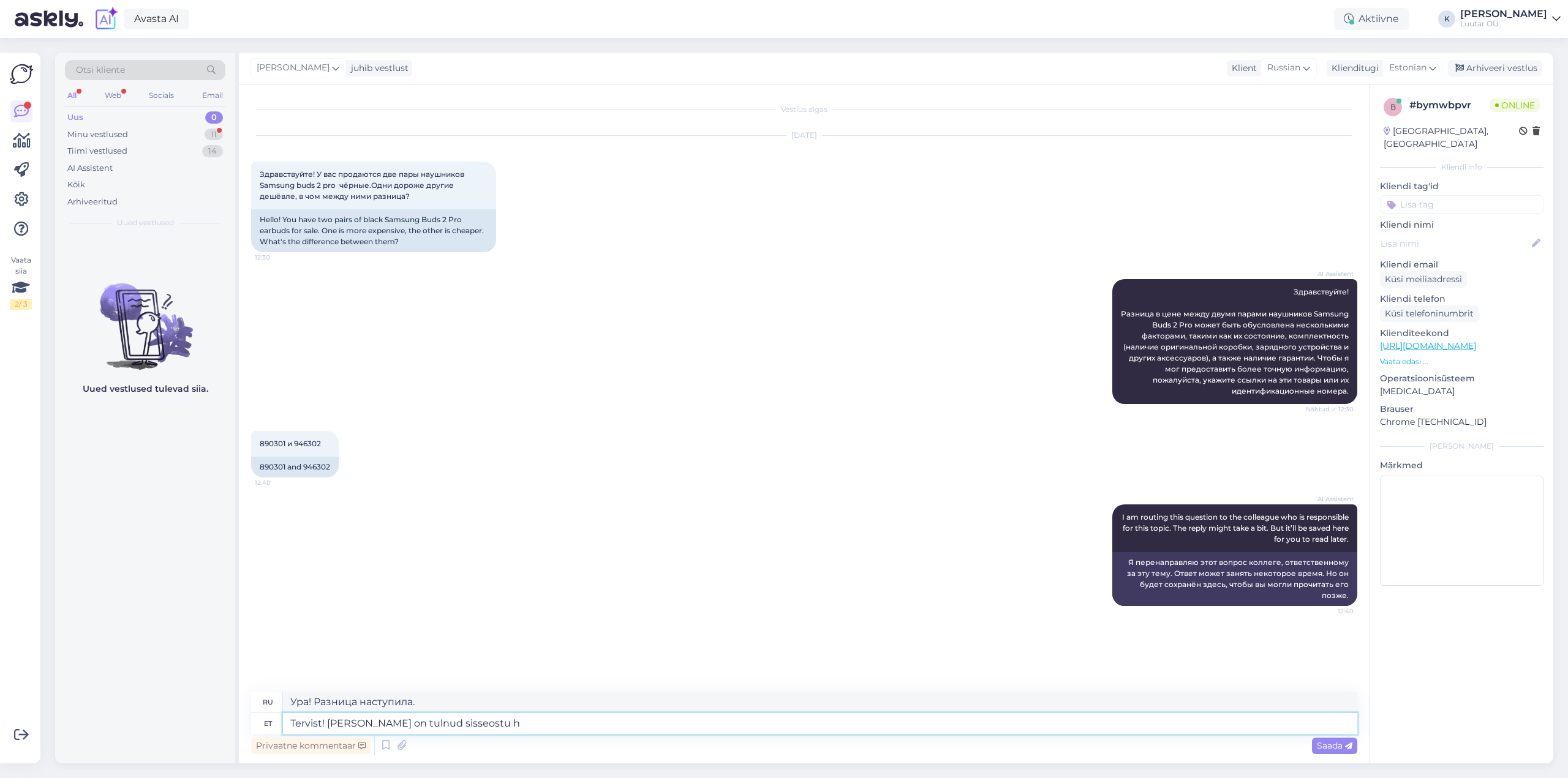
type textarea "Привет! Разница проявилась при покупке."
type textarea "Tervist! Vahe on tulnud sisseostu hinna"
type textarea "Ура! Разница в цене покупки."
type textarea "Tervist! Vahe on tulnud sisseostu hinna tõttu."
type textarea "Здравствуйте! Разница обусловлена ​​покупной ценой."
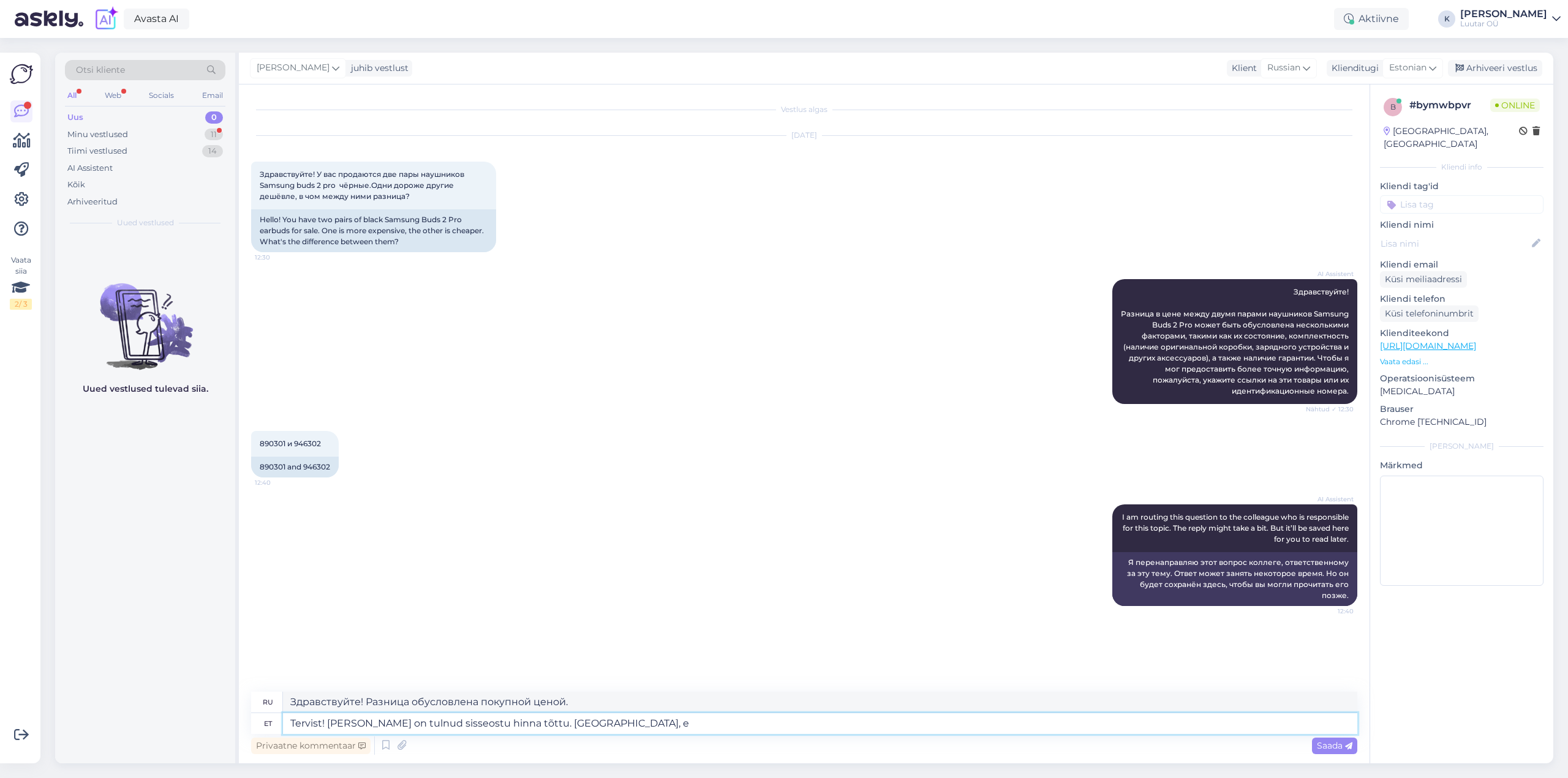
type textarea "Tervist! Vahe on tulnud sisseostu hinna tõttu. Tundub, et"
type textarea "Здравствуйте! Разница в цене покупки. Похоже,"
type textarea "Tervist! Vahe on tulnud sisseostu hinna tõttu. Tundub, et"
type textarea "Здравствуйте! Разница в цене покупки. Похоже, что"
type textarea "Tervist! Vahe on tulnud sisseostu hinna tõttu. Tundub, et see m"
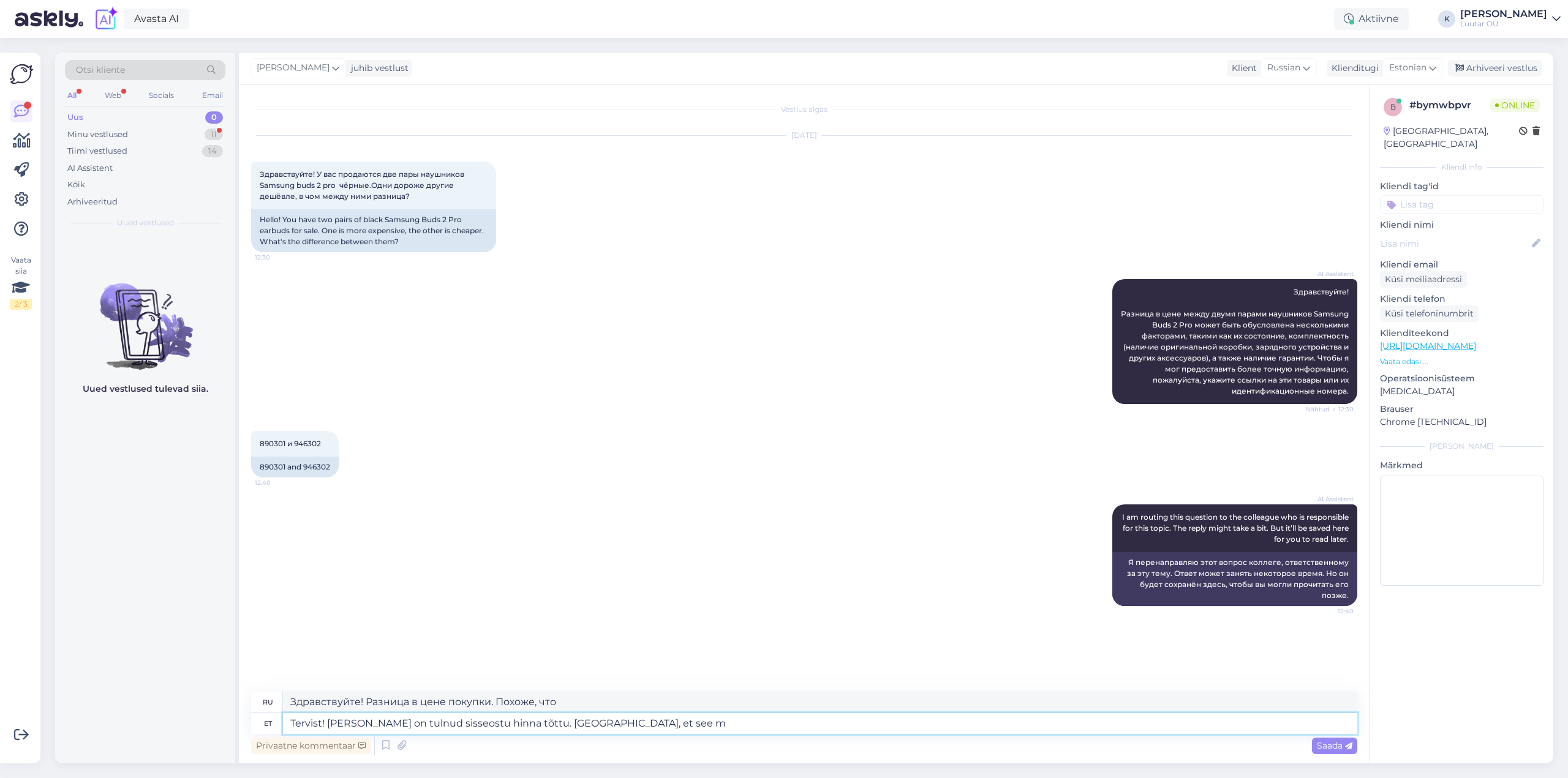
type textarea "Здравствуйте! Разница в цене покупки. Похоже, это"
type textarea "Tervist! Vahe on tulnud sisseostu hinna tõttu. Tundub, et see mis o"
type textarea "Здравствуйте! Разница в цене покупки. Похоже, что..."
type textarea "Tervist! Vahe on tulnud sisseostu hinna tõttu. Tundub, et see mis on kallim"
type textarea "Здравствуйте! Разница в цене покупки. Похоже, что то, что дороже,"
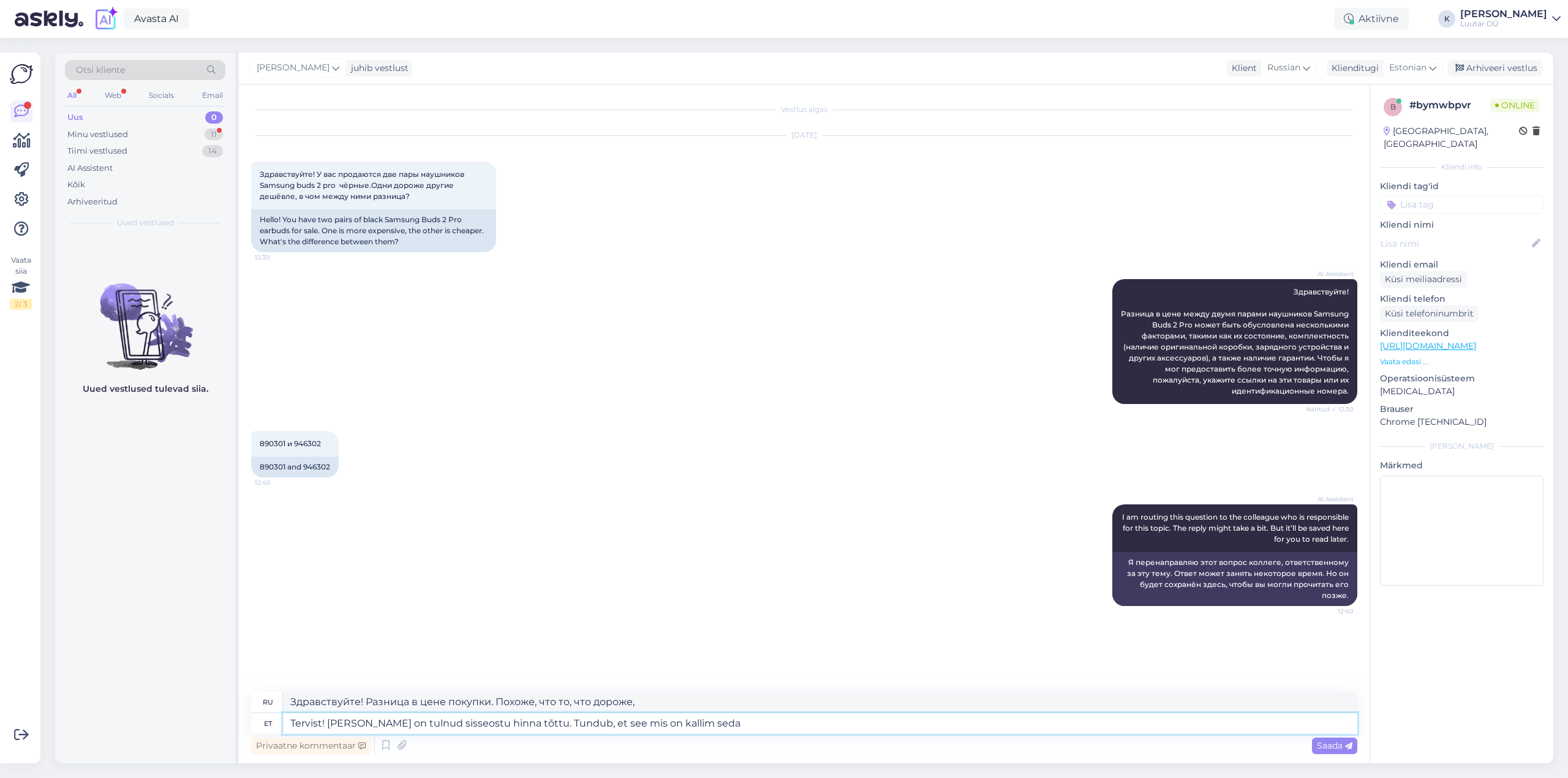
type textarea "Tervist! Vahe on tulnud sisseostu hinna tõttu. Tundub, et see mis on kallim sed…"
type textarea "Здравствуйте! Разница в цене покупки. Похоже, чем дороже, тем..."
type textarea "Tervist! Vahe on tulnud sisseostu hinna tõttu. Tundub, et see mis on kallim sed…"
type textarea "Здравствуйте! Разница в цене покупки. Похоже, что то, что дороже, не..."
type textarea "Tervist! Vahe on tulnud sisseostu hinna tõttu. Tundub, et see mis on kallim sed…"
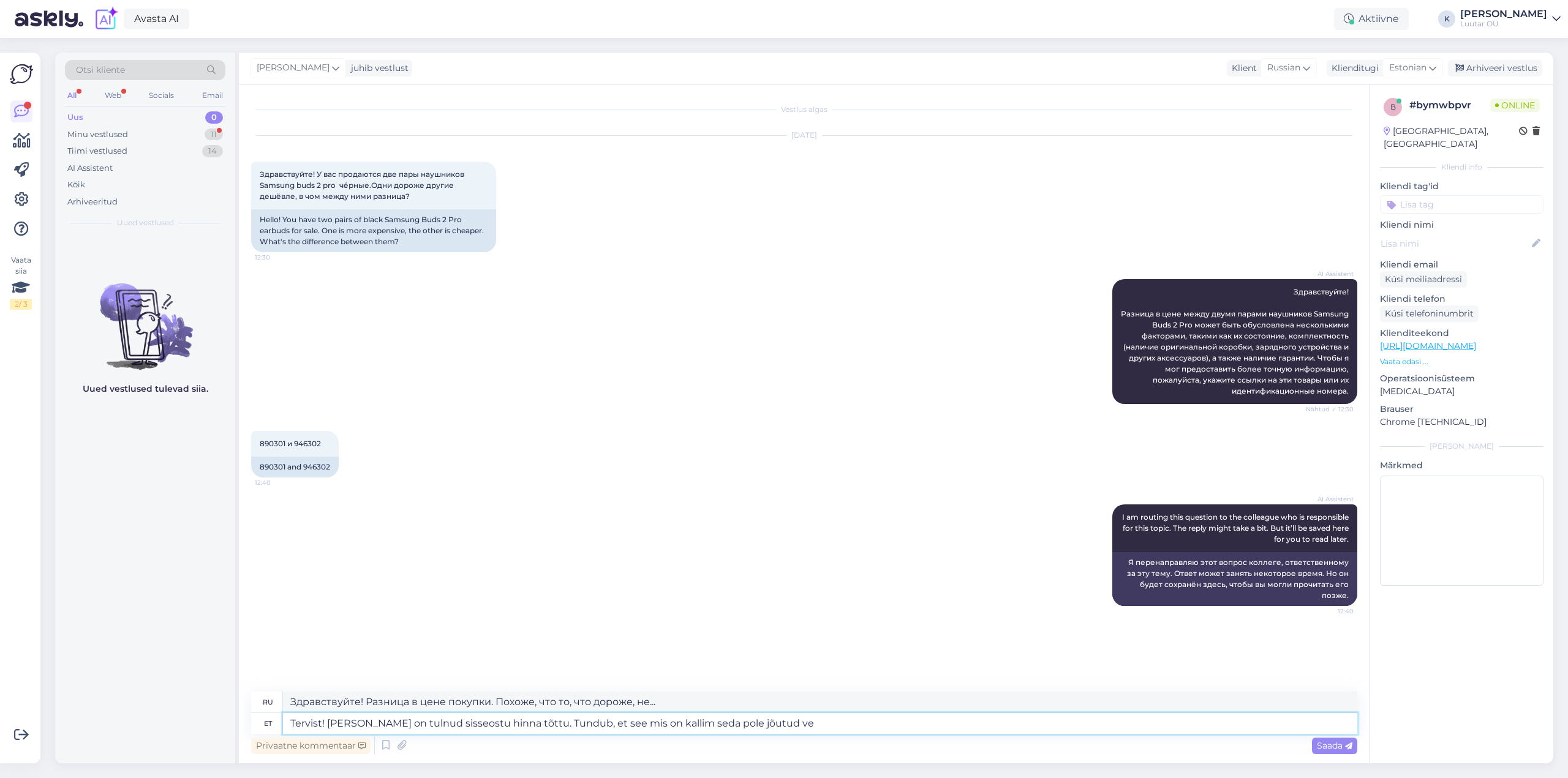
type textarea "Здравствуйте! Разница в цене покупки. Похоже, более дорогой вариант ещё не дошё…"
type textarea "Tervist! Vahe on tulnud sisseostu hinna tõttu. Tundub, et see mis on kallim sed…"
type textarea "Здравствуйте! Разница в цене покупки. Похоже, более дорогой вариант ещё не дост…"
type textarea "Tervist! Vahe on tulnud sisseostu hinna tõttu. Tundub, et see mis on kallim sed…"
type textarea "Здравствуйте! Разница в цене покупки. Похоже, более дорогой вариант ещё не прео…"
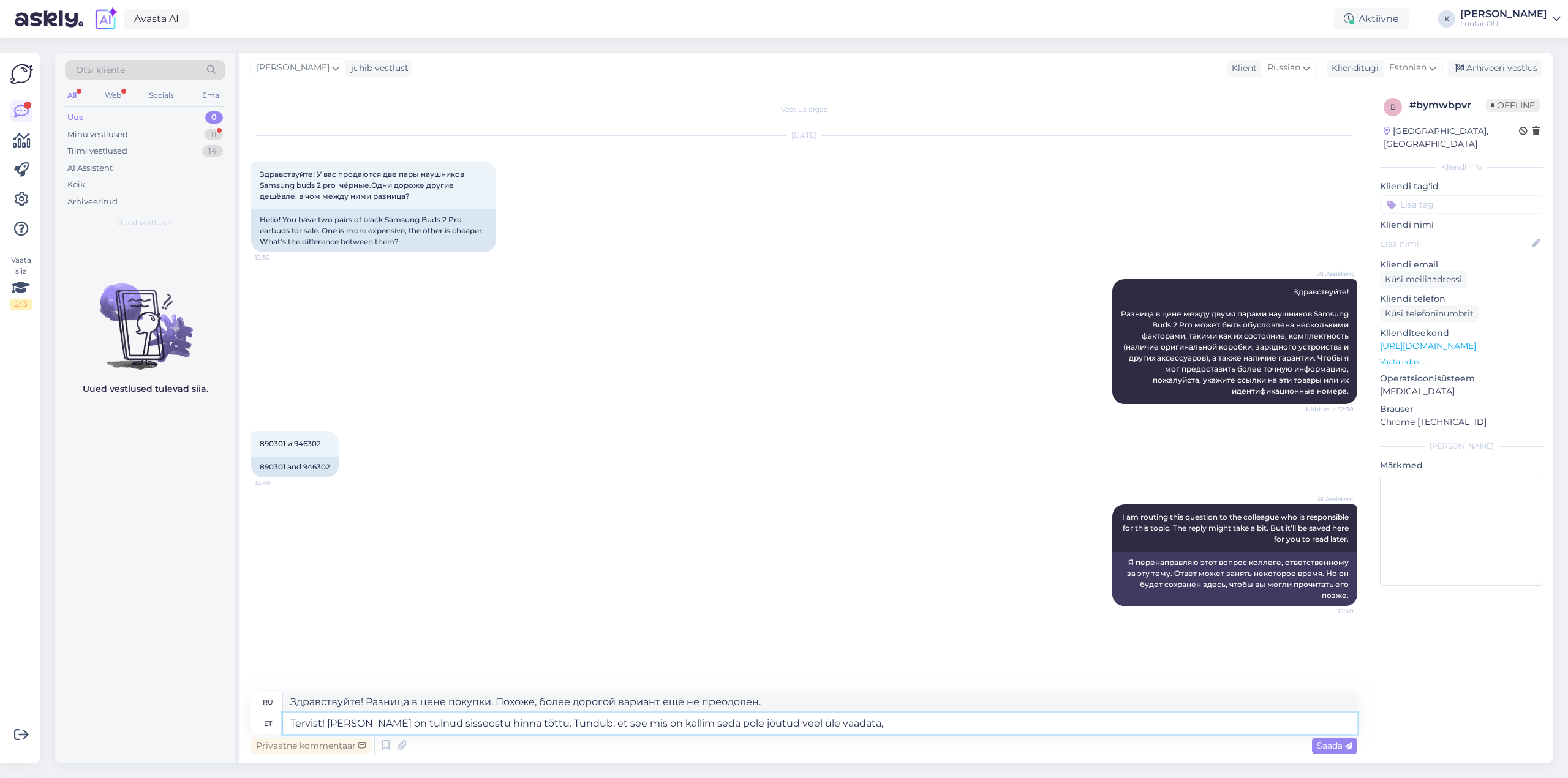
type textarea "Tervist! Vahe on tulnud sisseostu hinna tõttu. Tundub, et see mis on kallim sed…"
type textarea "Здравствуйте! Разница в цене покупки. Похоже, более дорогой вариант ещё не был …"
type textarea "Tervist! Vahe on tulnud sisseostu hinna tõttu. Tundub, et see mis on kallim sed…"
type textarea "Здравствуйте! Разница в цене покупки. Похоже, более дорогой вариант ещё не был …"
type textarea "Tervist! Vahe on tulnud sisseostu hinna tõttu. Tundub, et see mis on kallim sed…"
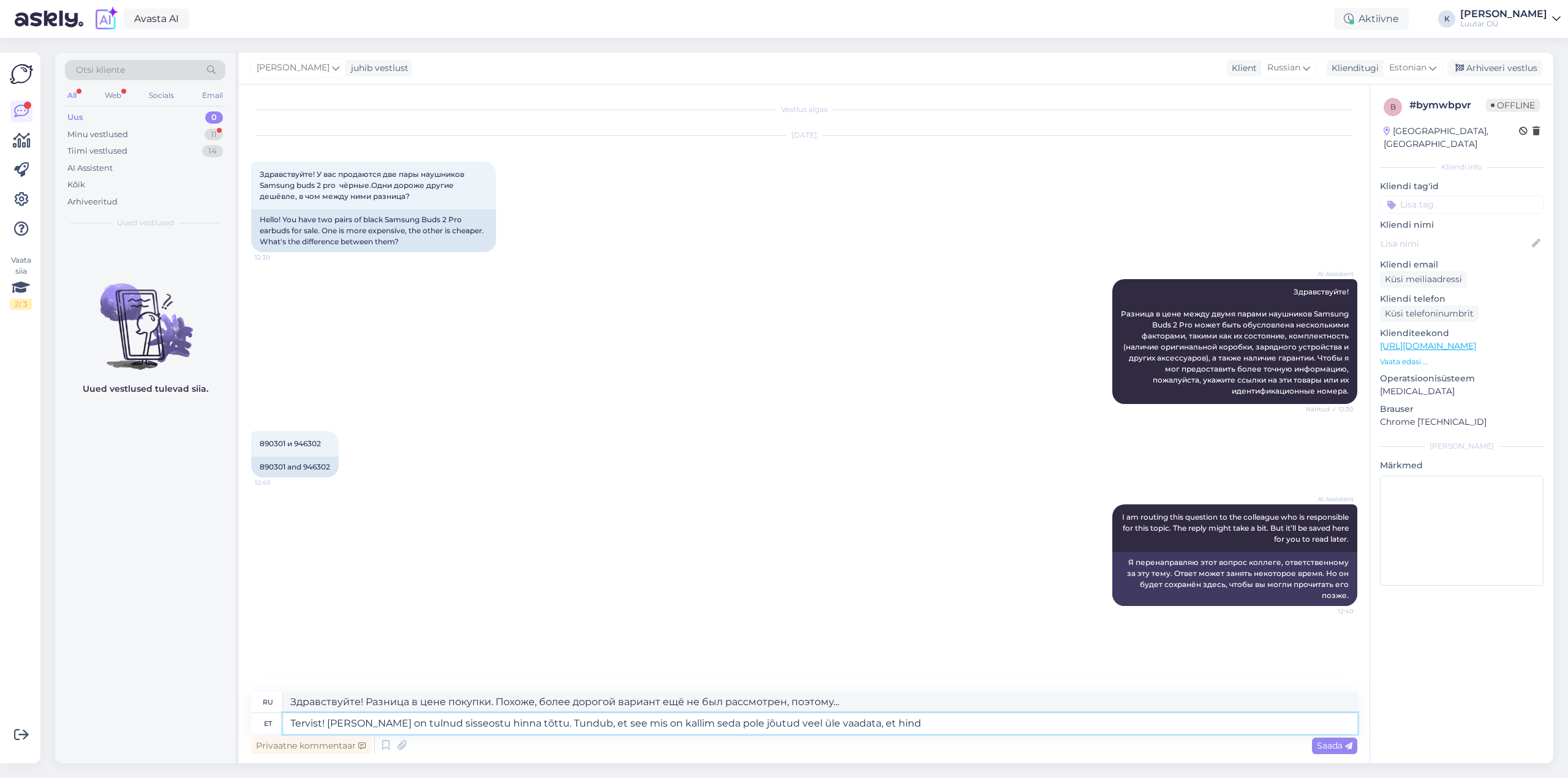
type textarea "Здравствуйте! Разница в цене покупки. Похоже, более дорогой вариант ещё не был …"
type textarea "Tervist! Vahe on tulnud sisseostu hinna tõttu. Tundub, et see mis on kallim sed…"
type textarea "Здравствуйте! Разница связана с закупочной ценой. Похоже, более дорогой вариант…"
type textarea "Tervist! Vahe on tulnud sisseostu hinna tõttu. Tundub, et see mis on kallim sed…"
drag, startPoint x: 1028, startPoint y: 703, endPoint x: 287, endPoint y: 706, distance: 741.0
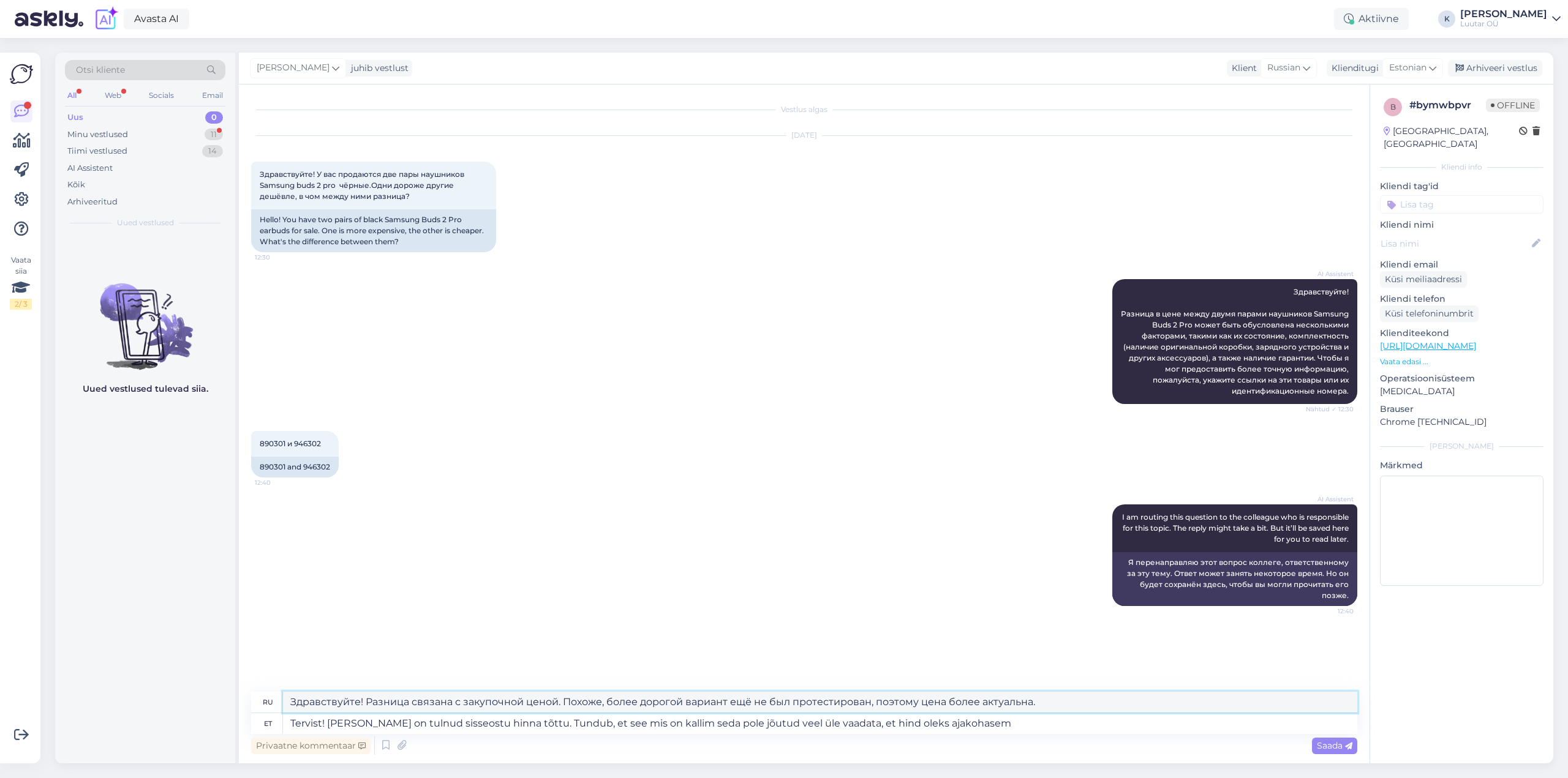
click at [287, 706] on textarea "Здравствуйте! Разница связана с закупочной ценой. Похоже, более дорогой вариант…" at bounding box center [820, 702] width 1074 height 21
click at [954, 725] on textarea "Tervist! Vahe on tulnud sisseostu hinna tõttu. Tundub, et see mis on kallim sed…" at bounding box center [820, 724] width 1074 height 21
drag, startPoint x: 926, startPoint y: 722, endPoint x: 283, endPoint y: 727, distance: 643.0
click at [283, 727] on textarea "Tervist! Vahe on tulnud sisseostu hinna tõttu. Tundub, et see mis on kallim sed…" at bounding box center [820, 724] width 1074 height 21
drag, startPoint x: 1030, startPoint y: 703, endPoint x: 307, endPoint y: 735, distance: 723.7
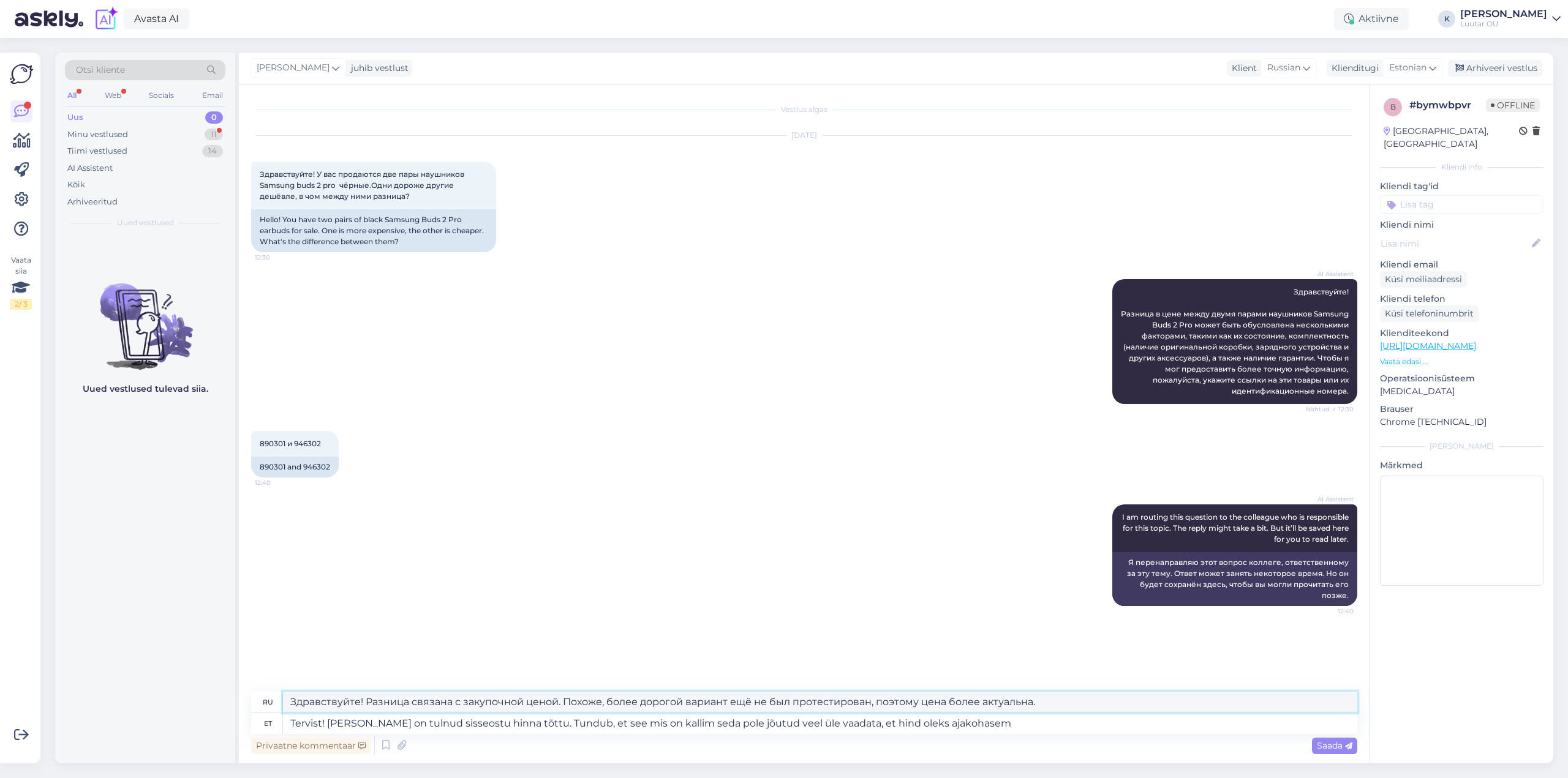
click at [307, 735] on div "ru Здравствуйте! Разница связана с закупочной ценой. Похоже, более дорогой вари…" at bounding box center [804, 725] width 1106 height 66
type textarea "З"
paste textarea "Здравствуйте! Разница возникла из-за закупочной цены. Похоже, что более дорогой…"
type textarea "Здравствуйте! Разница возникла из-за закупочной цены. Похоже, что более дорогой…"
click at [1335, 745] on span "Saada" at bounding box center [1335, 745] width 36 height 11
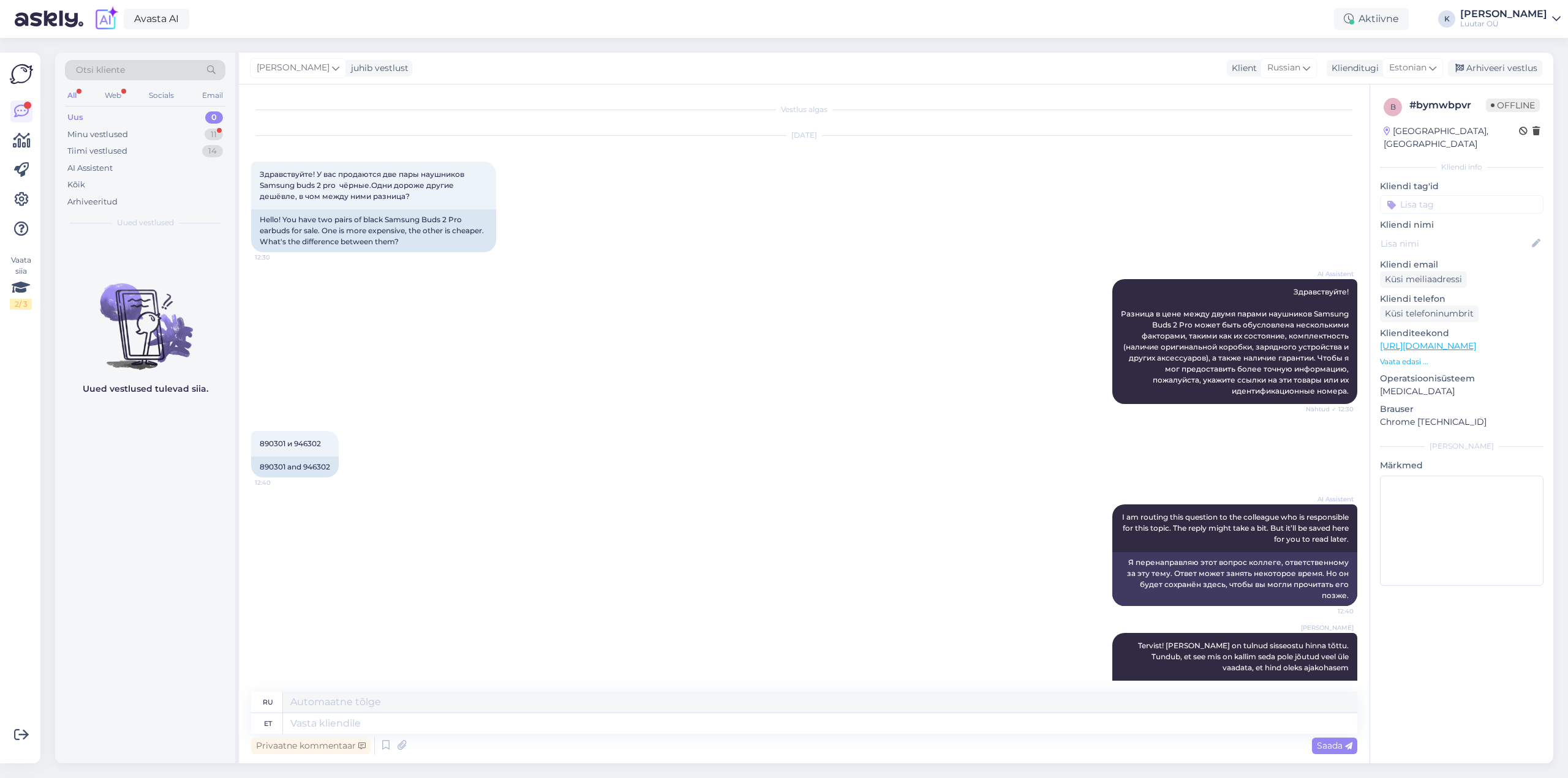
scroll to position [67, 0]
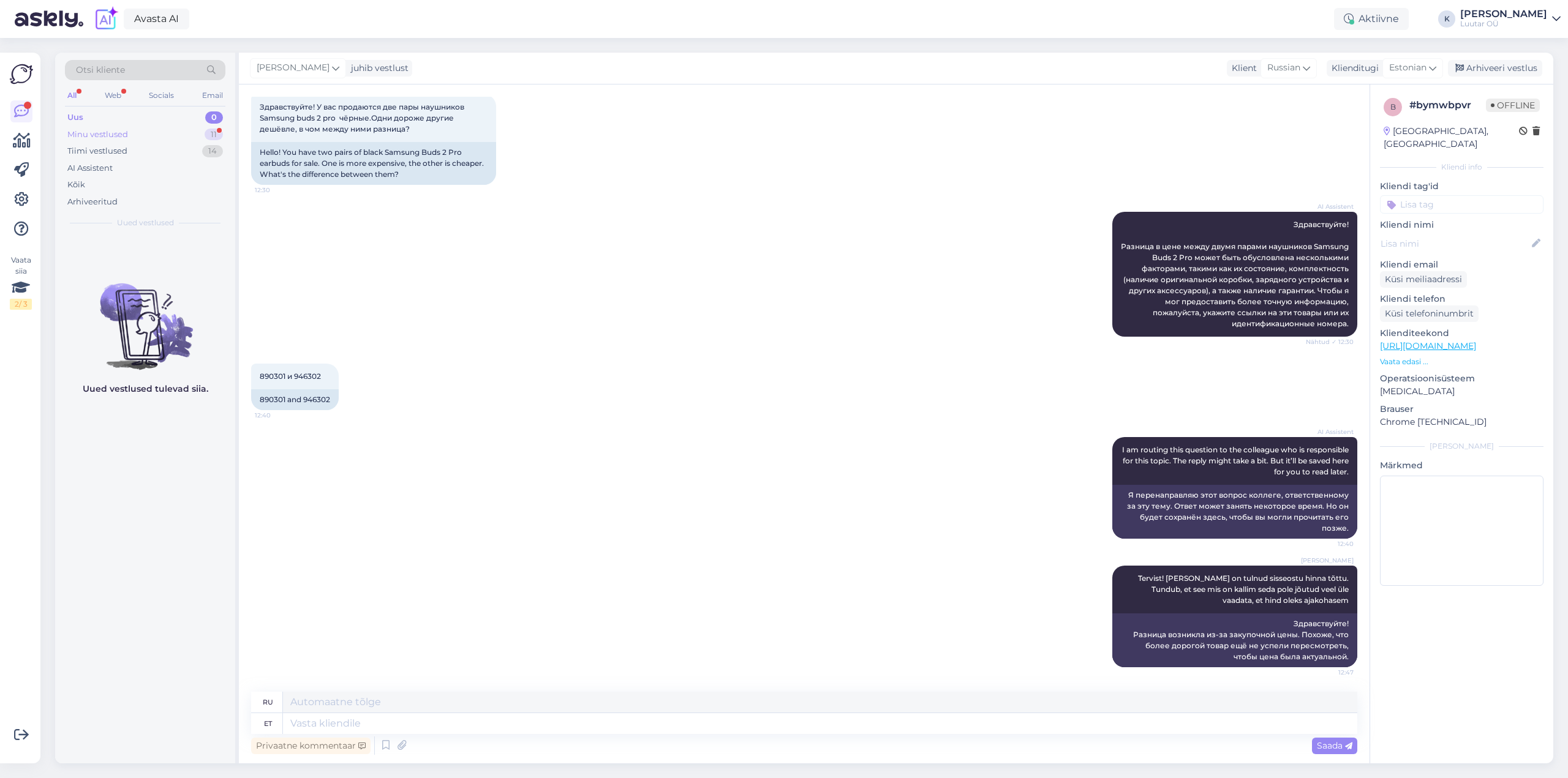
click at [88, 131] on div "Minu vestlused" at bounding box center [97, 134] width 61 height 12
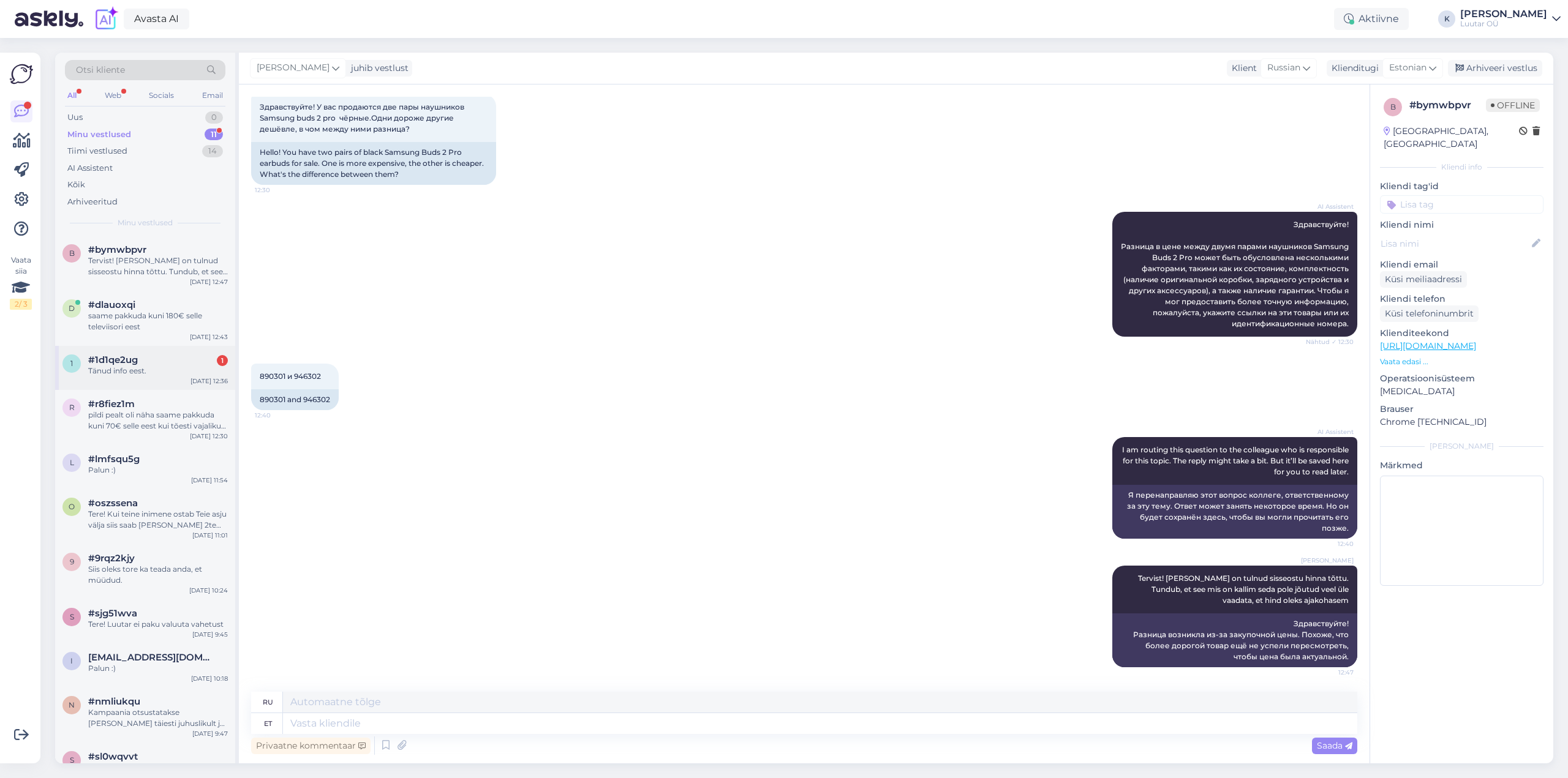
click at [146, 367] on div "Tänud info eest." at bounding box center [157, 371] width 140 height 11
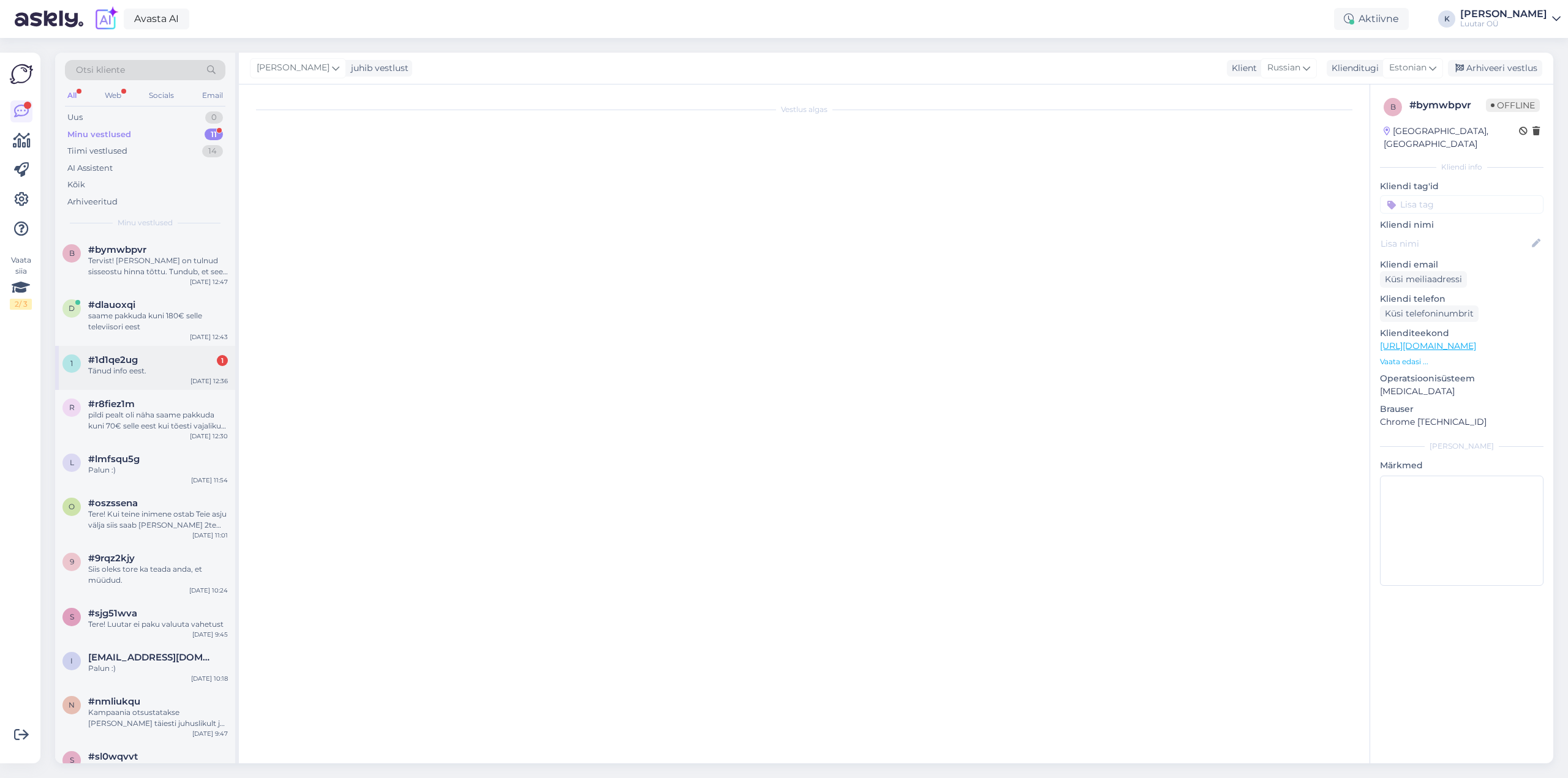
scroll to position [448, 0]
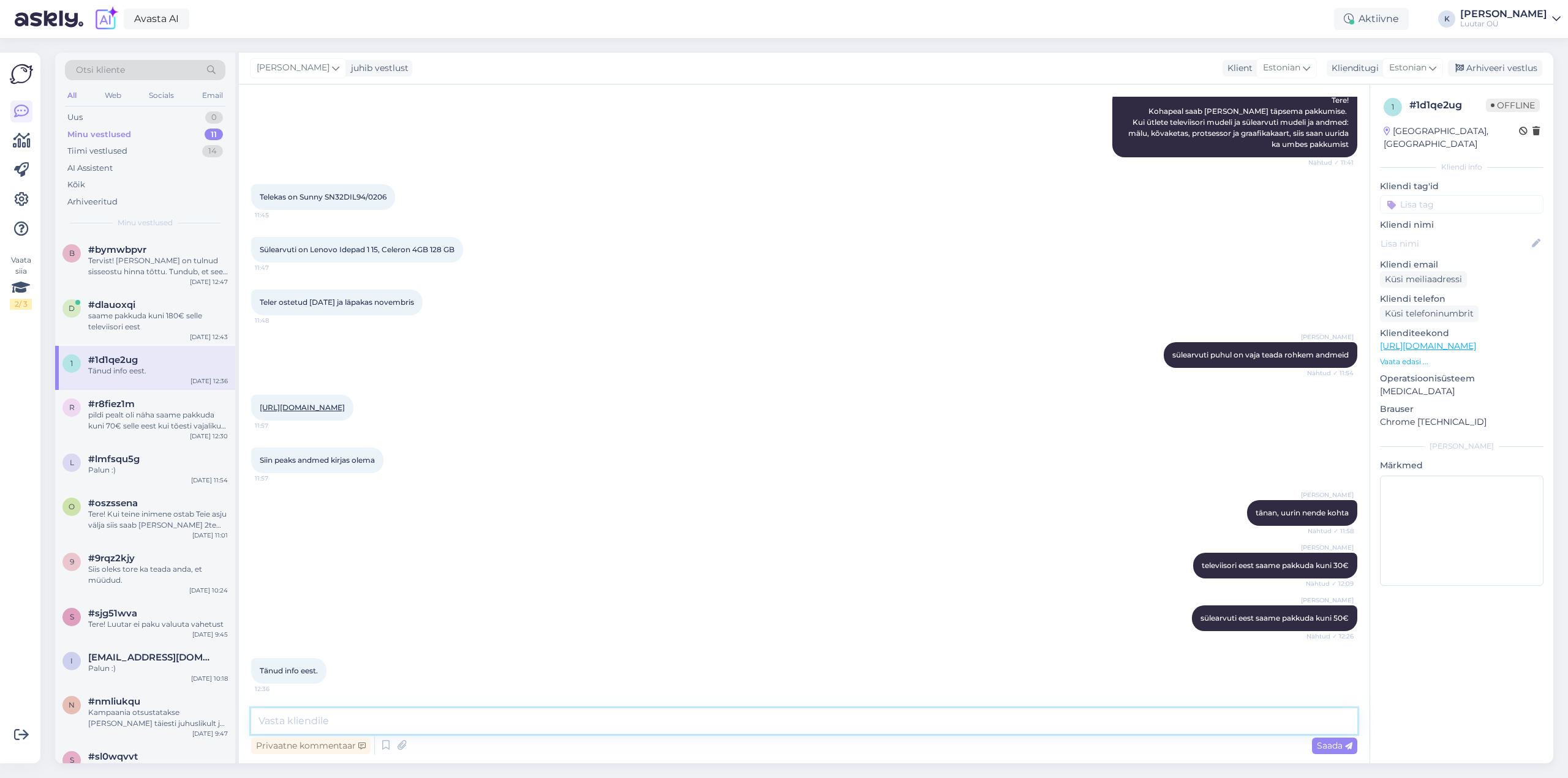
click at [403, 720] on textarea at bounding box center [804, 720] width 1106 height 25
type textarea "Palun :)"
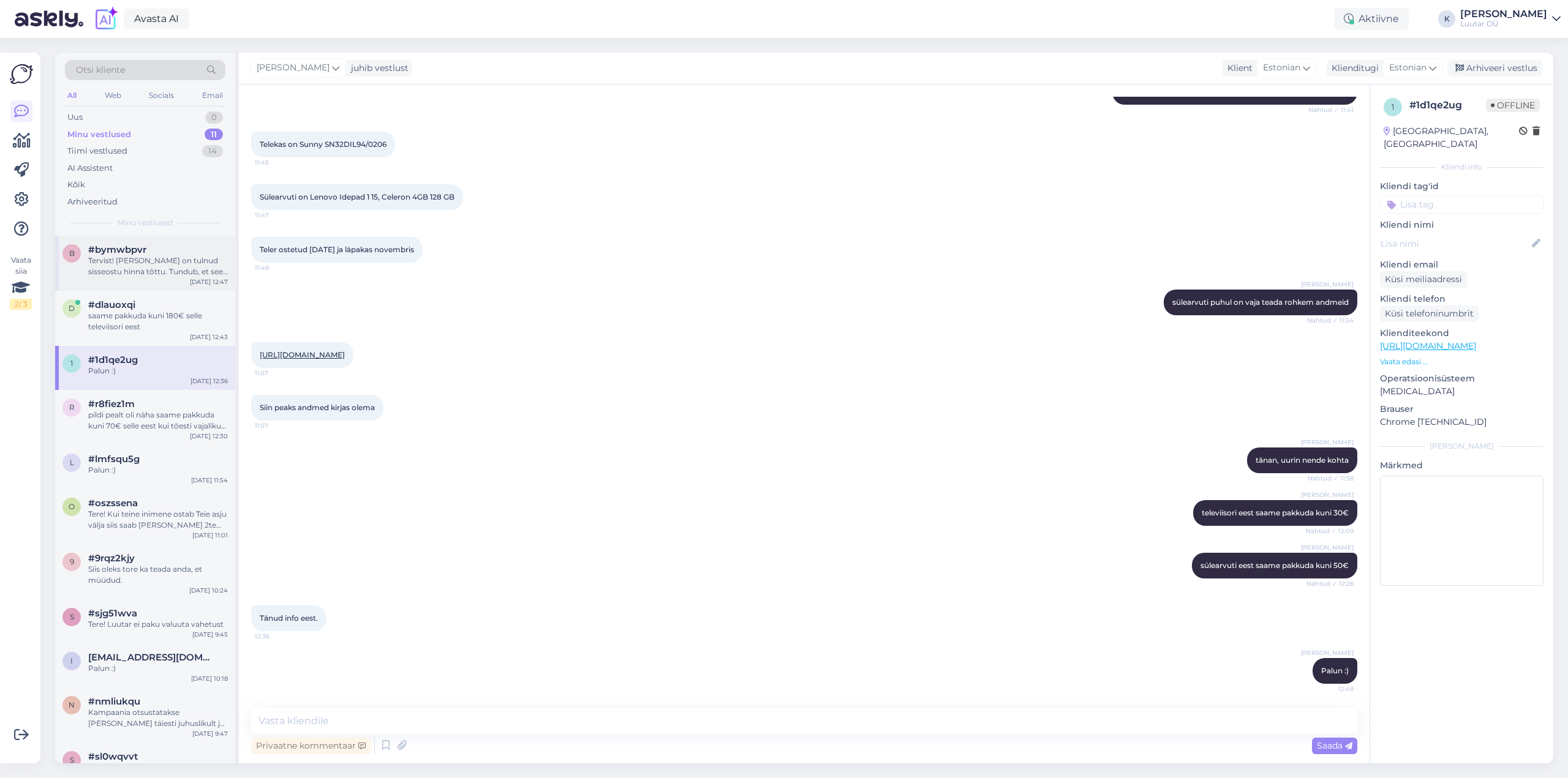
click at [105, 252] on span "#bymwbpvr" at bounding box center [117, 250] width 58 height 11
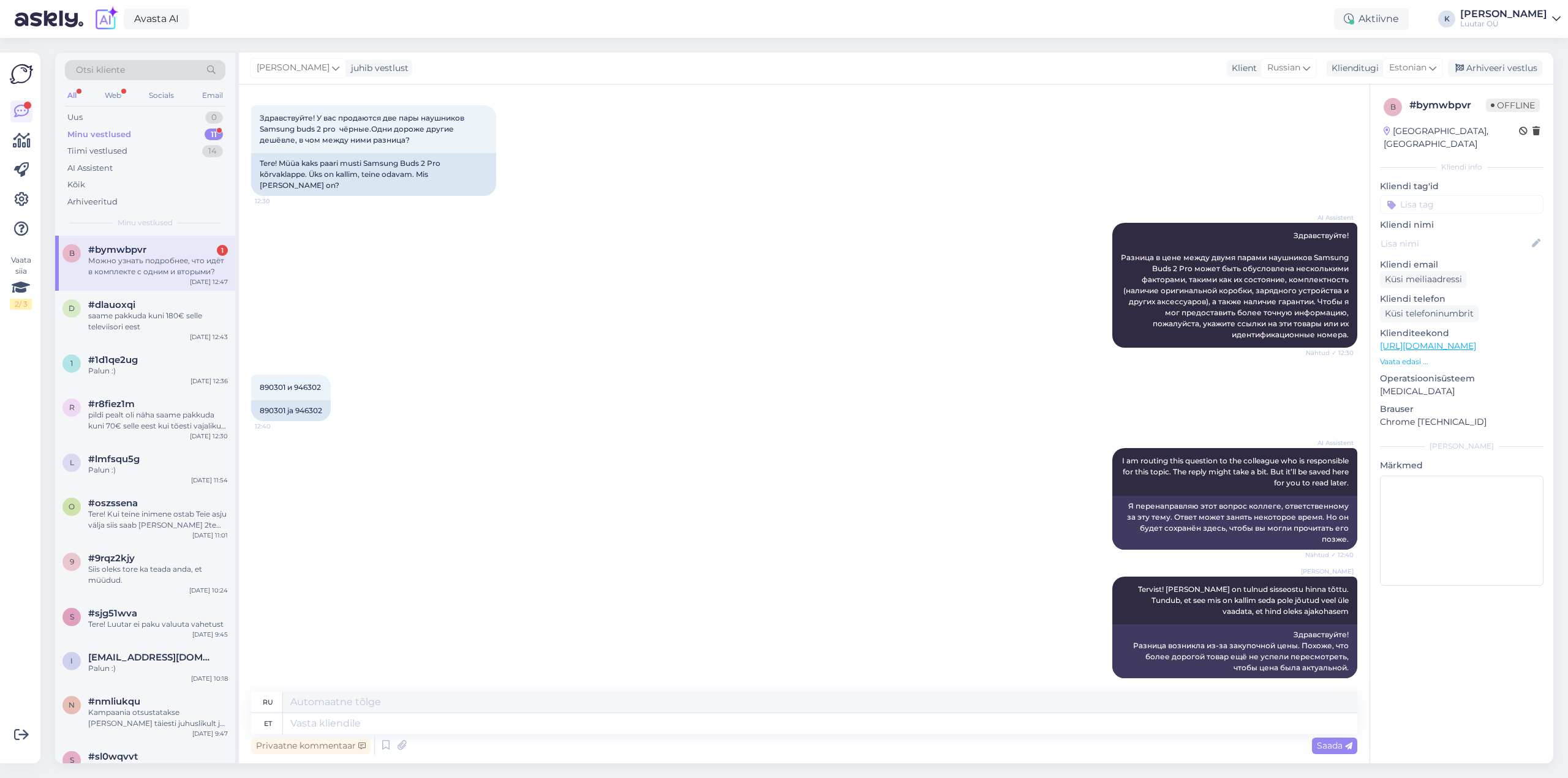
scroll to position [152, 0]
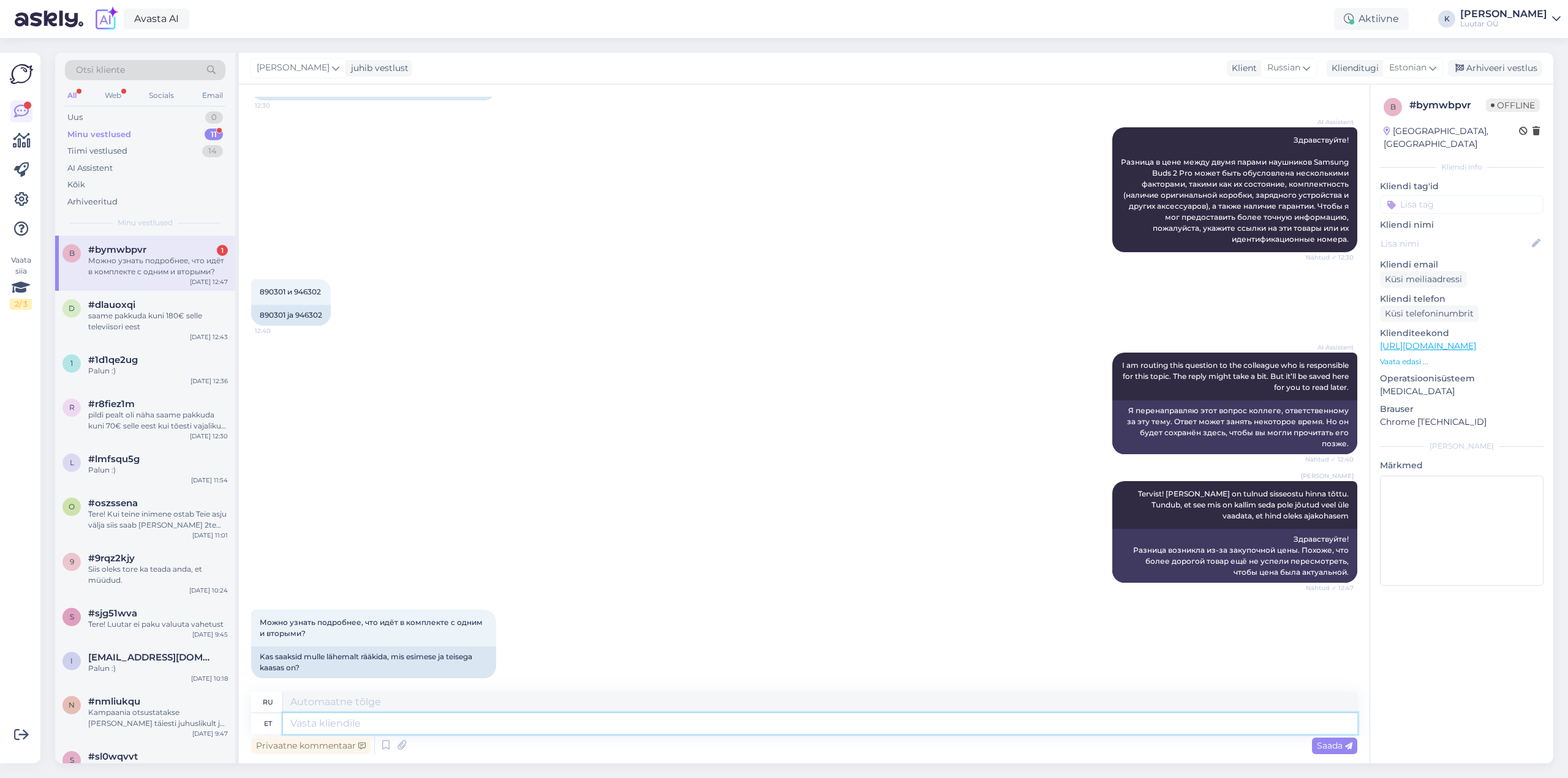
click at [339, 724] on textarea at bounding box center [820, 724] width 1074 height 21
click at [412, 723] on textarea at bounding box center [820, 724] width 1074 height 21
type textarea "sinistel"
type textarea "на синем"
type textarea "sinistel ei"
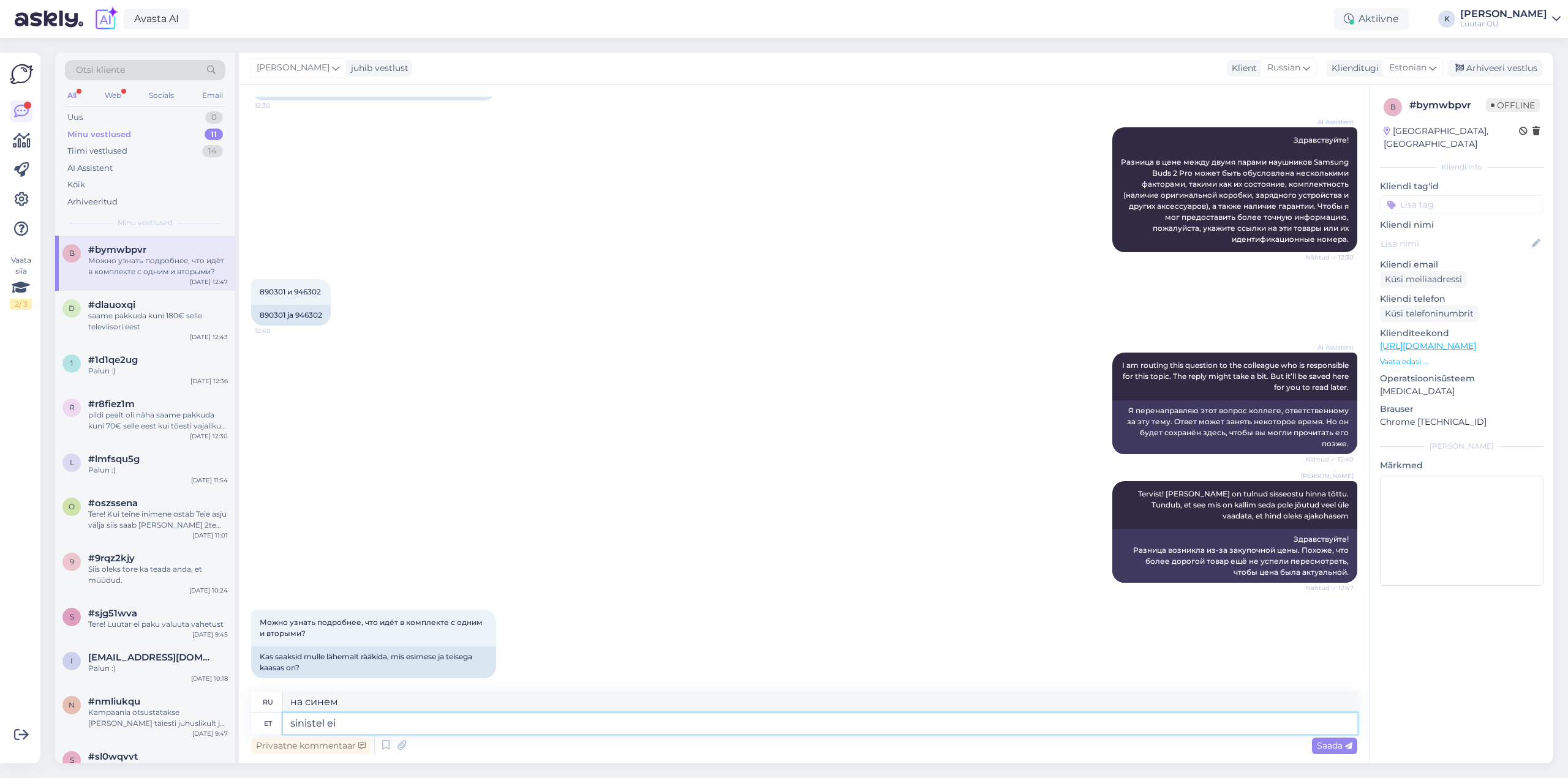
type textarea "нет на синем"
type textarea "sinistel ei ole ro"
type textarea "у синих нет"
type textarea "sinistel ei ole rohkem m"
type textarea "у синих нет больше"
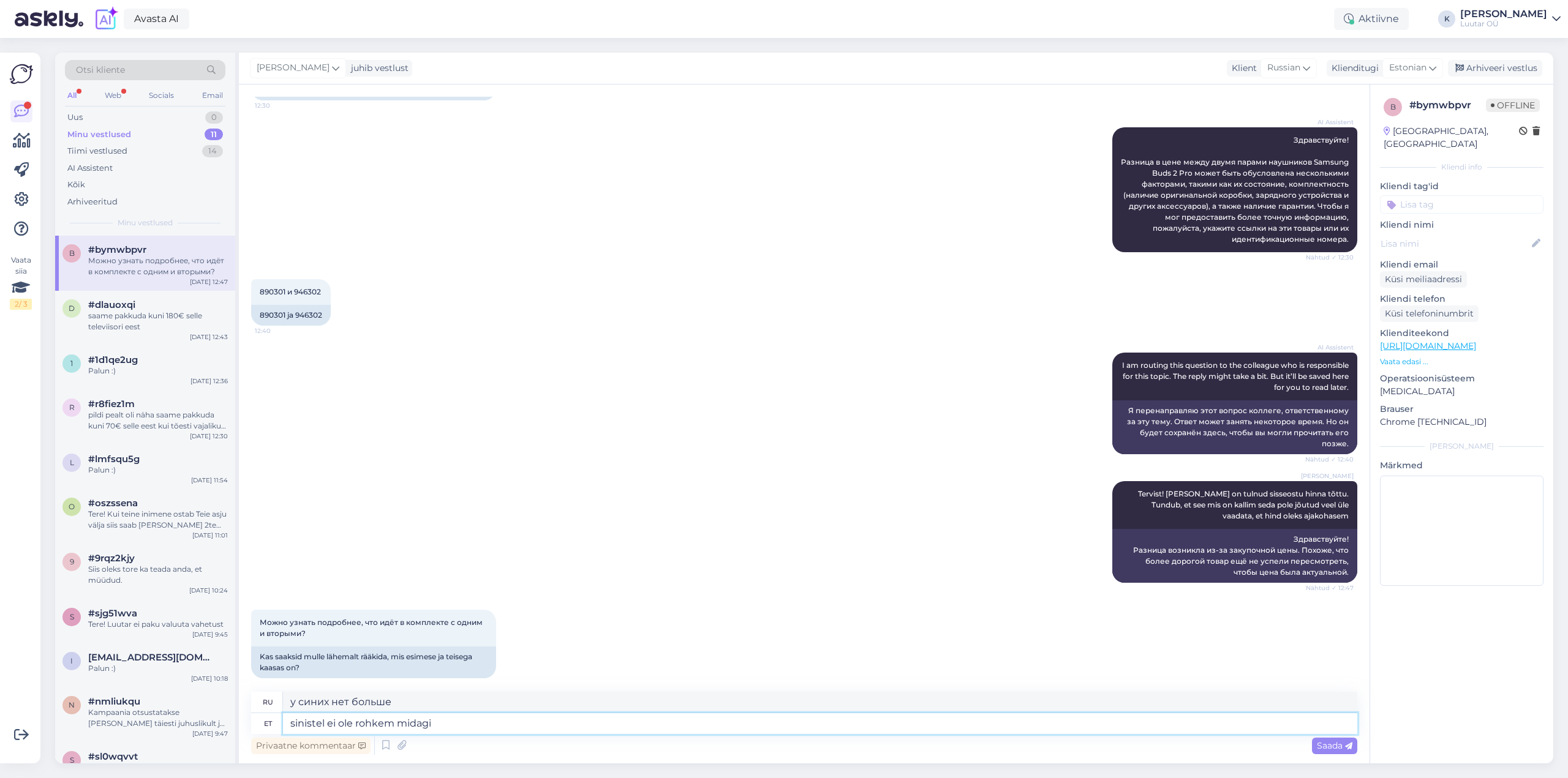
type textarea "sinistel ei ole rohkem midagi k"
type textarea "у синих больше ничего нет"
type textarea "sinistel ei ole rohkem midagi kaasas"
type textarea "У синих больше ничего нет с собой."
type textarea "sinistel ei ole rohkem midagi kaasas kui"
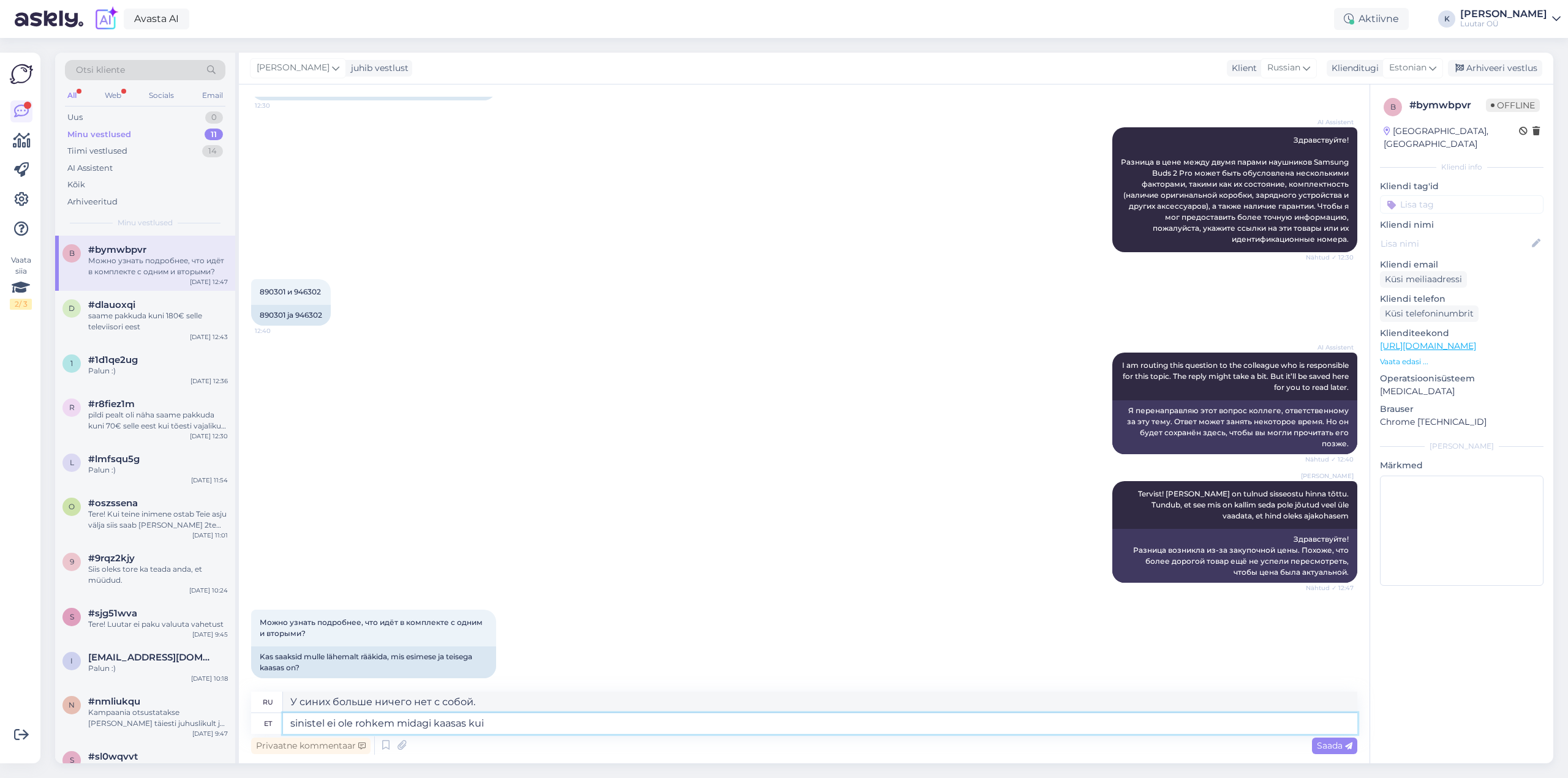
type textarea "У синих нет ничего с собой, кроме"
type textarea "sinistel ei ole rohkem midagi kaasas kui pildil nä"
type textarea "Синие не комплектуются ничем, кроме того, что на картинке."
type textarea "sinistel ei ole rohkem midagi kaasas kui pildil näha o"
type textarea "У синих нет ничего, кроме того, что на картинке."
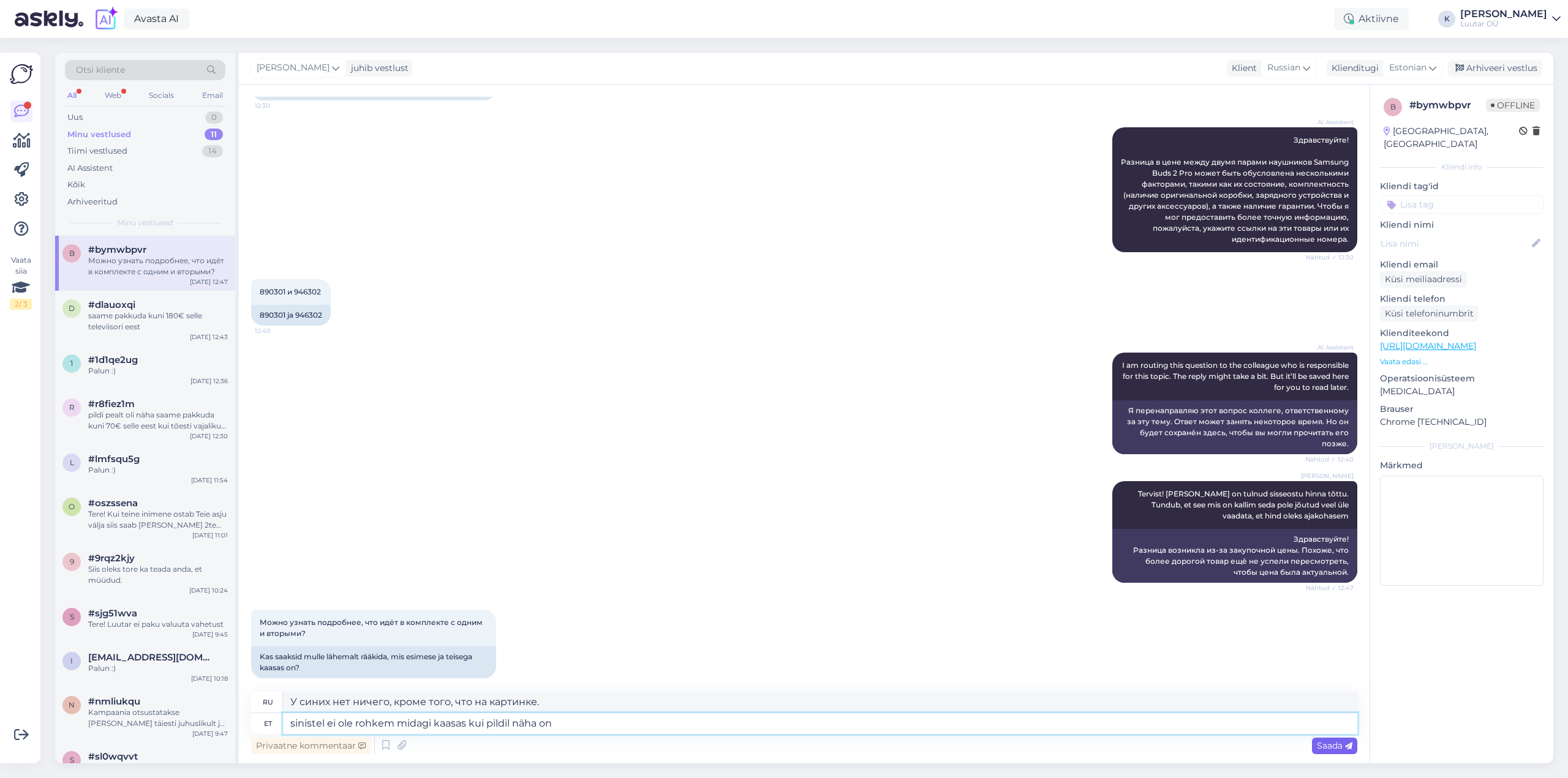
type textarea "sinistel ei ole rohkem midagi kaasas kui pildil näha on"
click at [1329, 748] on span "Saada" at bounding box center [1335, 745] width 36 height 11
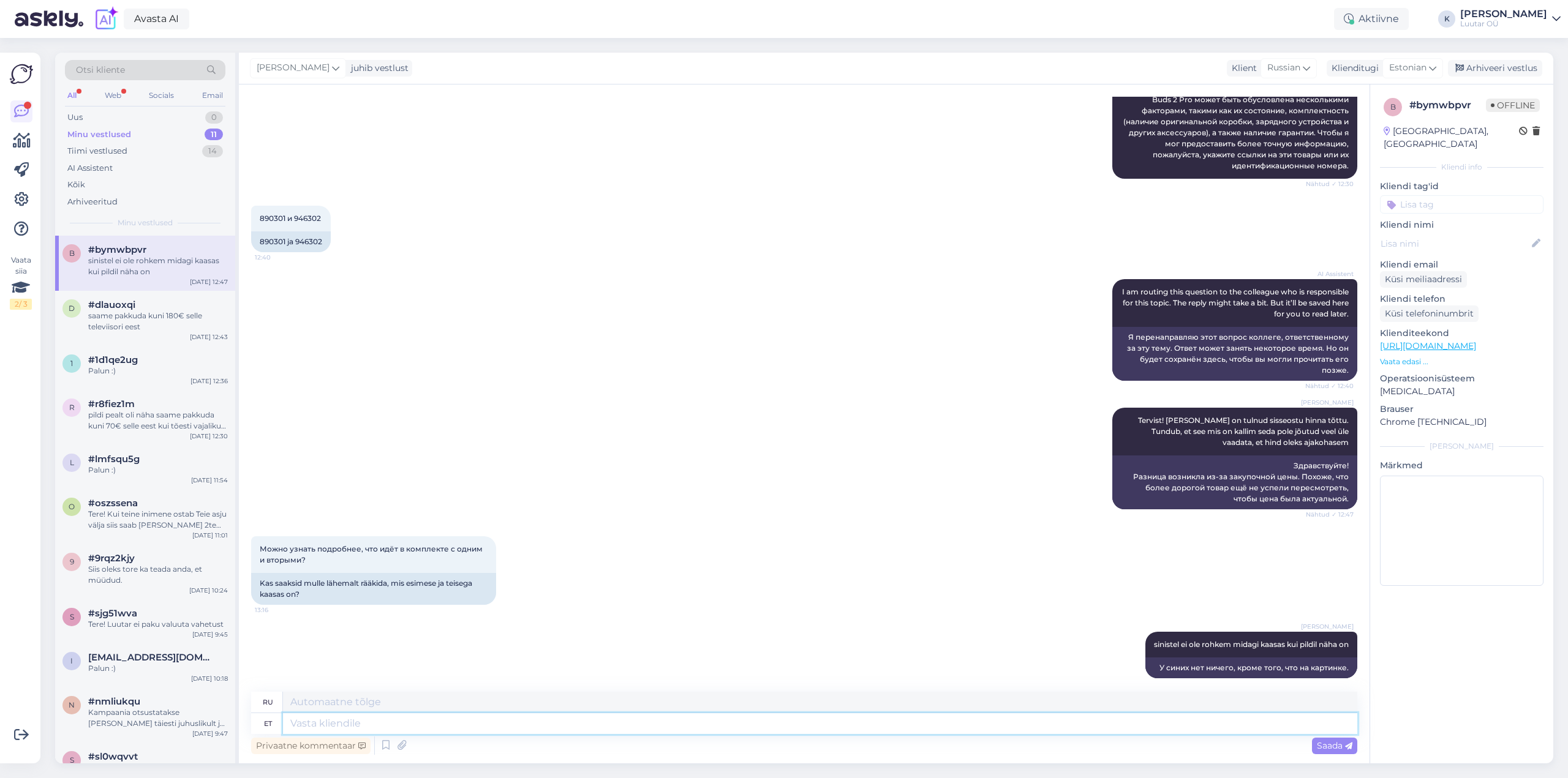
click at [588, 726] on textarea at bounding box center [820, 724] width 1074 height 21
type textarea "mustadel on"
type textarea "на черных"
type textarea "mustadel on k"
type textarea "у черных есть"
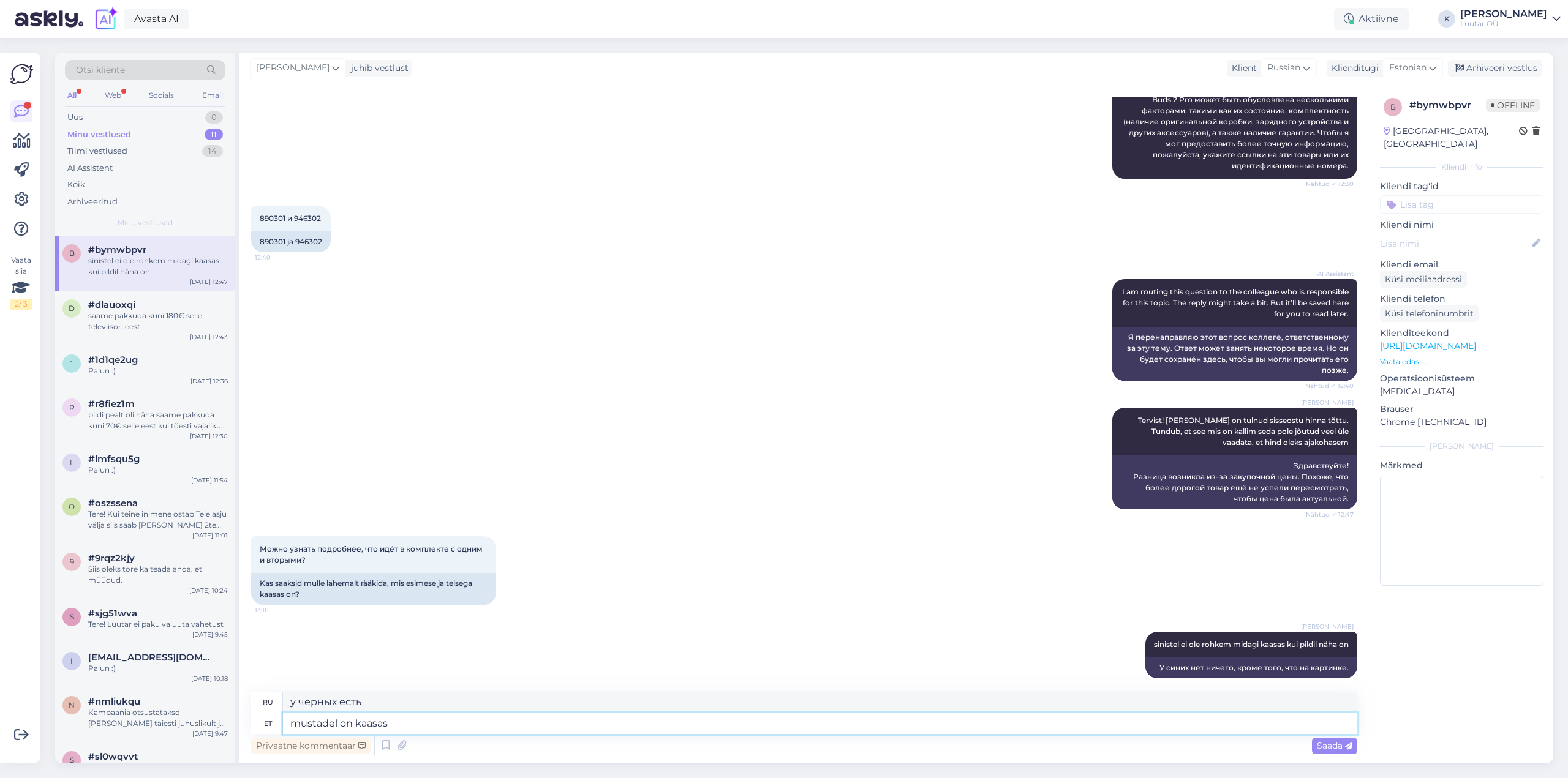
type textarea "mustadel on kaasas"
type textarea "у черных это есть с ними"
type textarea "mustadel on kaasas karp j"
type textarea "черные идут с коробкой"
type textarea "mustadel on kaasas karp ja"
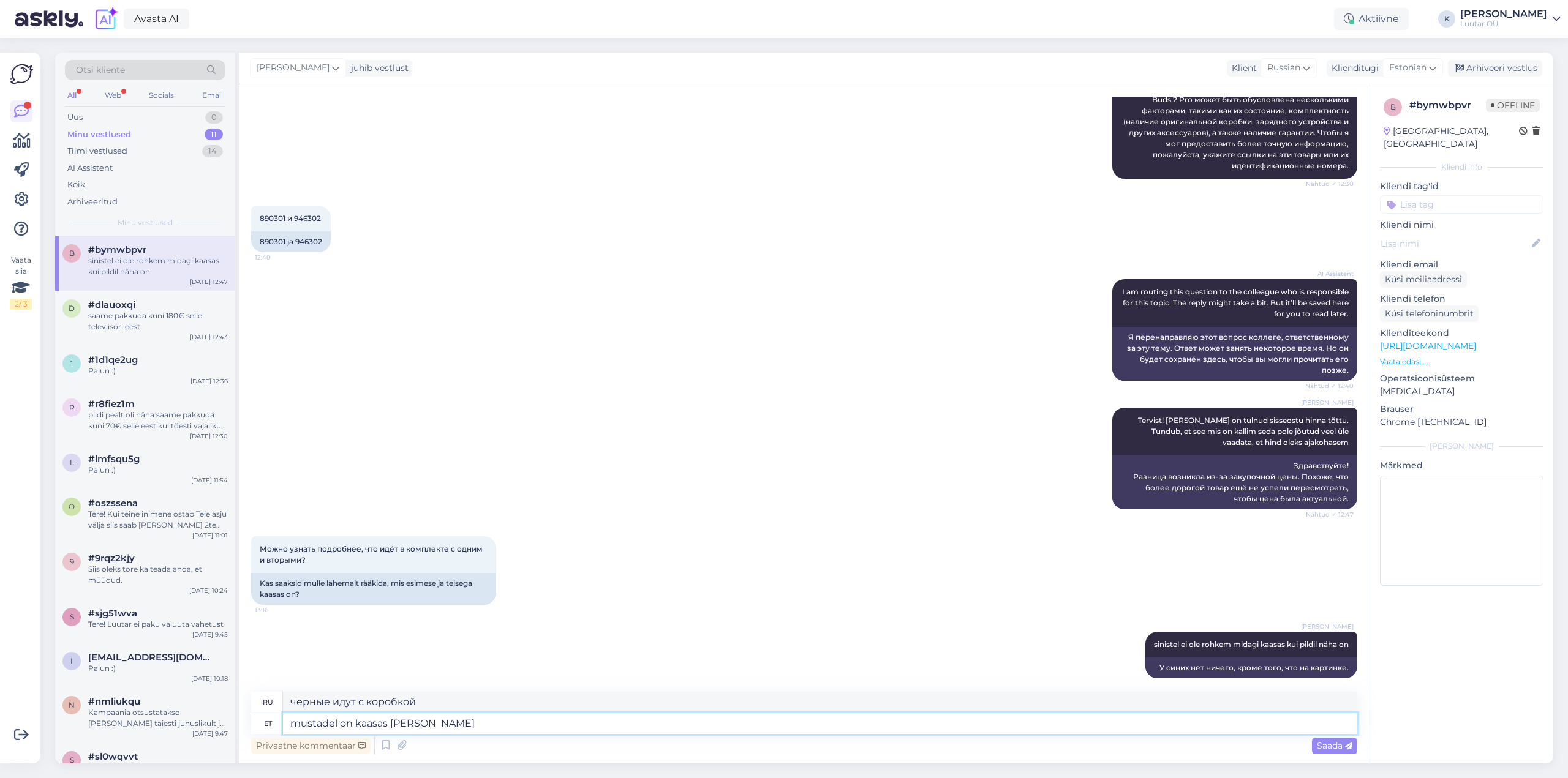
type textarea "черные идут с коробкой и"
type textarea "mustadel on kaasas karp ja laadimisjuhe"
type textarea "черные идут с коробкой и зарядным кабелем"
type textarea "mustadel on kaasas karp ja laadimisjuhe"
click at [1342, 746] on span "Saada" at bounding box center [1335, 745] width 36 height 11
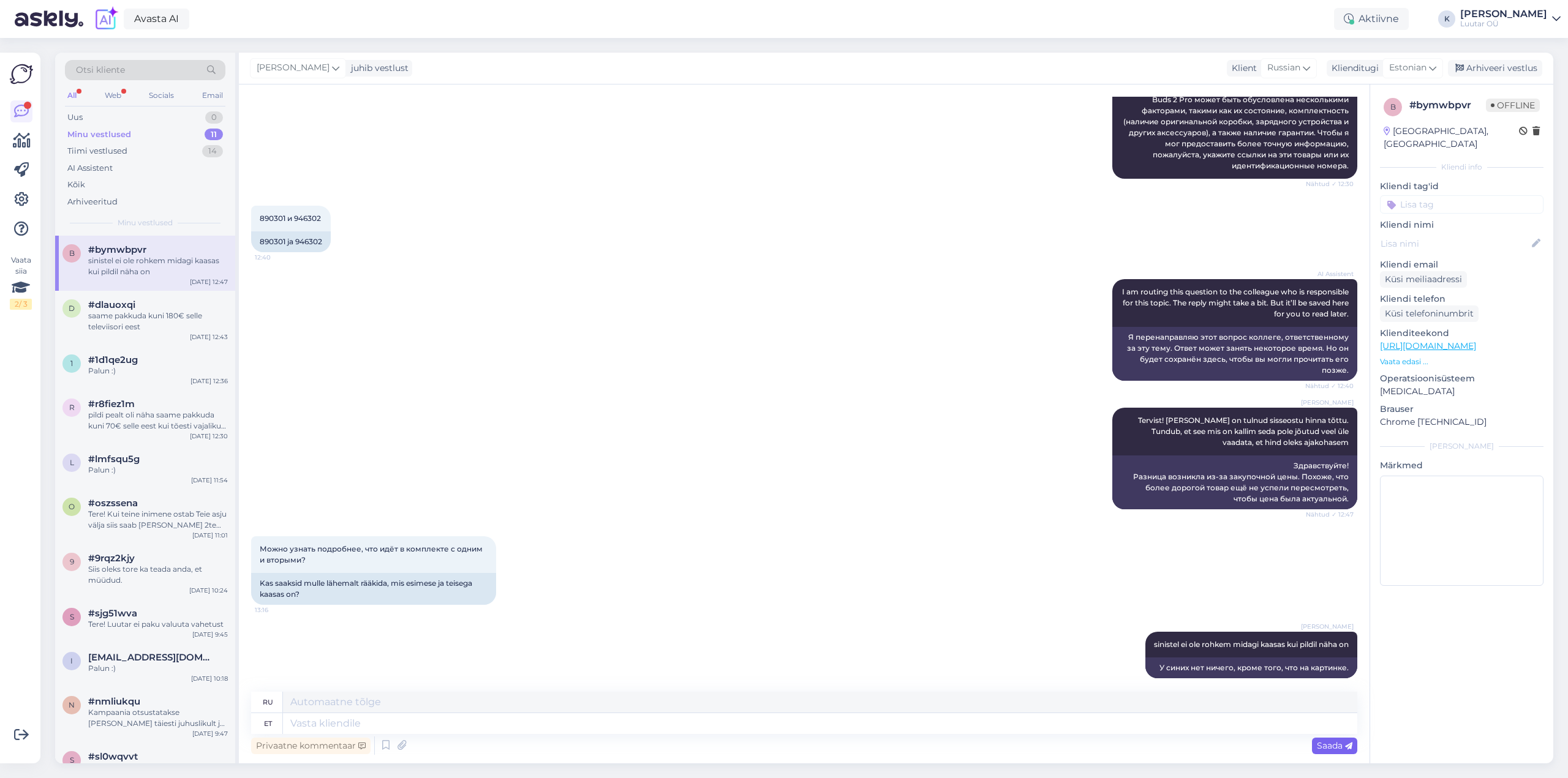
scroll to position [299, 0]
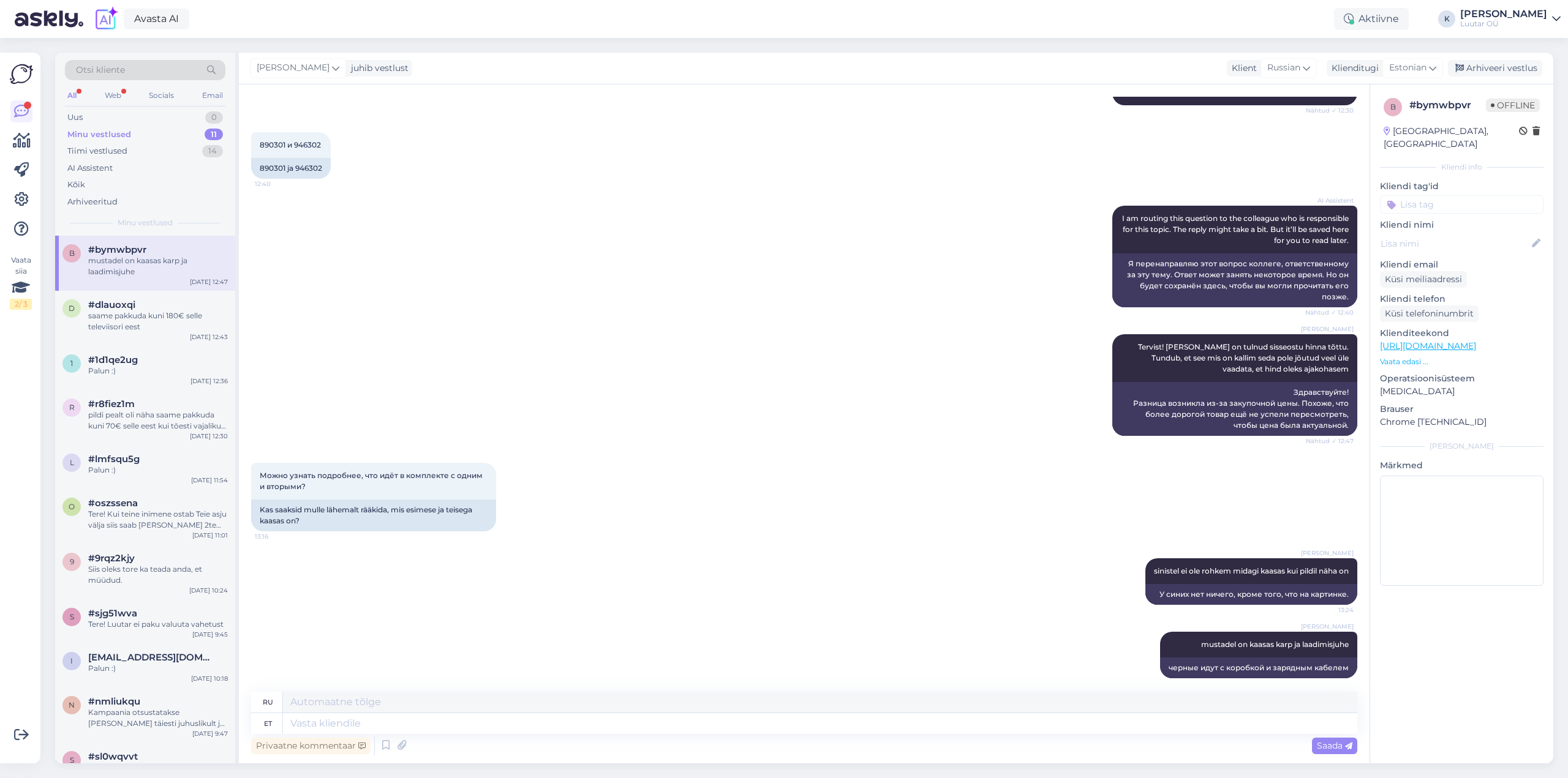
click at [1550, 16] on link "Kerstin Luutar OÜ" at bounding box center [1510, 19] width 100 height 20
click at [1440, 100] on div "Logi välja" at bounding box center [1451, 105] width 218 height 22
